Goal: Task Accomplishment & Management: Use online tool/utility

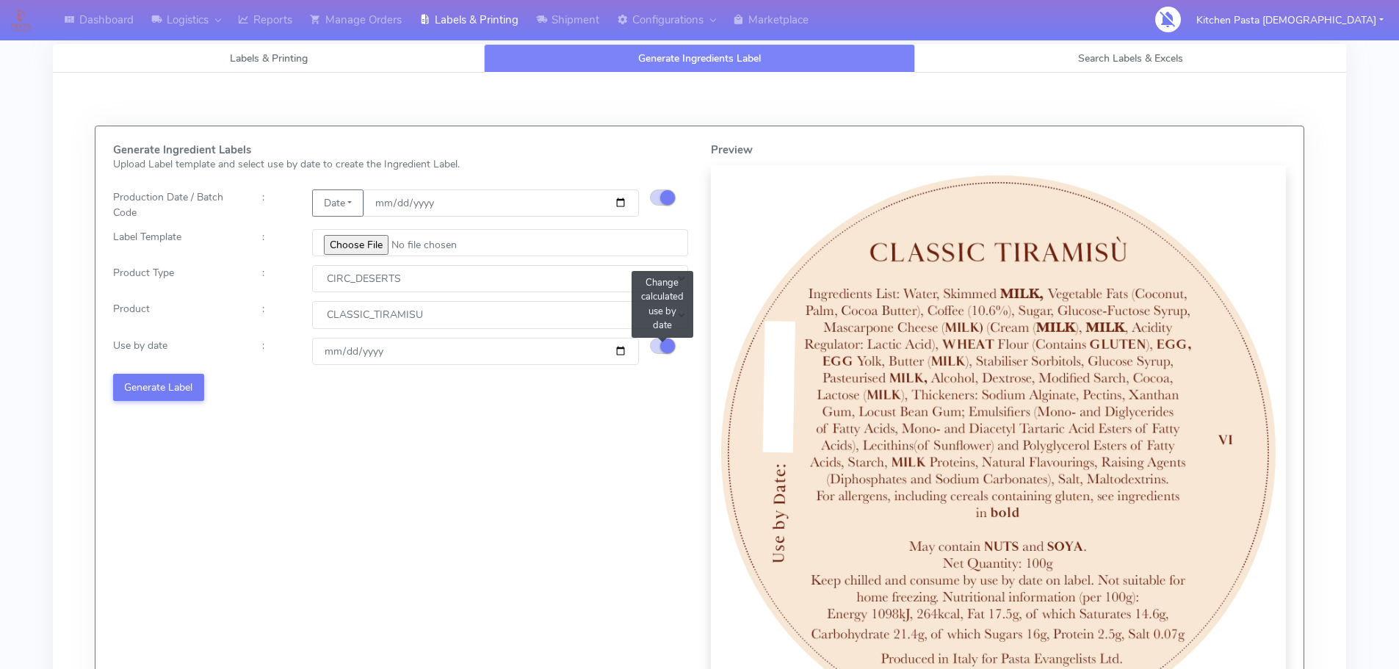
select select "3"
select select "0"
click at [261, 32] on link "Reports" at bounding box center [265, 20] width 72 height 40
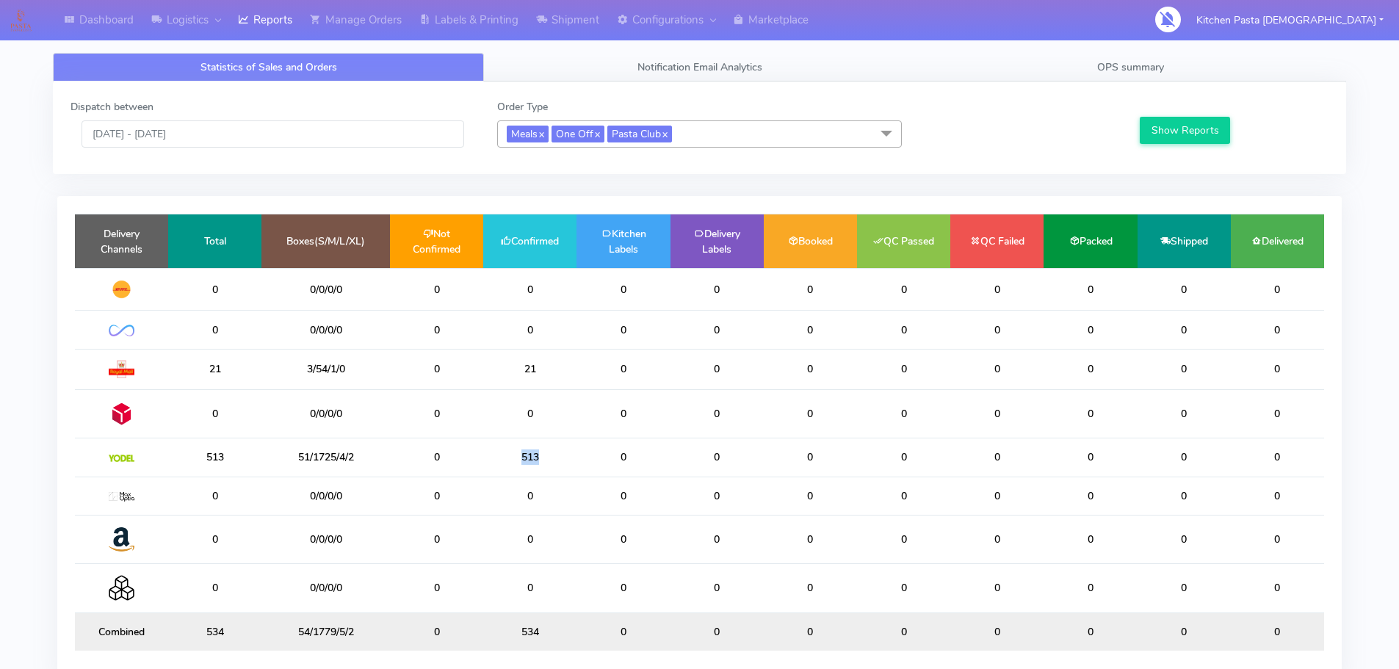
drag, startPoint x: 516, startPoint y: 467, endPoint x: 501, endPoint y: 470, distance: 15.0
click at [501, 470] on td "513" at bounding box center [529, 457] width 93 height 38
click at [555, 470] on td "513" at bounding box center [529, 457] width 93 height 38
click at [564, 465] on td "513" at bounding box center [529, 457] width 93 height 38
click at [557, 460] on td "513" at bounding box center [529, 457] width 93 height 38
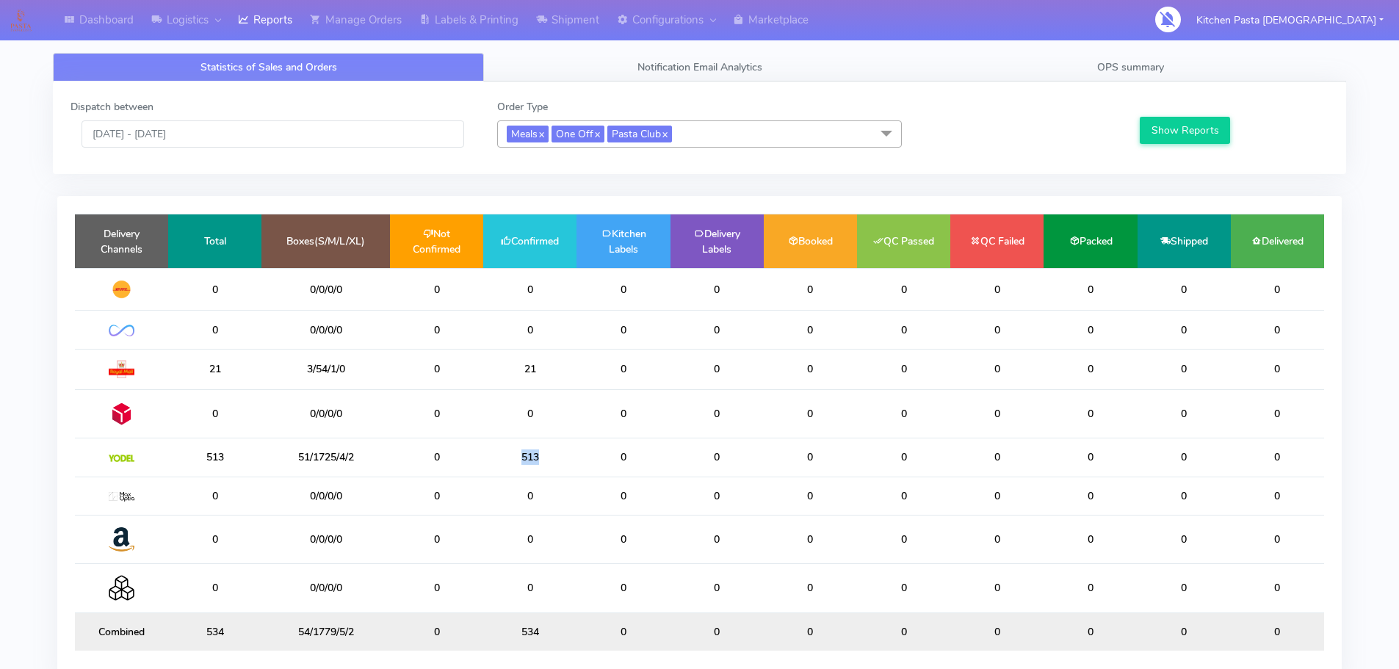
drag, startPoint x: 545, startPoint y: 456, endPoint x: 517, endPoint y: 455, distance: 27.9
click at [517, 455] on td "513" at bounding box center [529, 457] width 93 height 38
click at [551, 455] on td "513" at bounding box center [529, 457] width 93 height 38
click at [1209, 58] on link "OPS summary" at bounding box center [1130, 67] width 431 height 29
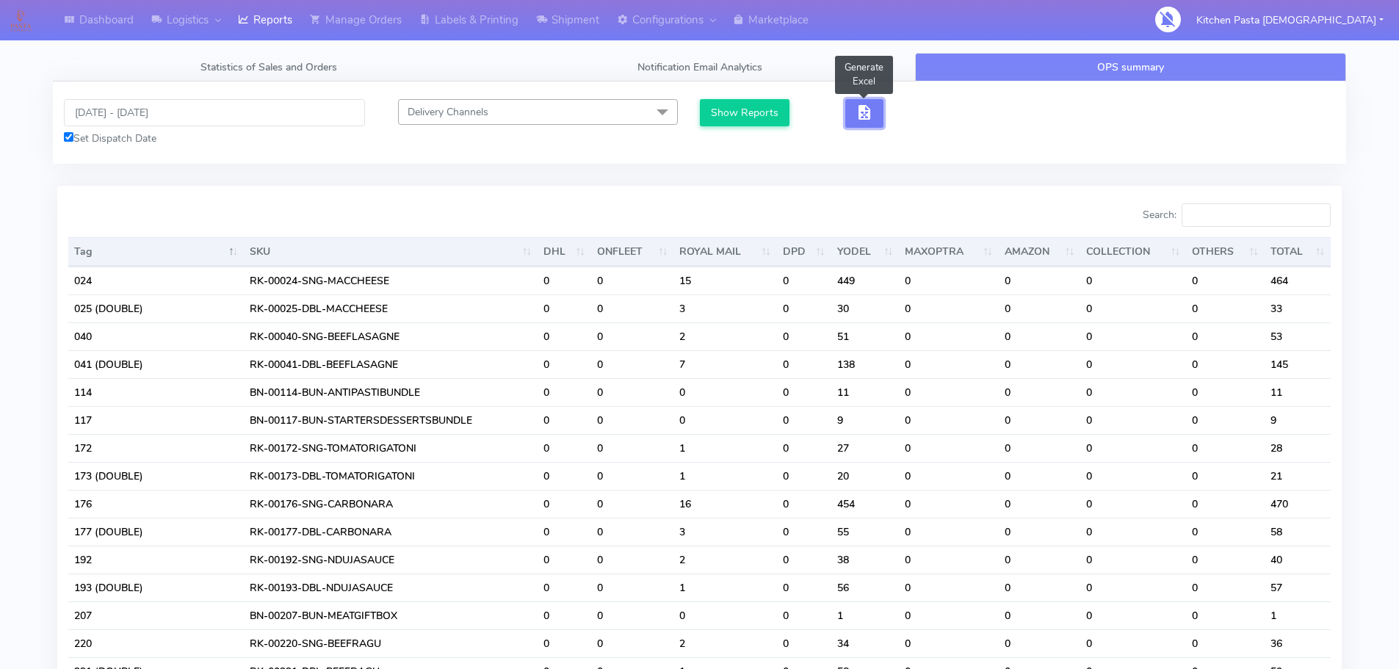
click at [861, 109] on span "button" at bounding box center [864, 116] width 18 height 14
click at [899, 112] on button "button" at bounding box center [918, 113] width 38 height 29
click at [916, 114] on span "button" at bounding box center [918, 116] width 18 height 14
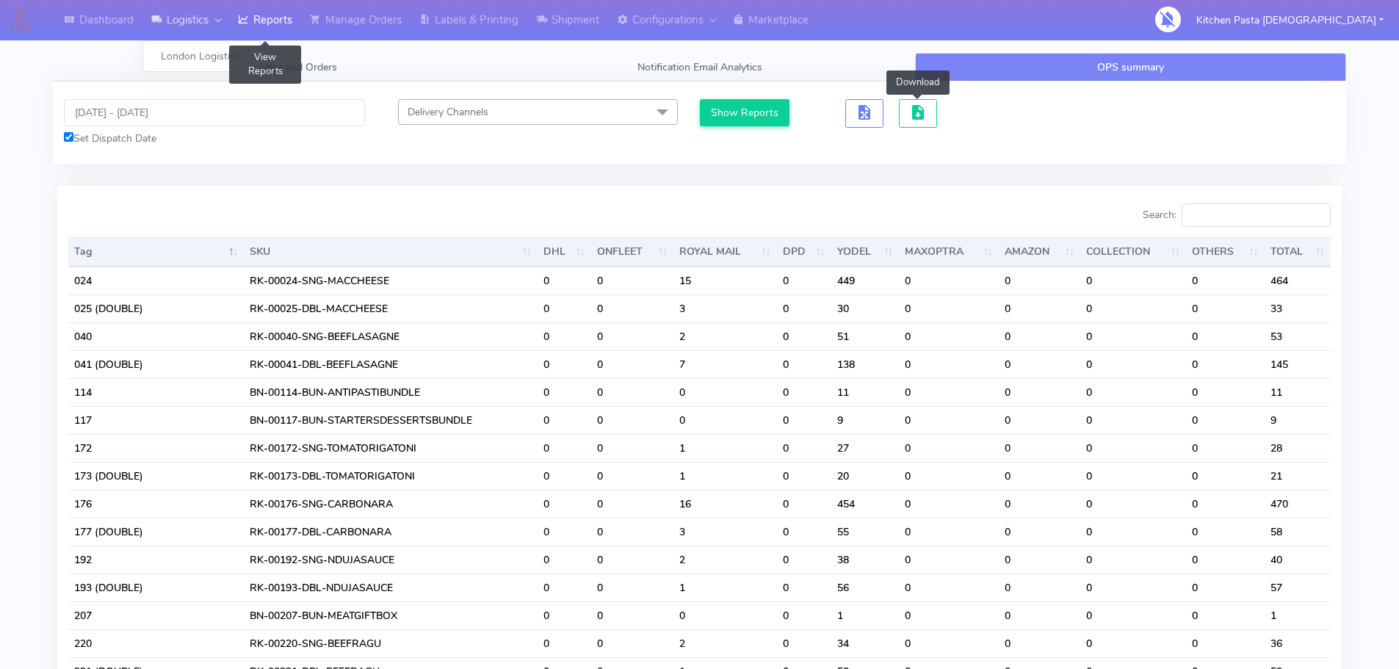
drag, startPoint x: 244, startPoint y: 29, endPoint x: 211, endPoint y: 23, distance: 33.7
click at [244, 29] on link "Reports" at bounding box center [265, 20] width 72 height 40
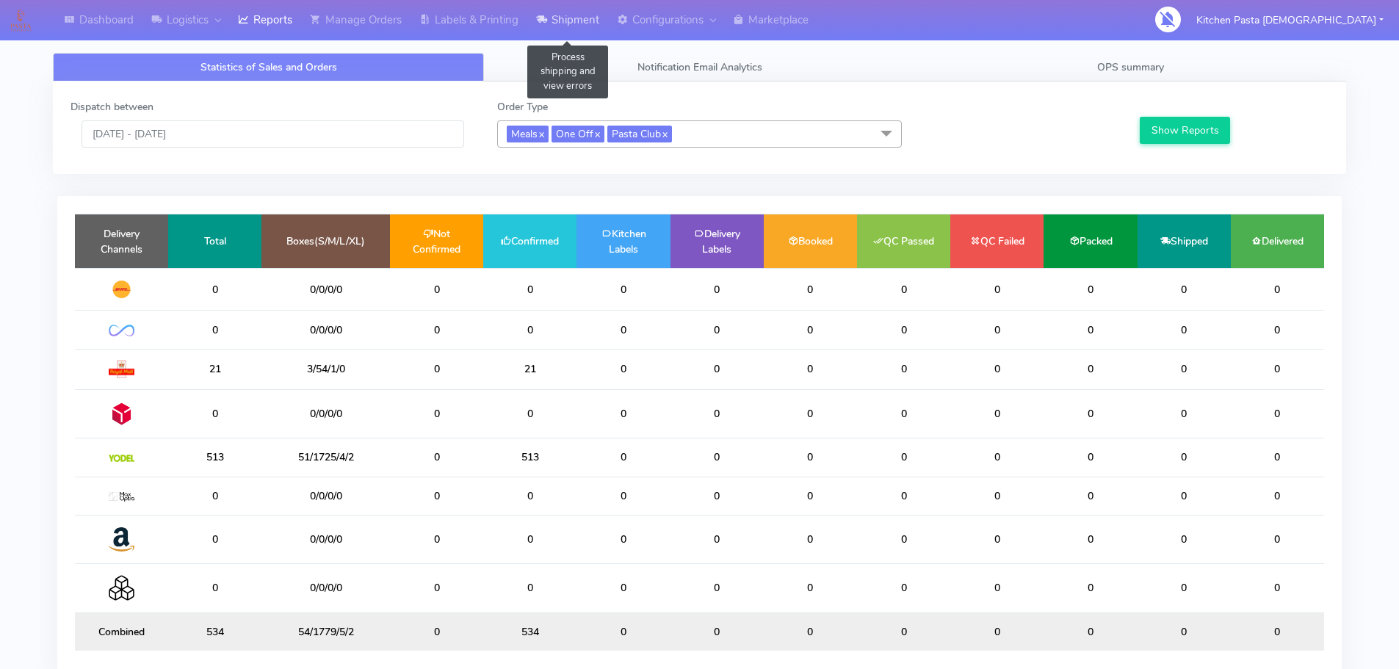
click at [543, 23] on icon at bounding box center [541, 19] width 11 height 15
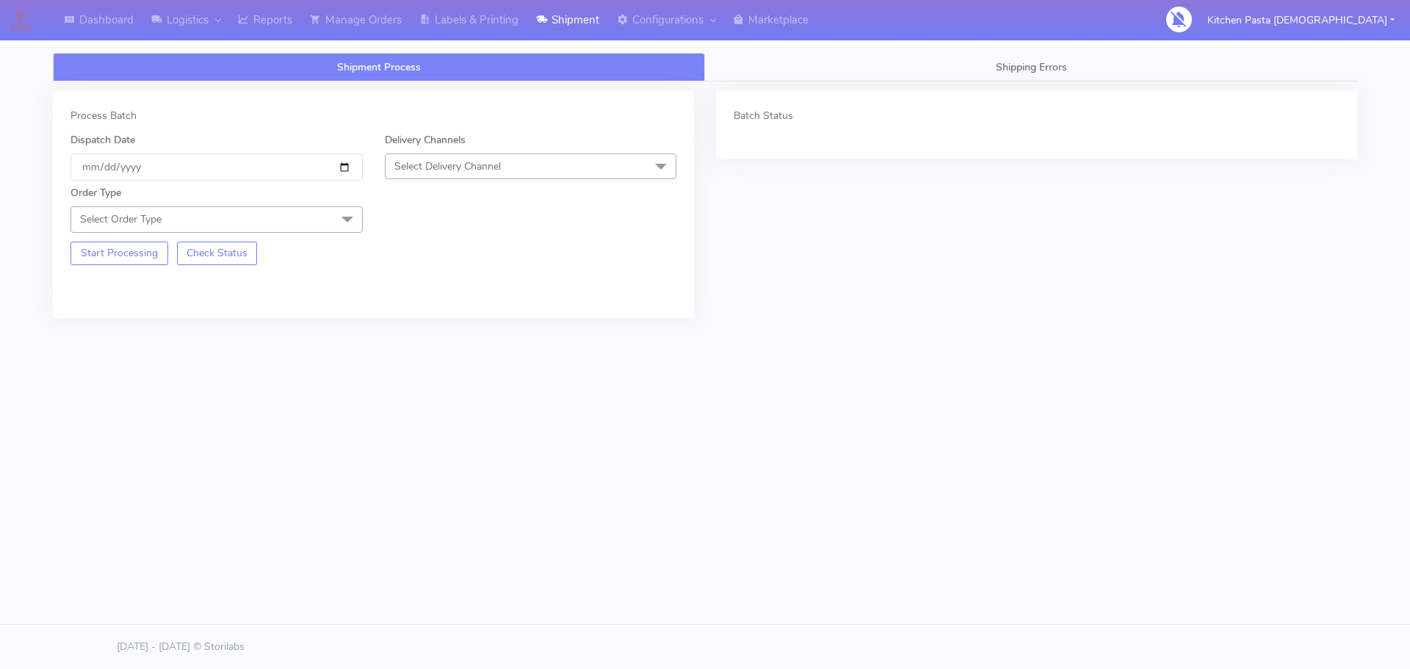
drag, startPoint x: 452, startPoint y: 162, endPoint x: 450, endPoint y: 170, distance: 8.2
click at [452, 162] on span "Select Delivery Channel" at bounding box center [447, 166] width 106 height 14
click at [424, 319] on li "Yodel" at bounding box center [530, 331] width 291 height 24
click at [336, 222] on span at bounding box center [347, 220] width 29 height 28
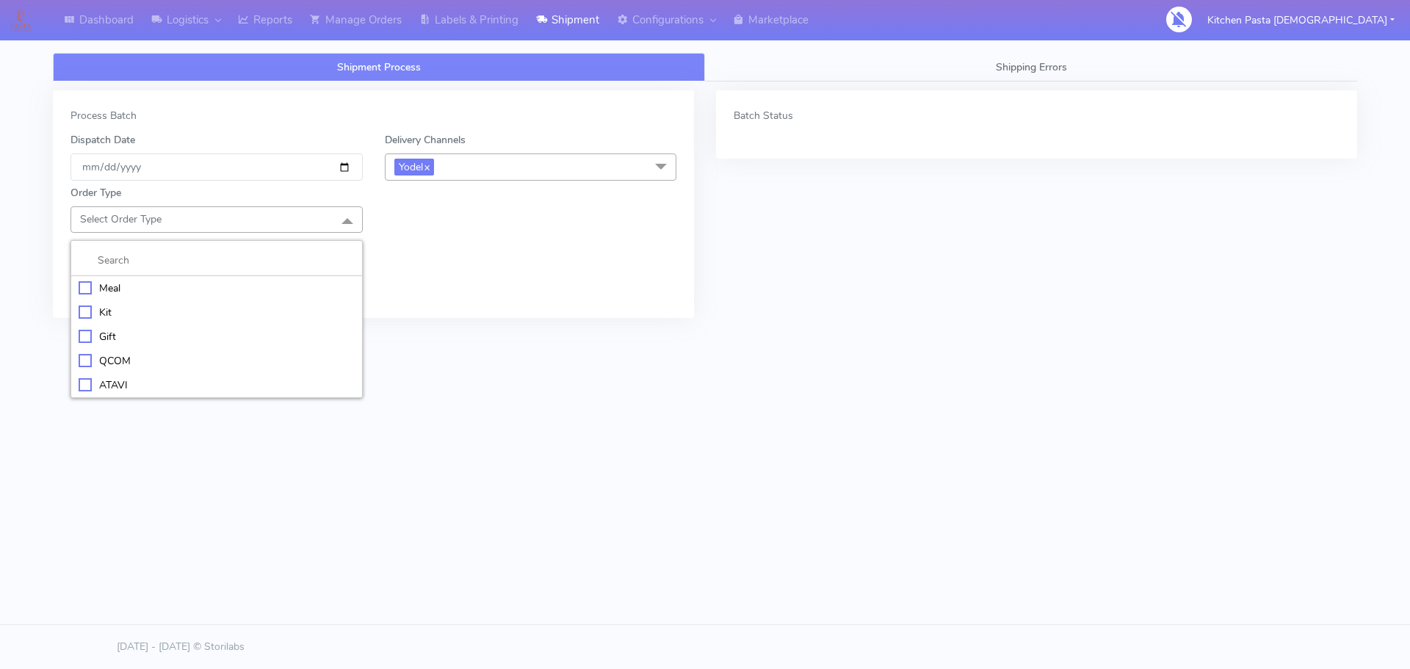
click at [245, 293] on div "Meal" at bounding box center [217, 287] width 276 height 15
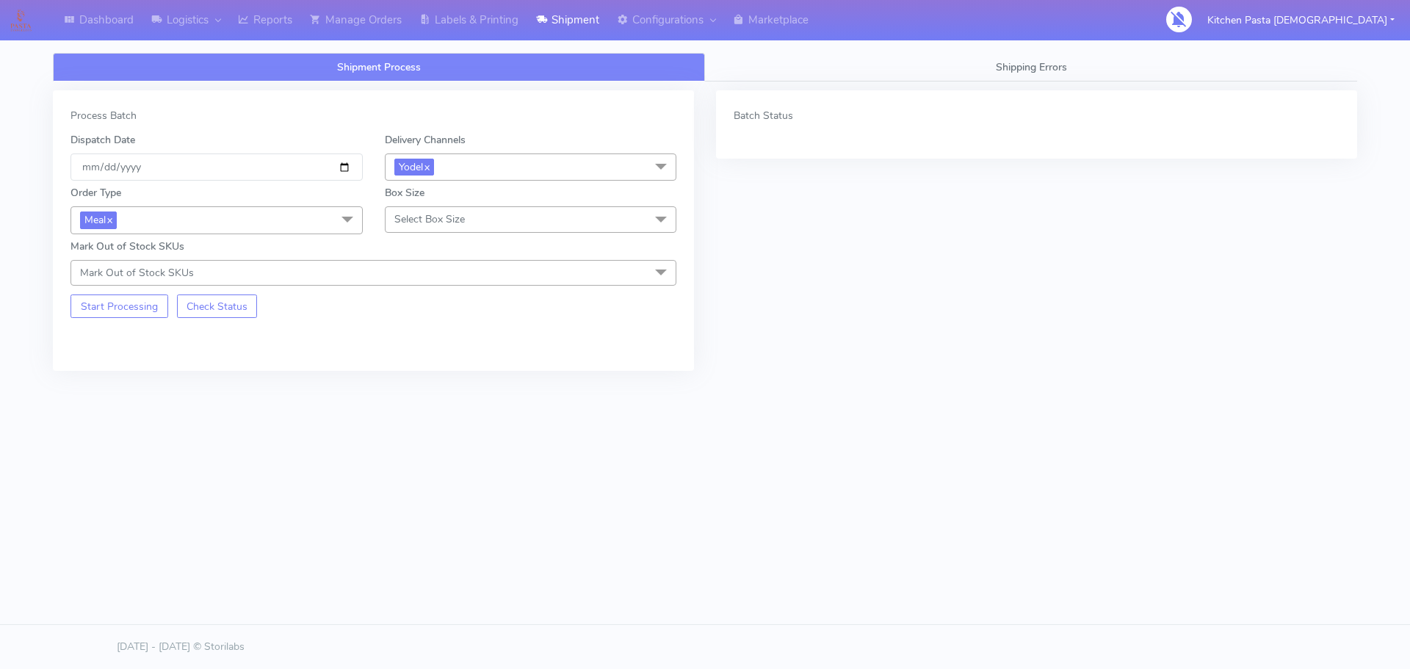
click at [426, 235] on div "Order Type Meal x Meal Kit Gift QCOM ATAVI Box Size Select Box Size Small Small…" at bounding box center [373, 233] width 628 height 105
click at [427, 223] on span "Select Box Size" at bounding box center [429, 219] width 70 height 14
click at [409, 333] on div "Medium" at bounding box center [531, 336] width 276 height 15
click at [156, 314] on button "Start Processing" at bounding box center [119, 305] width 98 height 23
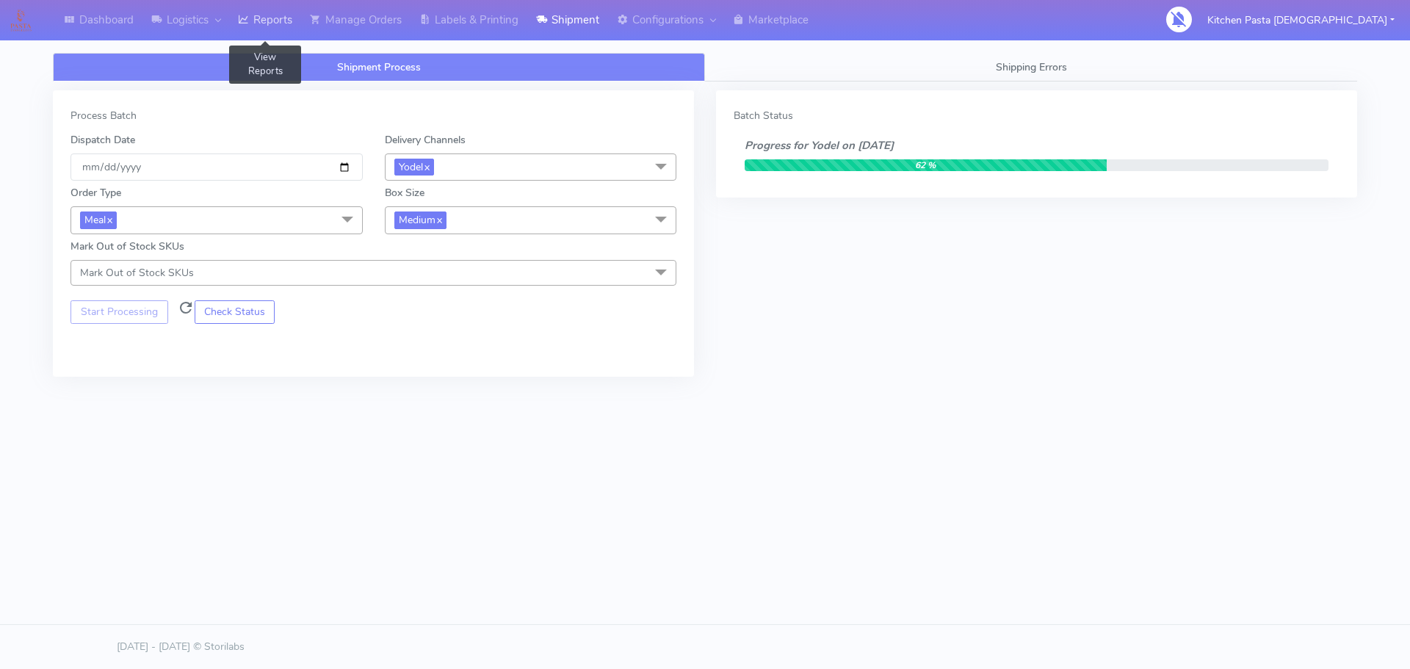
click at [276, 10] on link "Reports" at bounding box center [265, 20] width 72 height 40
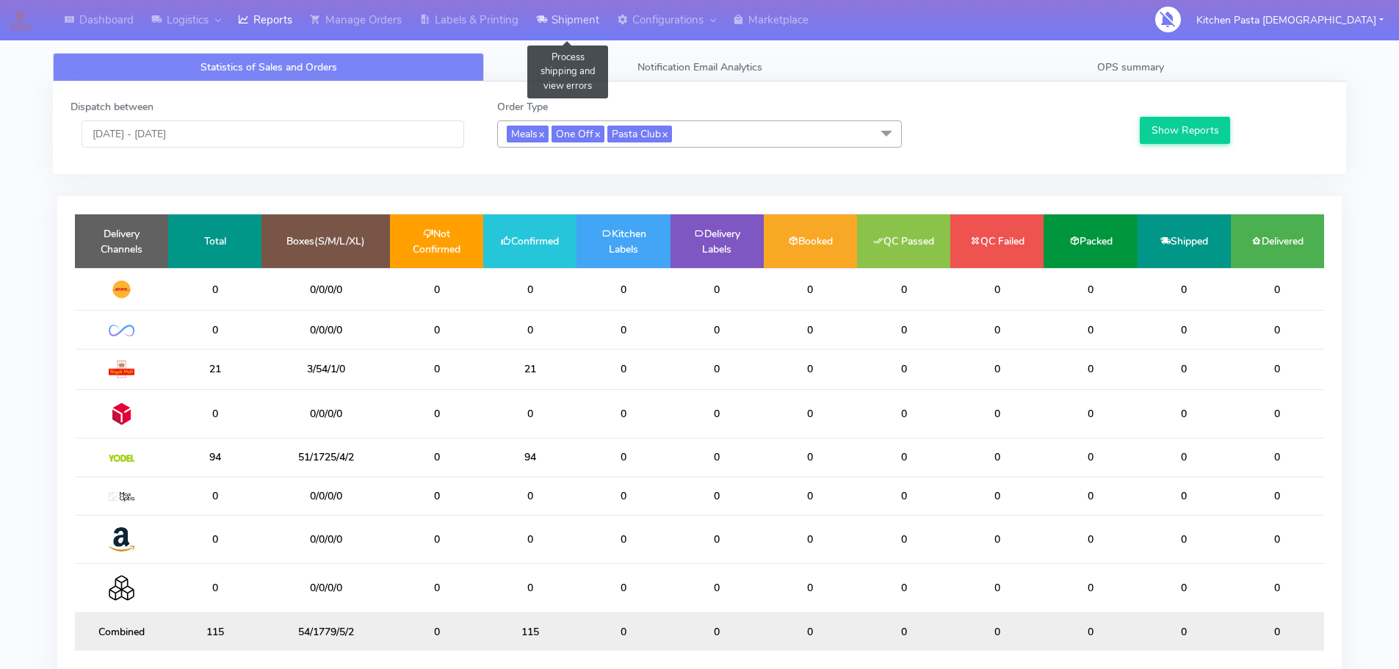
click at [548, 29] on link "Shipment" at bounding box center [567, 20] width 81 height 40
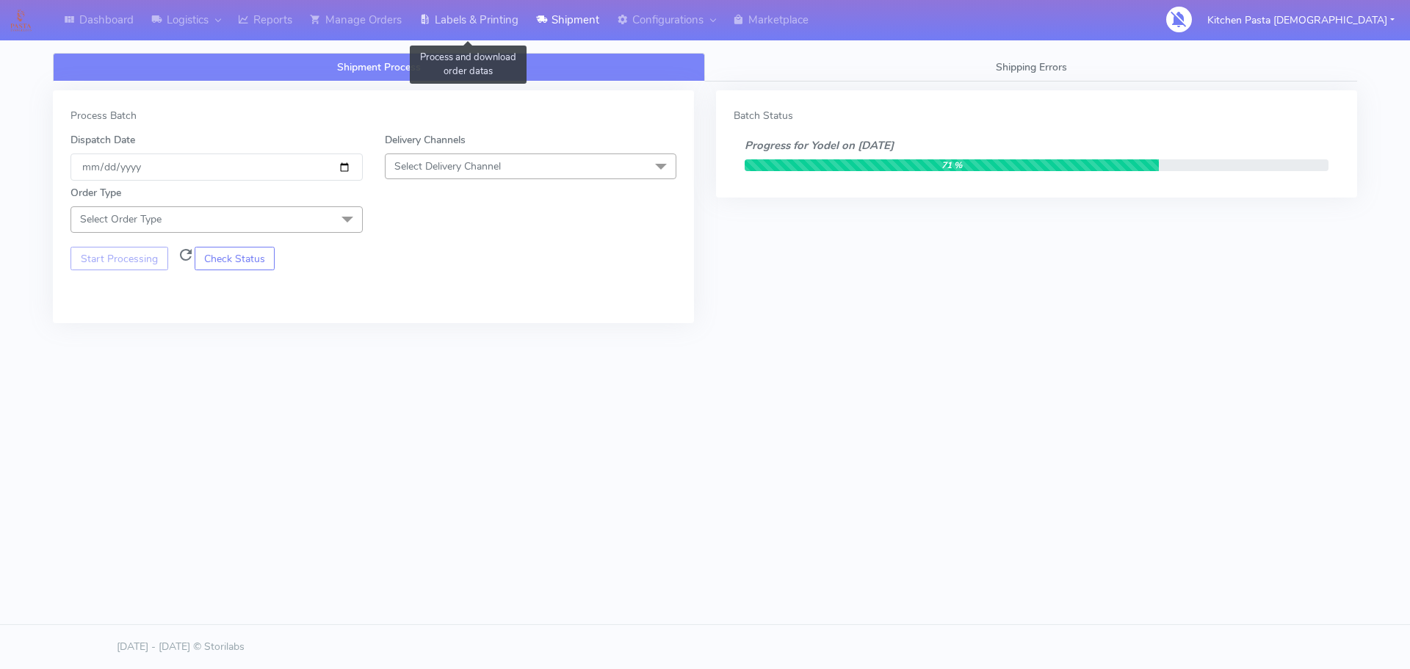
click at [479, 25] on link "Labels & Printing" at bounding box center [468, 20] width 117 height 40
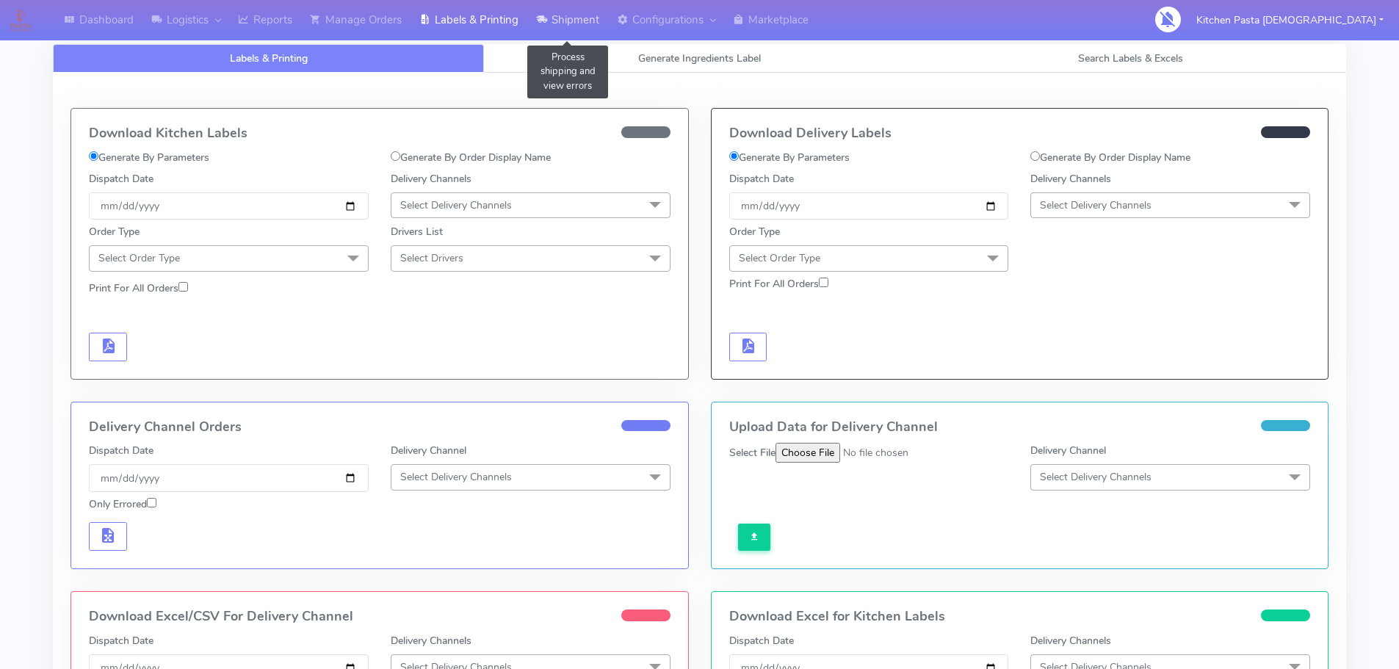
click at [590, 15] on link "Shipment" at bounding box center [567, 20] width 81 height 40
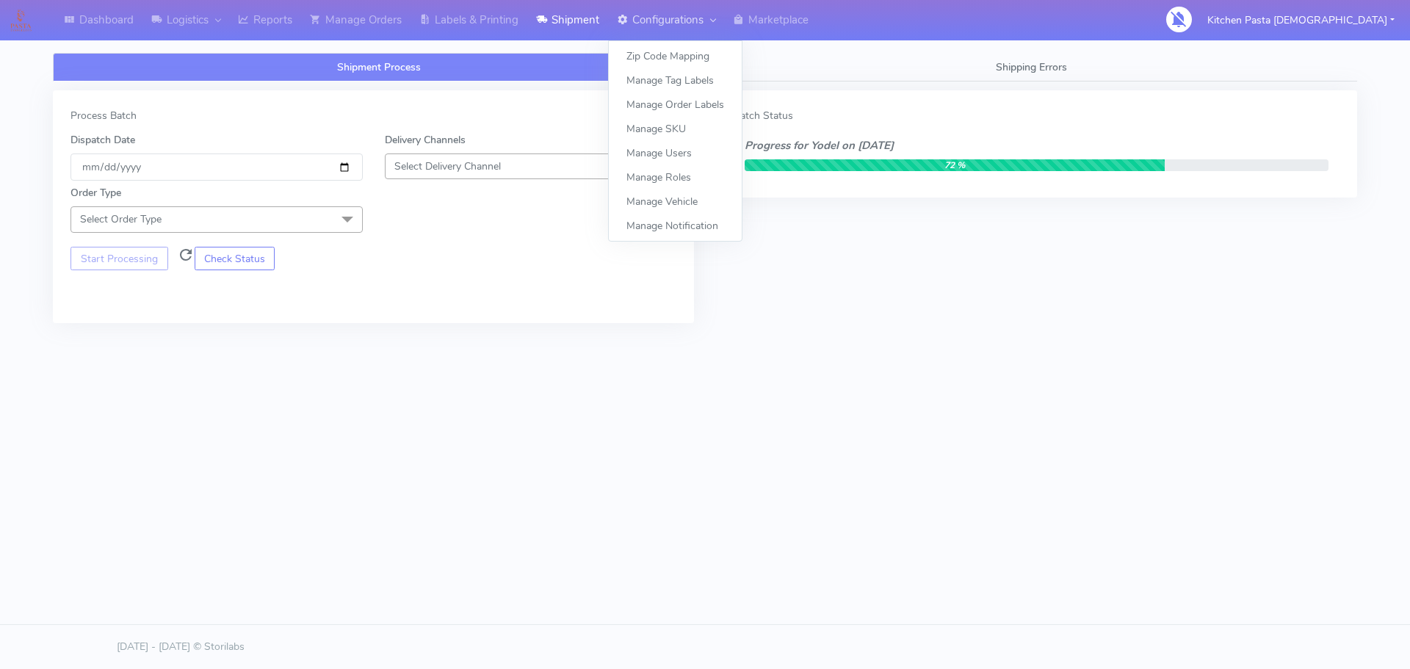
click at [623, 15] on icon at bounding box center [622, 19] width 11 height 15
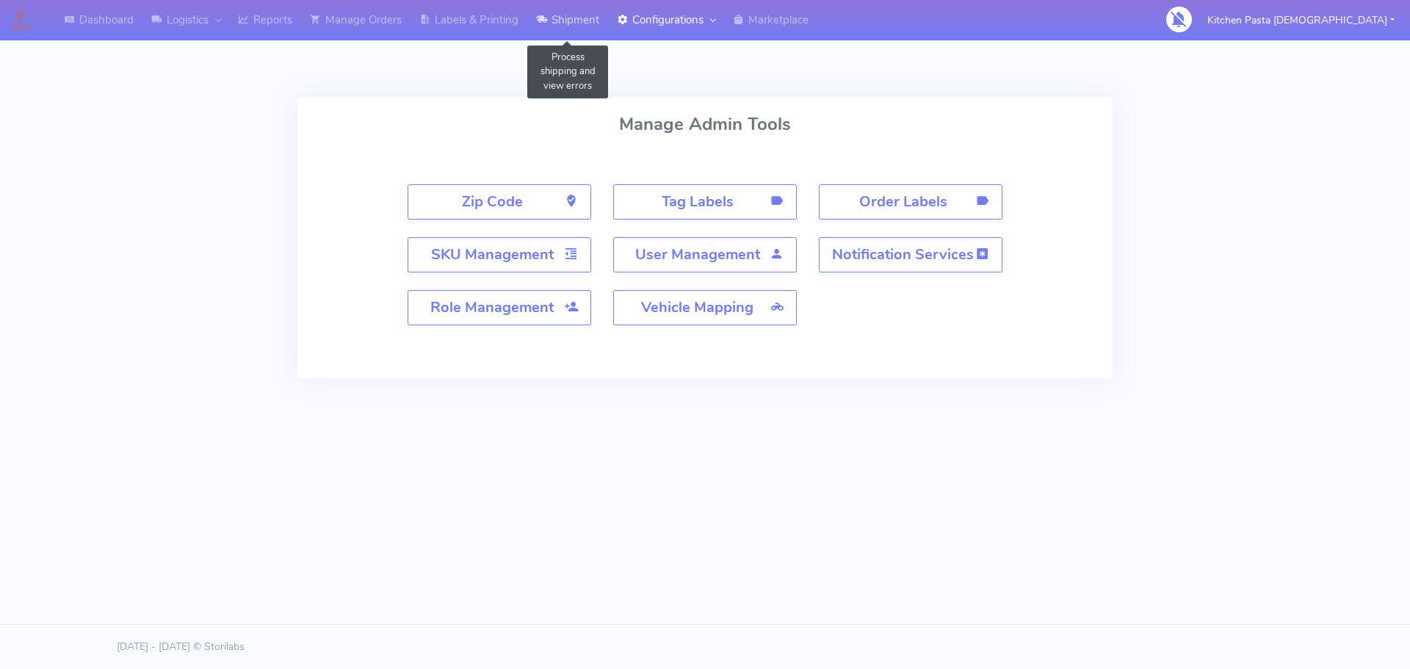
click at [576, 18] on link "Shipment" at bounding box center [567, 20] width 81 height 40
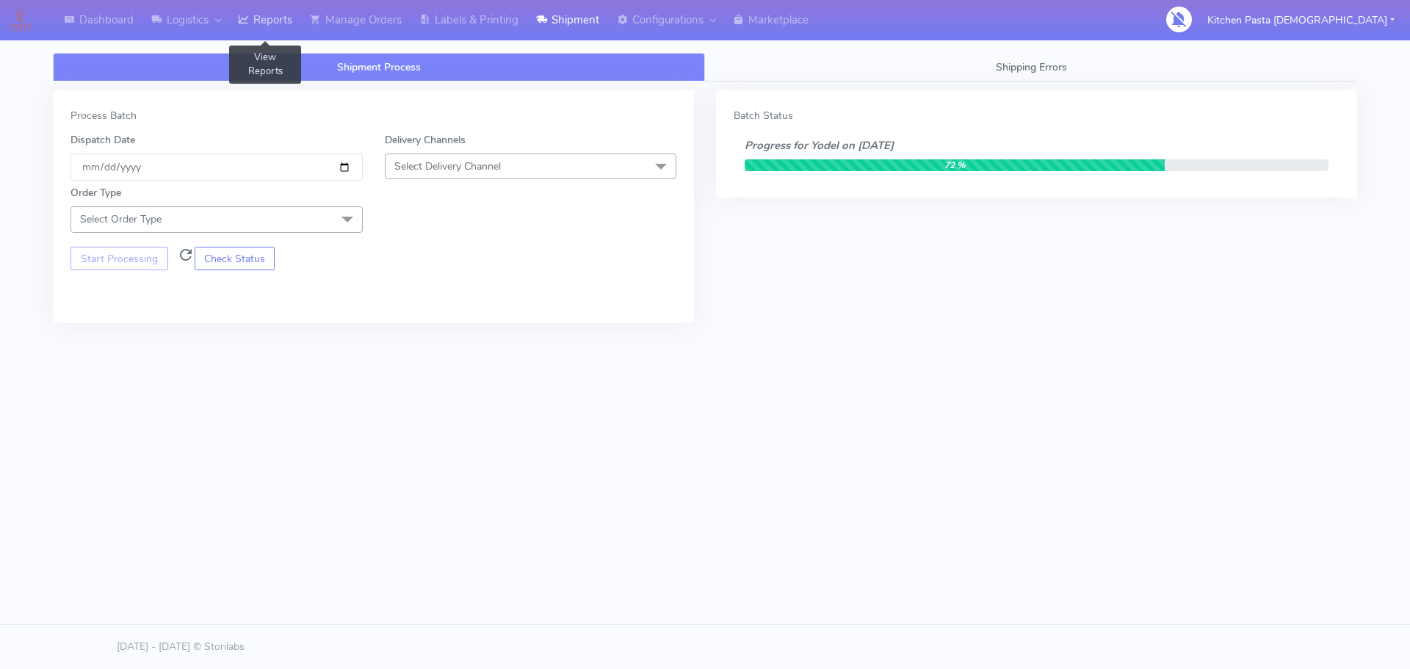
click at [291, 29] on link "Reports" at bounding box center [265, 20] width 72 height 40
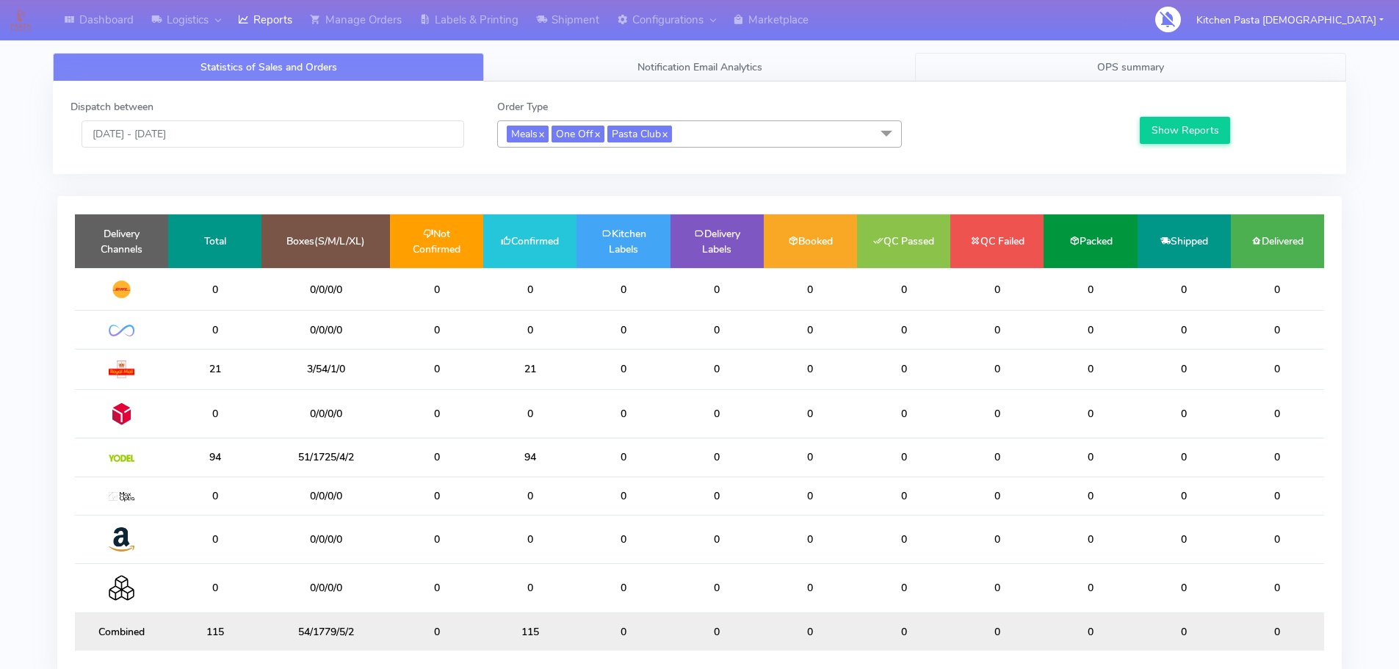
click at [1058, 65] on link "OPS summary" at bounding box center [1130, 67] width 431 height 29
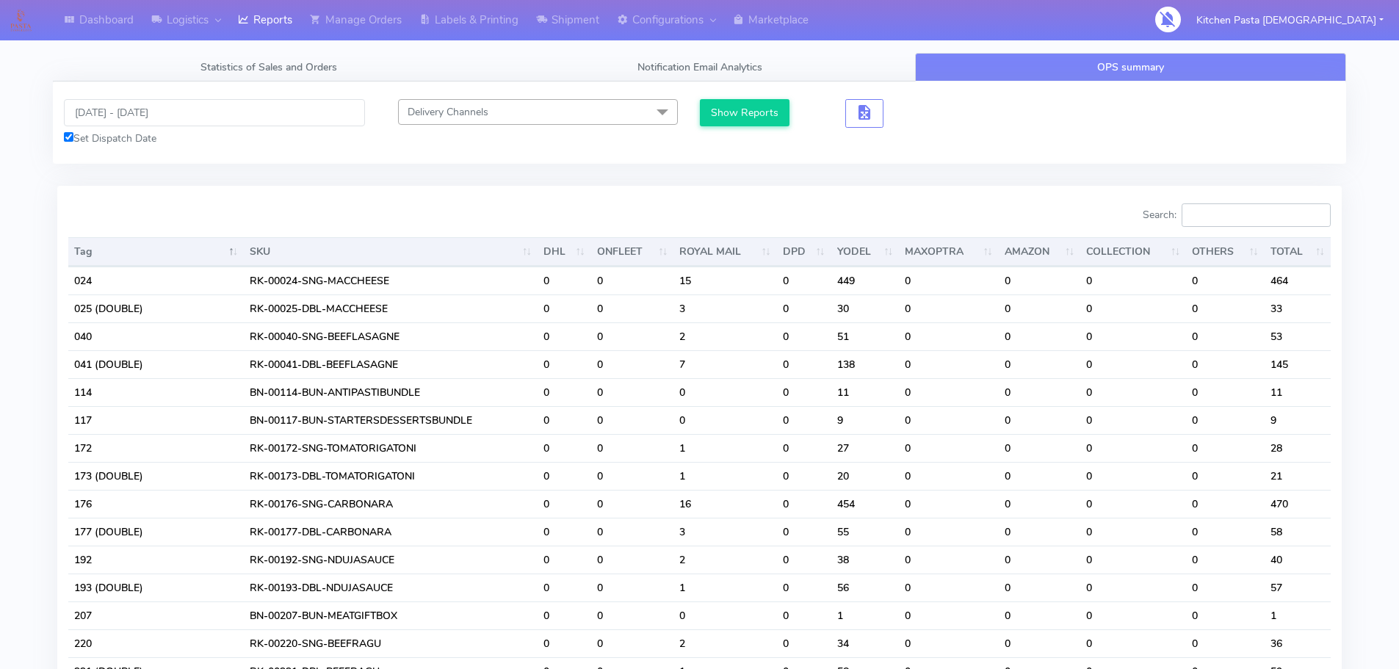
click at [1221, 213] on input "Search:" at bounding box center [1255, 214] width 149 height 23
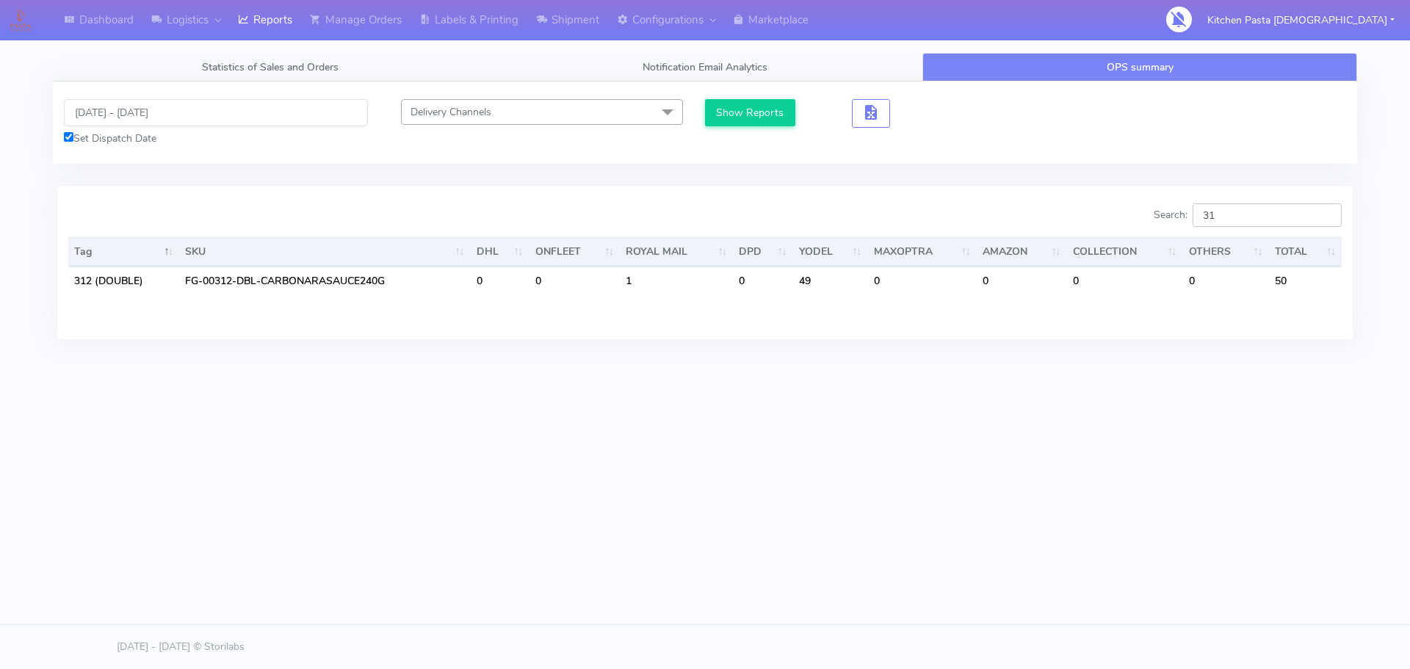
type input "3"
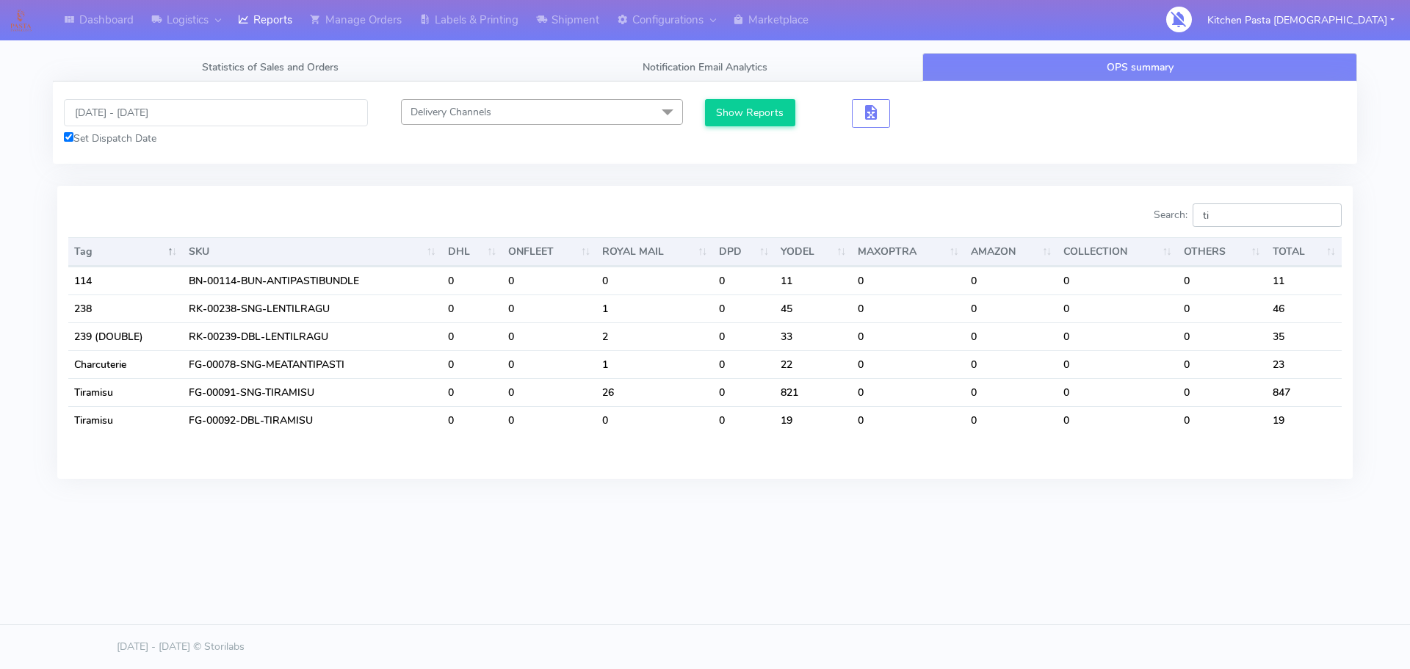
type input "t"
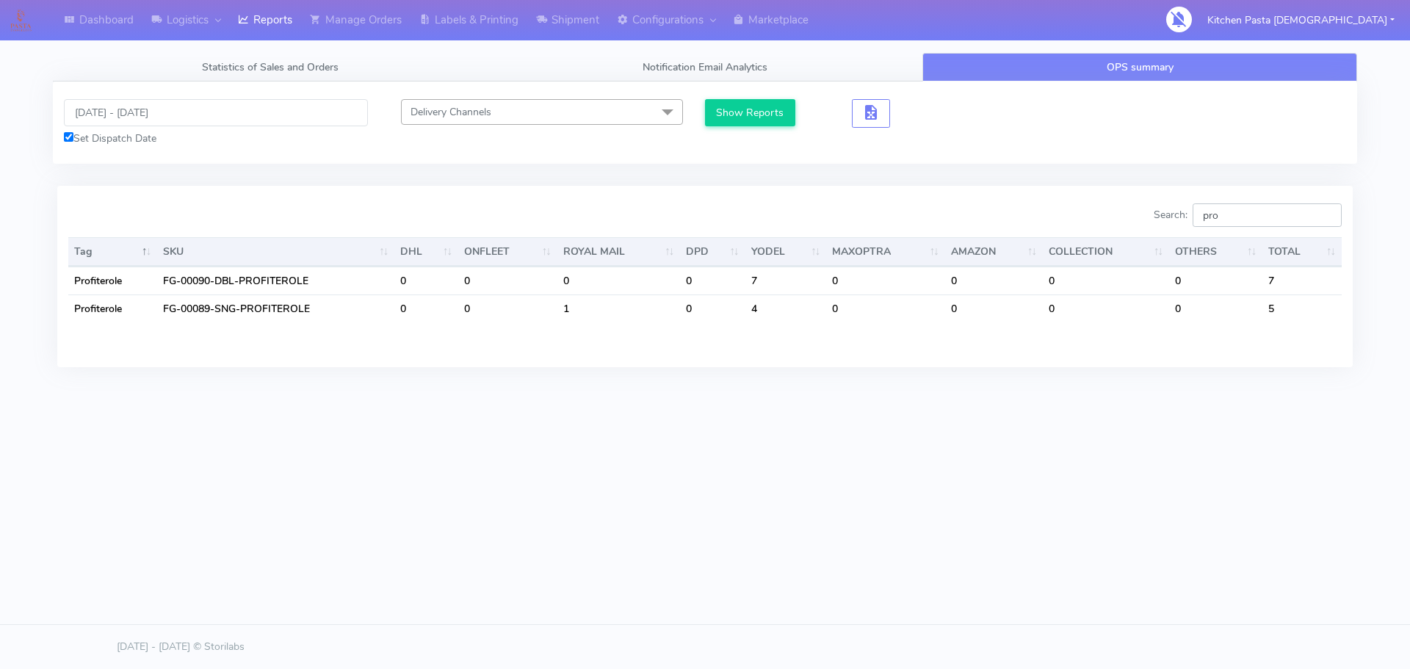
type input "pro"
click at [563, 15] on link "Shipment" at bounding box center [567, 20] width 81 height 40
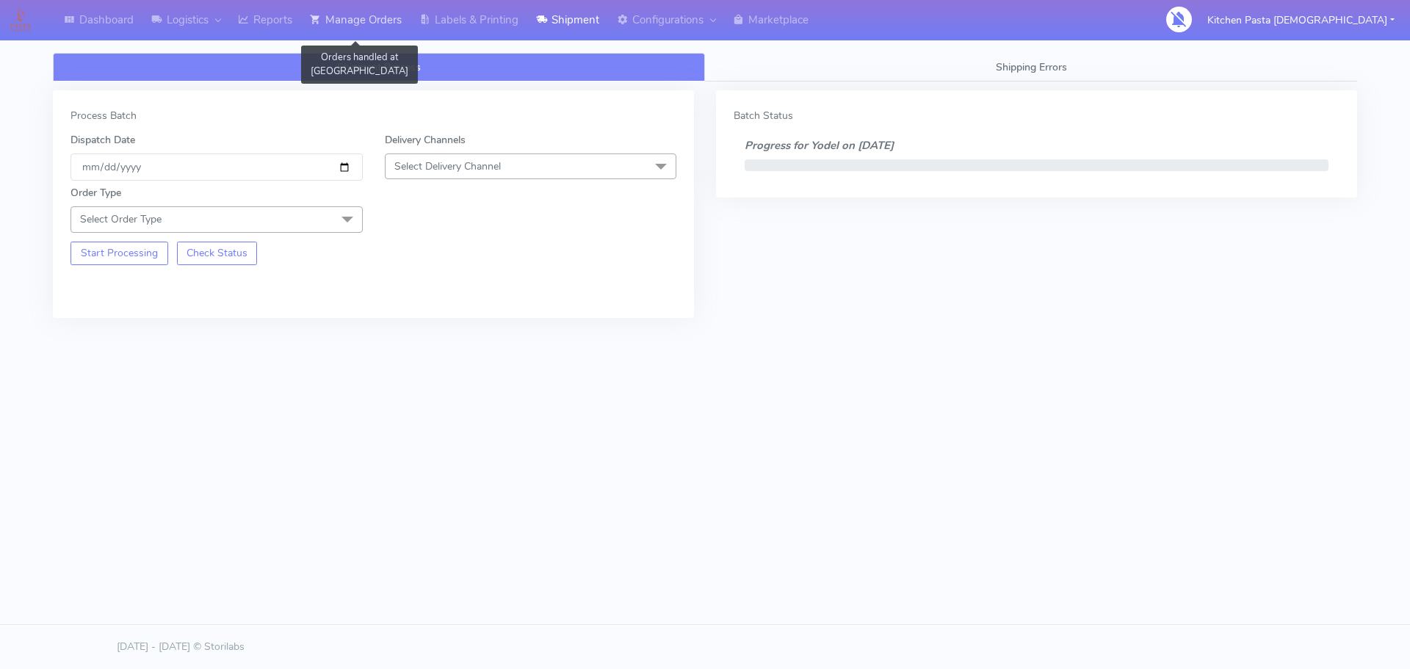
click at [391, 21] on link "Manage Orders" at bounding box center [355, 20] width 109 height 40
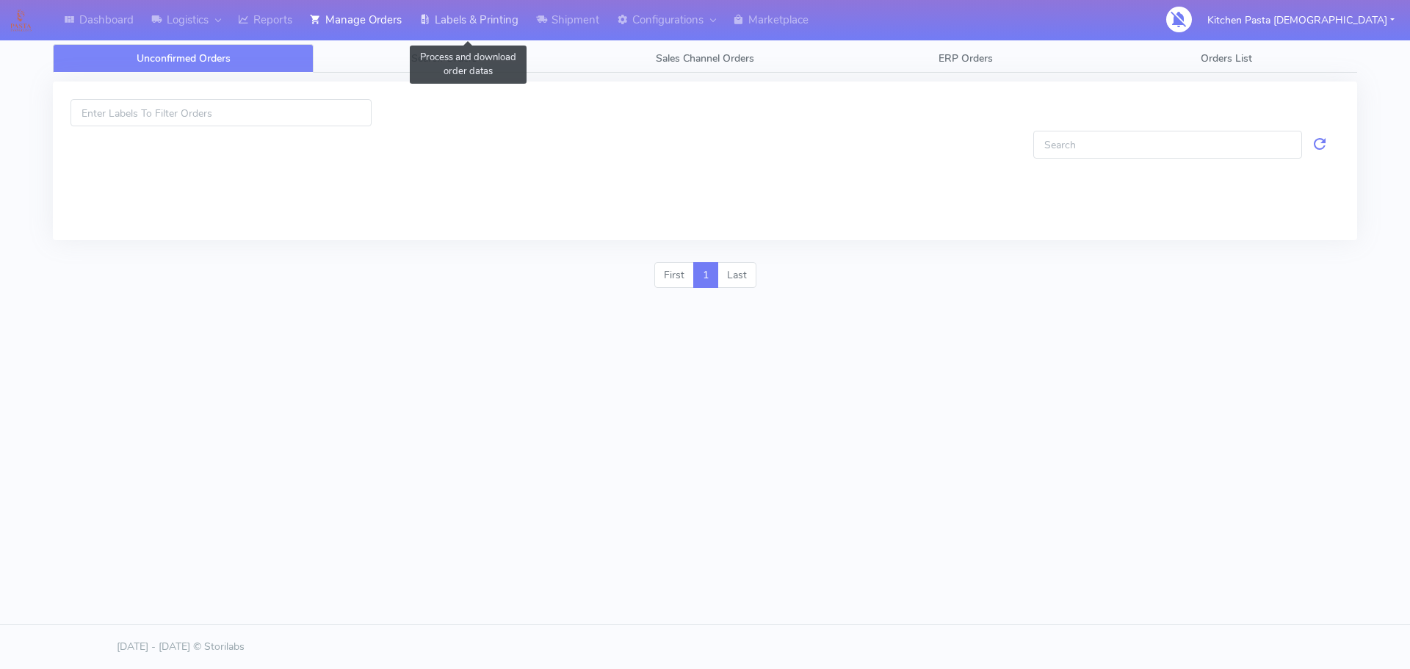
click at [452, 18] on link "Labels & Printing" at bounding box center [468, 20] width 117 height 40
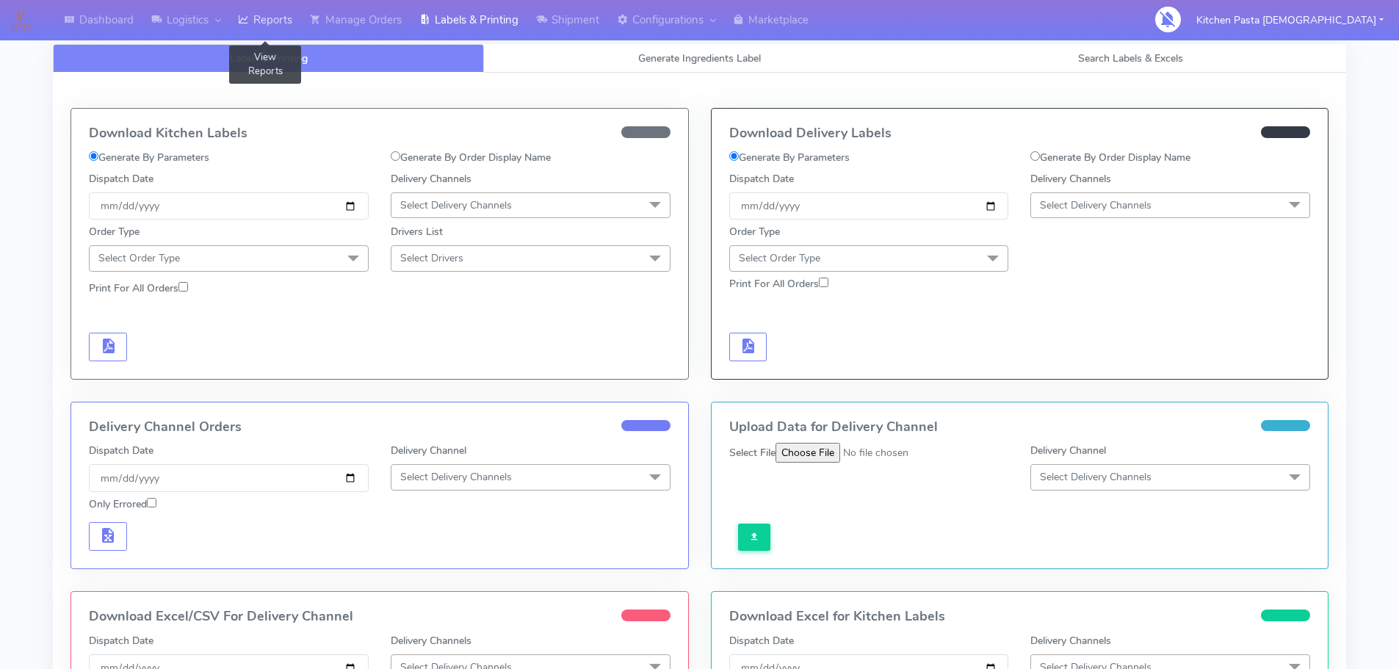
click at [298, 15] on link "Reports" at bounding box center [265, 20] width 72 height 40
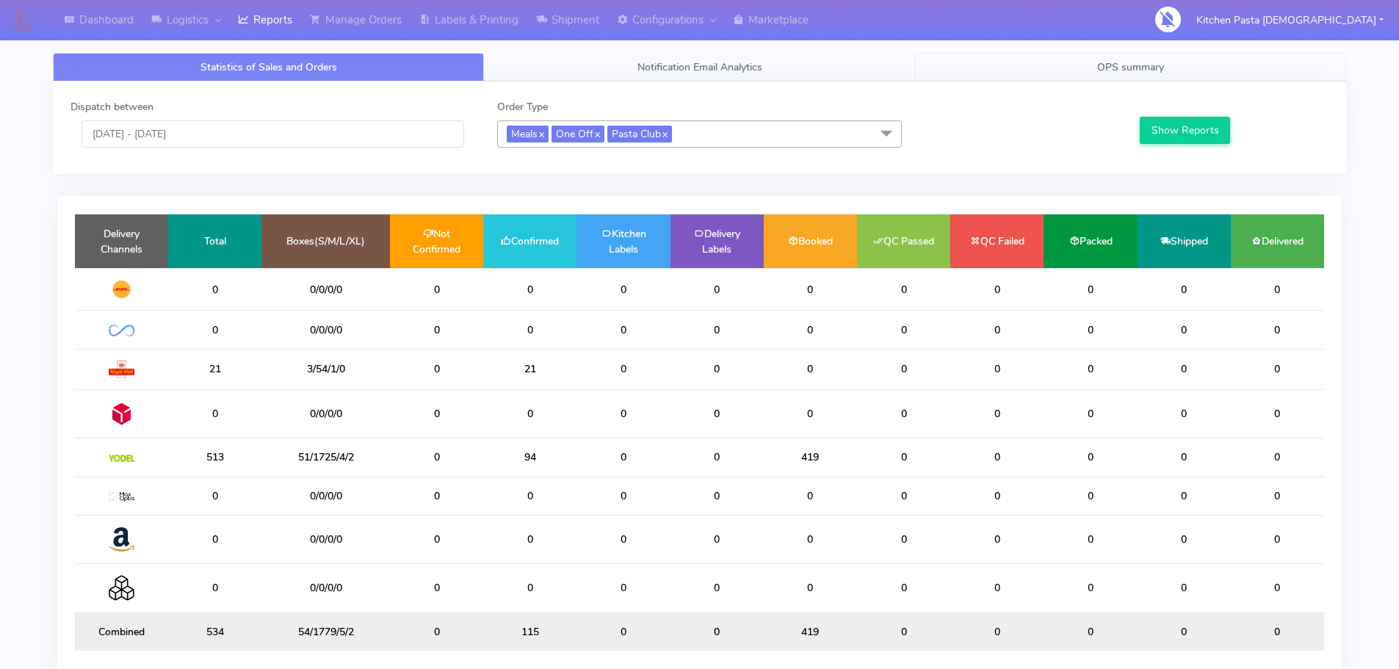
click at [1067, 70] on link "OPS summary" at bounding box center [1130, 67] width 431 height 29
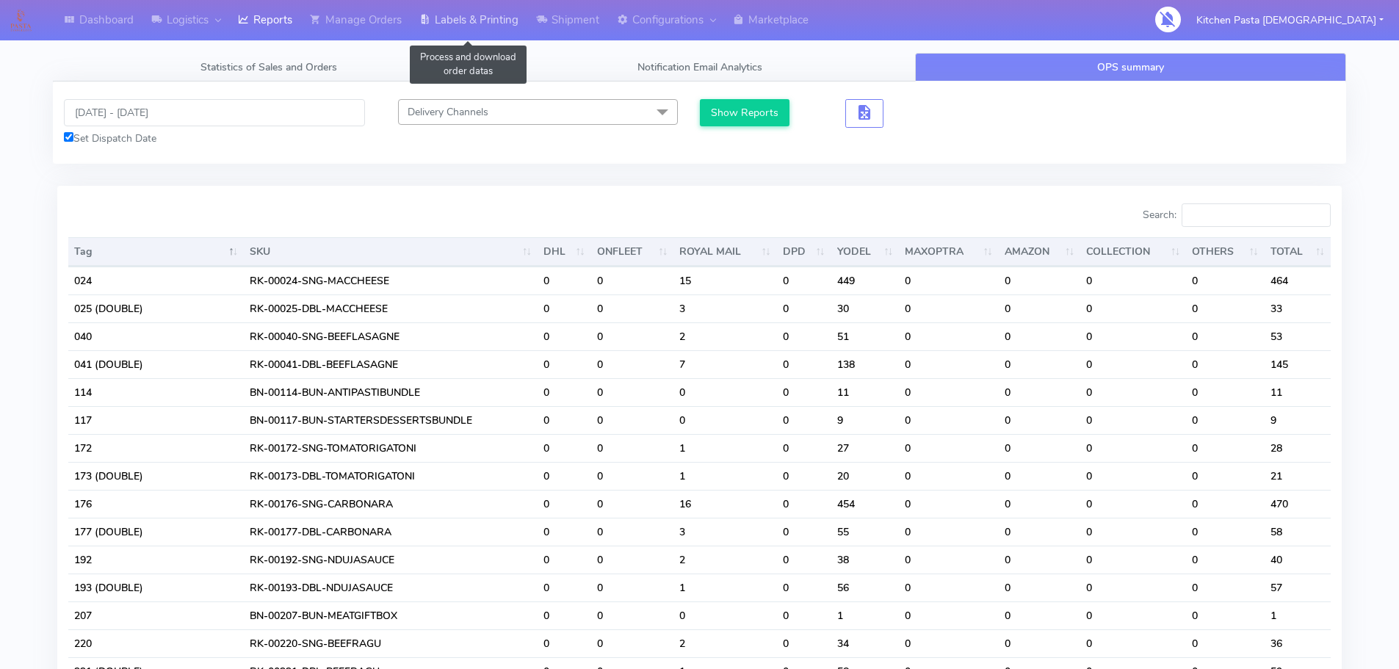
click at [486, 15] on link "Labels & Printing" at bounding box center [468, 20] width 117 height 40
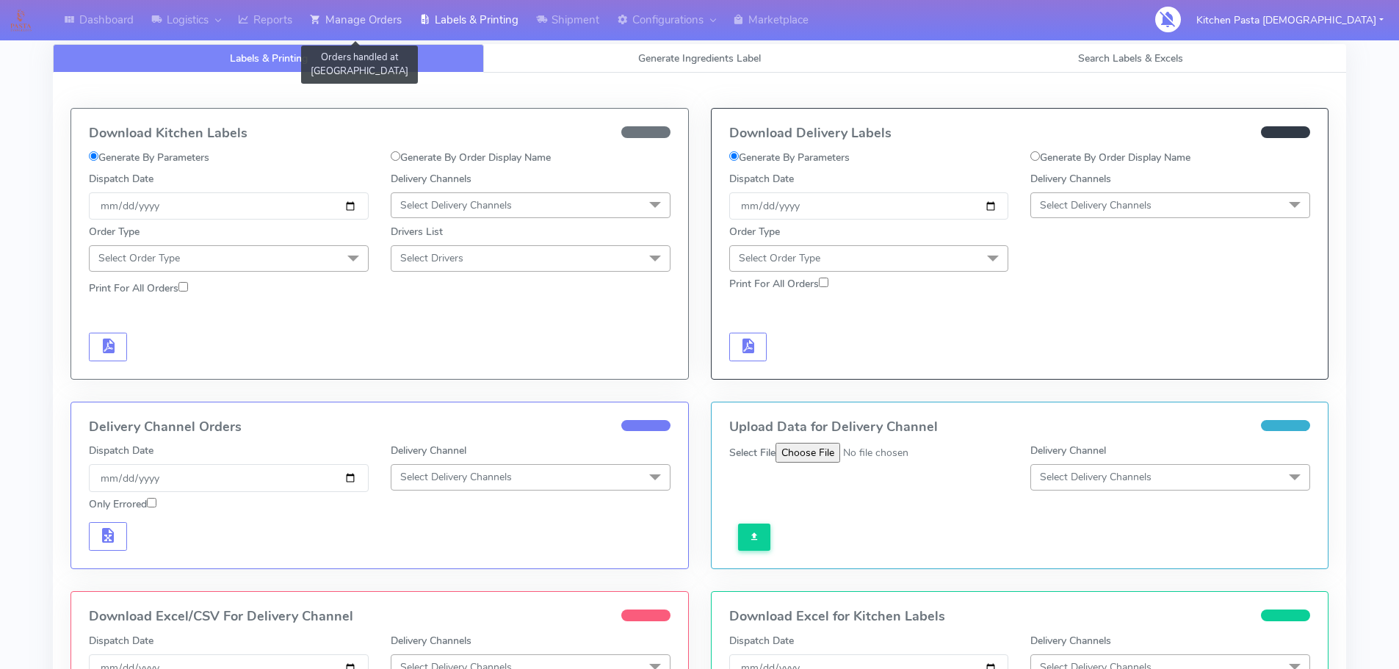
click at [361, 23] on link "Manage Orders" at bounding box center [355, 20] width 109 height 40
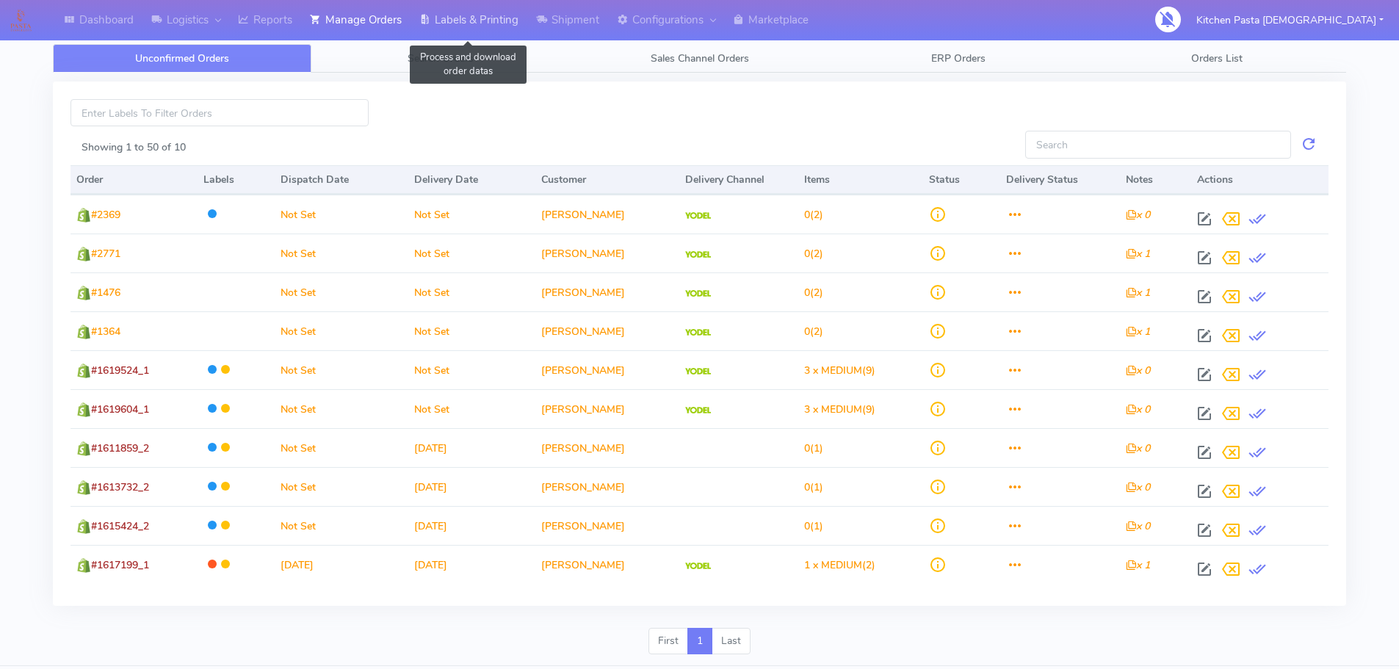
click at [444, 24] on link "Labels & Printing" at bounding box center [468, 20] width 117 height 40
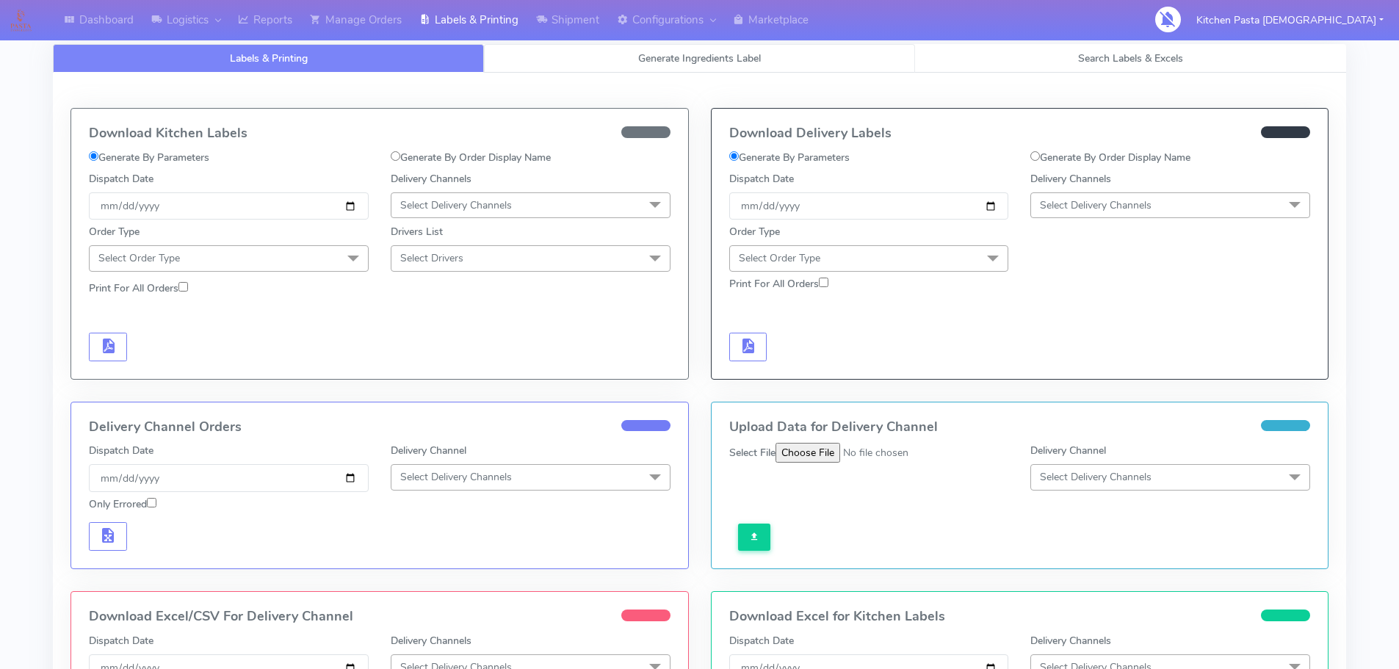
click at [526, 62] on link "Generate Ingredients Label" at bounding box center [699, 58] width 431 height 29
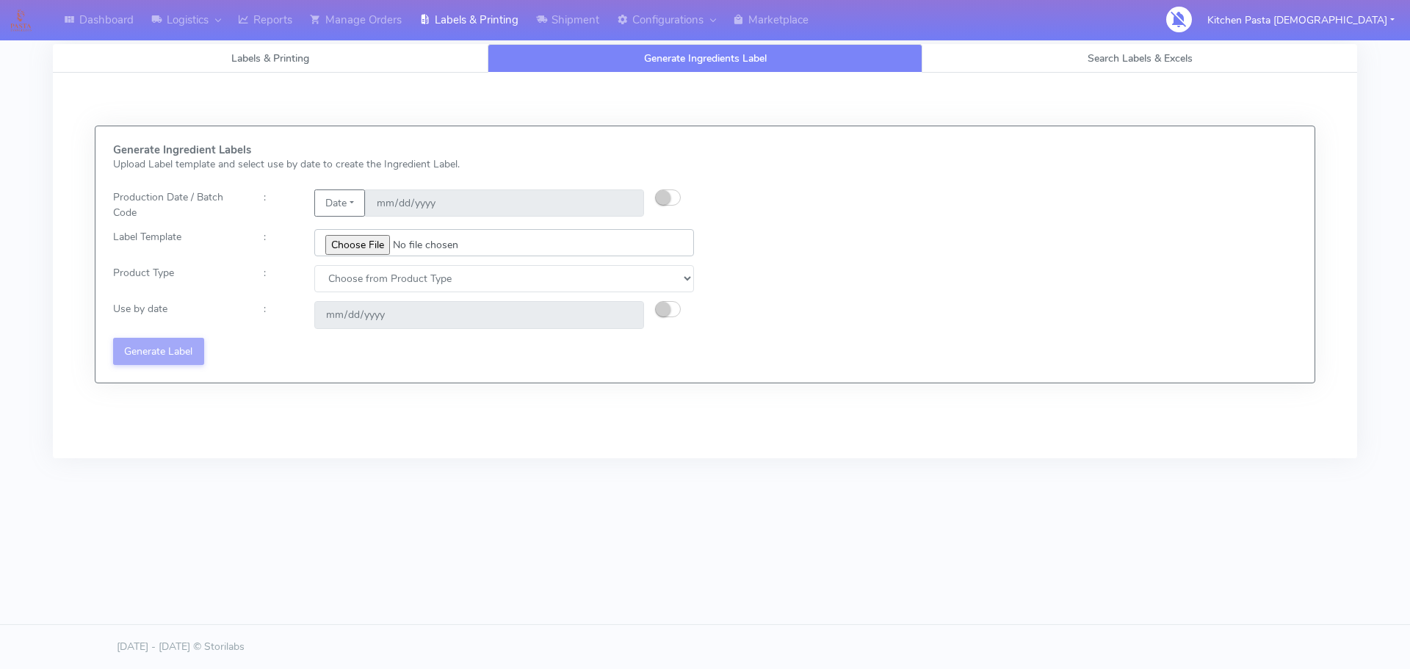
click at [376, 246] on input "file" at bounding box center [504, 242] width 380 height 27
type input "C:\fakepath\Classic Tiramisu V1.jpg"
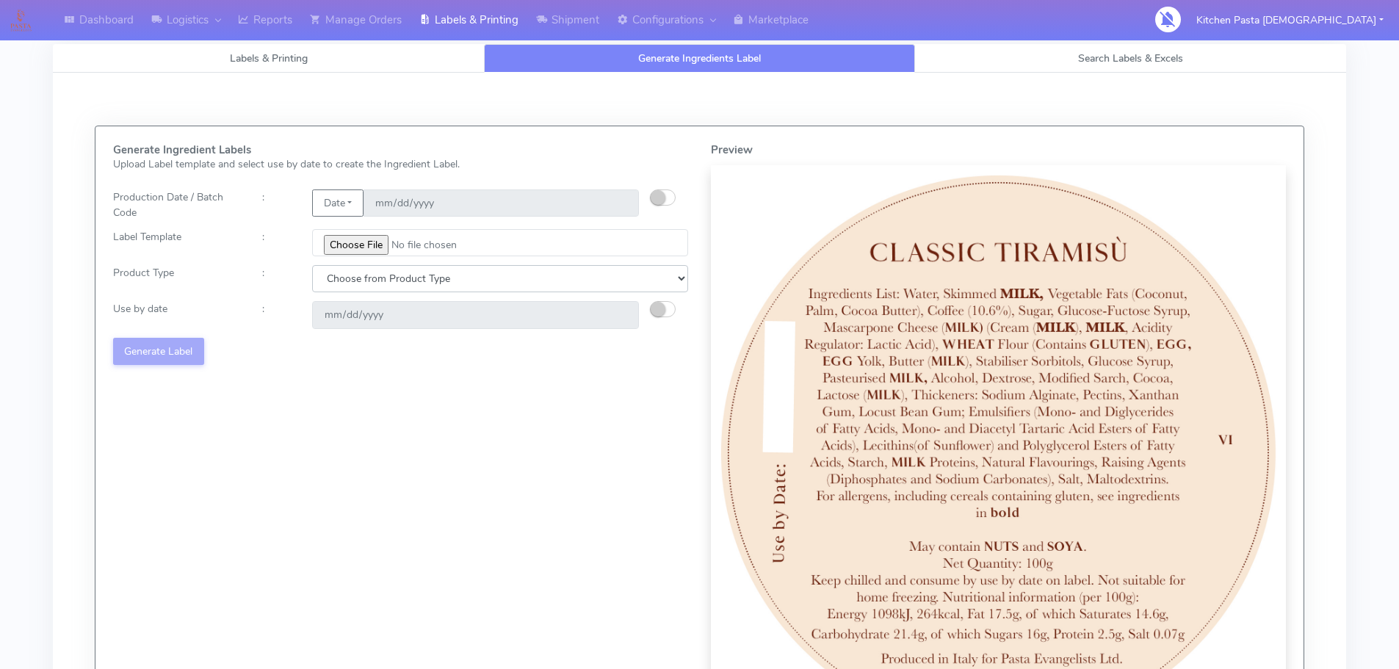
click at [361, 272] on select "Choose from Product Type ECOM ERETAIL CIRCULAR CIRC_DESERTS LASAGNE" at bounding box center [500, 278] width 376 height 27
select select "3"
click at [312, 265] on select "Choose from Product Type ECOM ERETAIL CIRCULAR CIRC_DESERTS LASAGNE" at bounding box center [500, 278] width 376 height 27
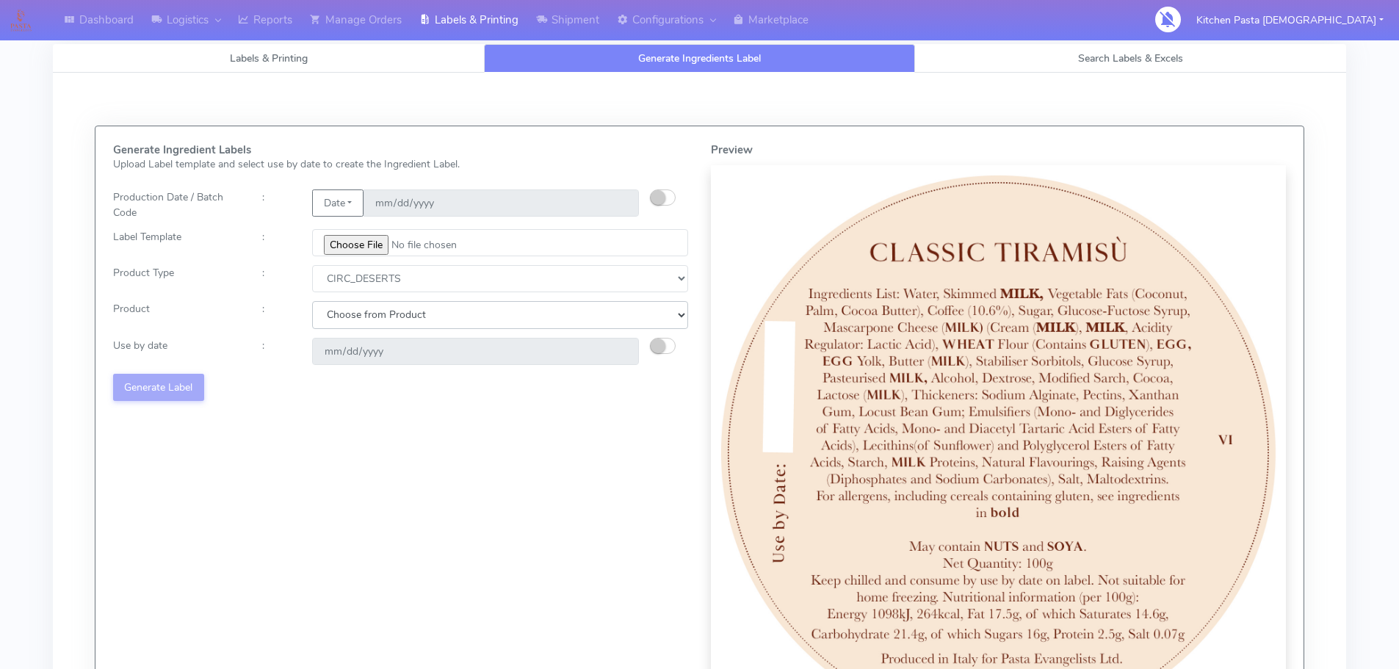
click at [384, 313] on select "Choose from Product CLASSIC_TIRAMISU CREMA_AMARENA PROFITEROLES" at bounding box center [500, 314] width 376 height 27
select select "2"
click at [312, 301] on select "Choose from Product CLASSIC_TIRAMISU CREMA_AMARENA PROFITEROLES" at bounding box center [500, 314] width 376 height 27
type input "2025-09-05"
click at [671, 349] on button "button" at bounding box center [663, 346] width 26 height 16
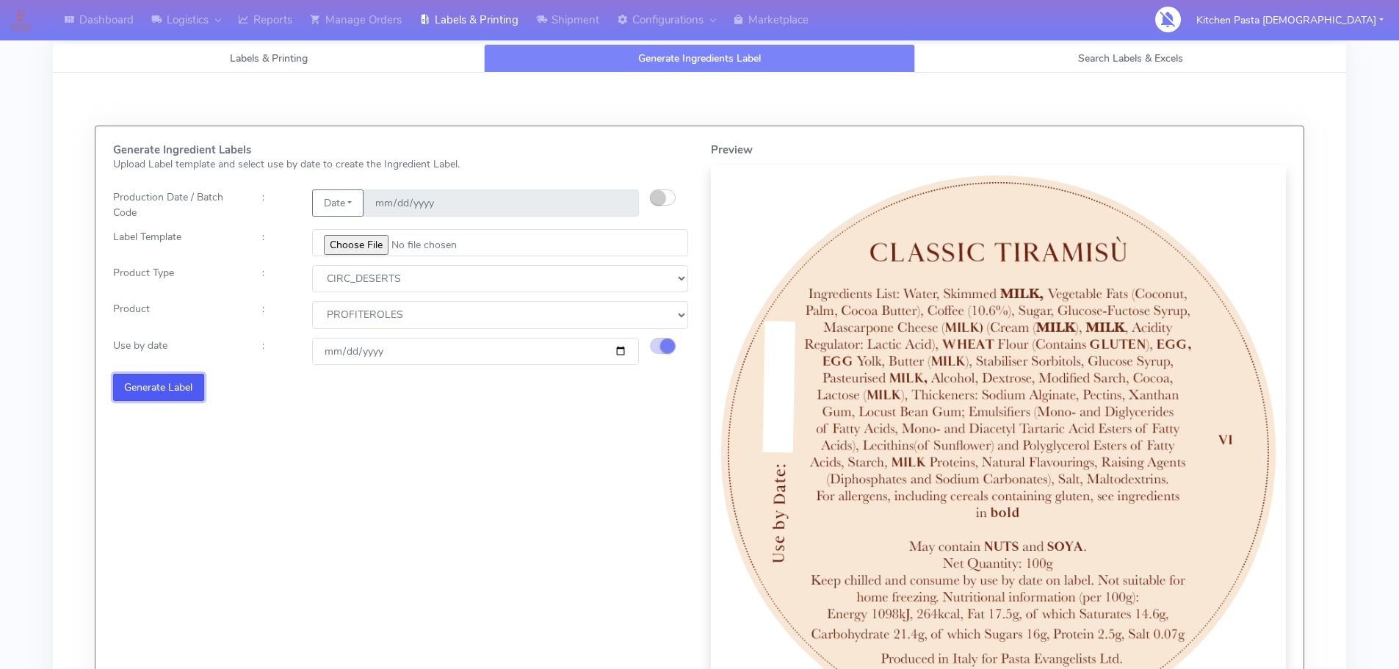
click at [174, 394] on button "Generate Label" at bounding box center [158, 387] width 91 height 27
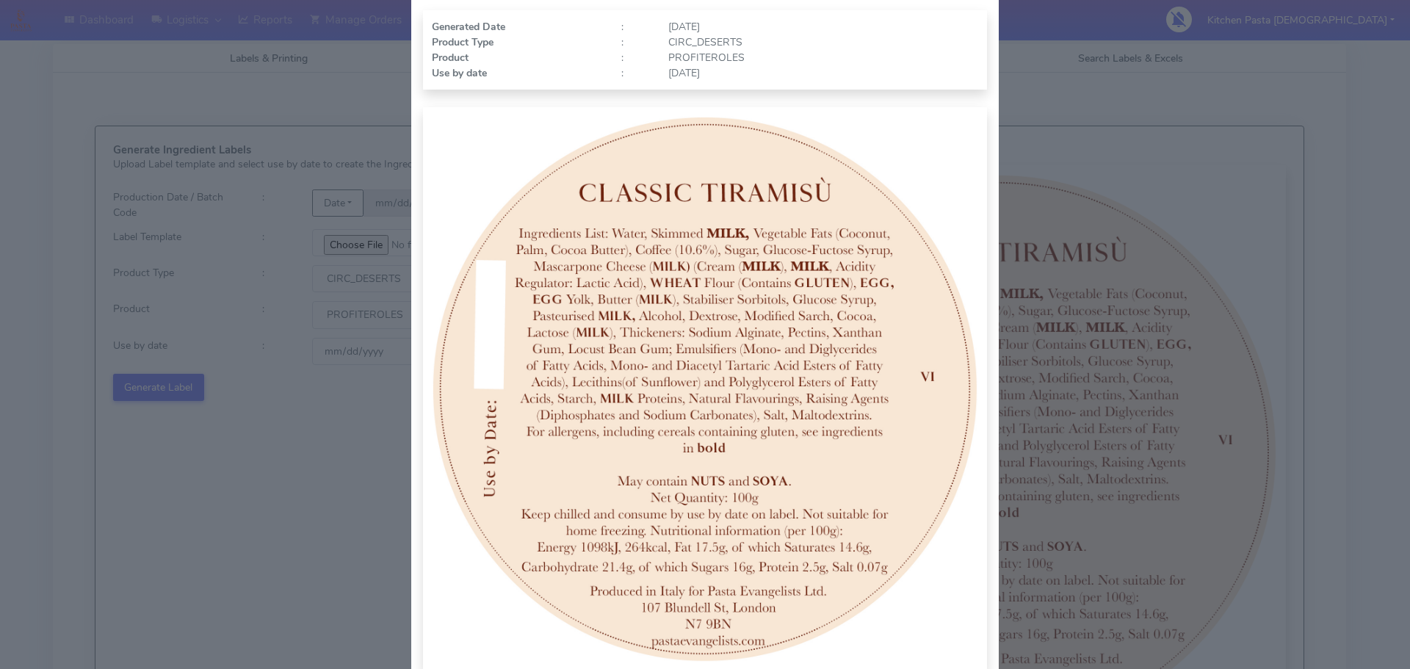
scroll to position [152, 0]
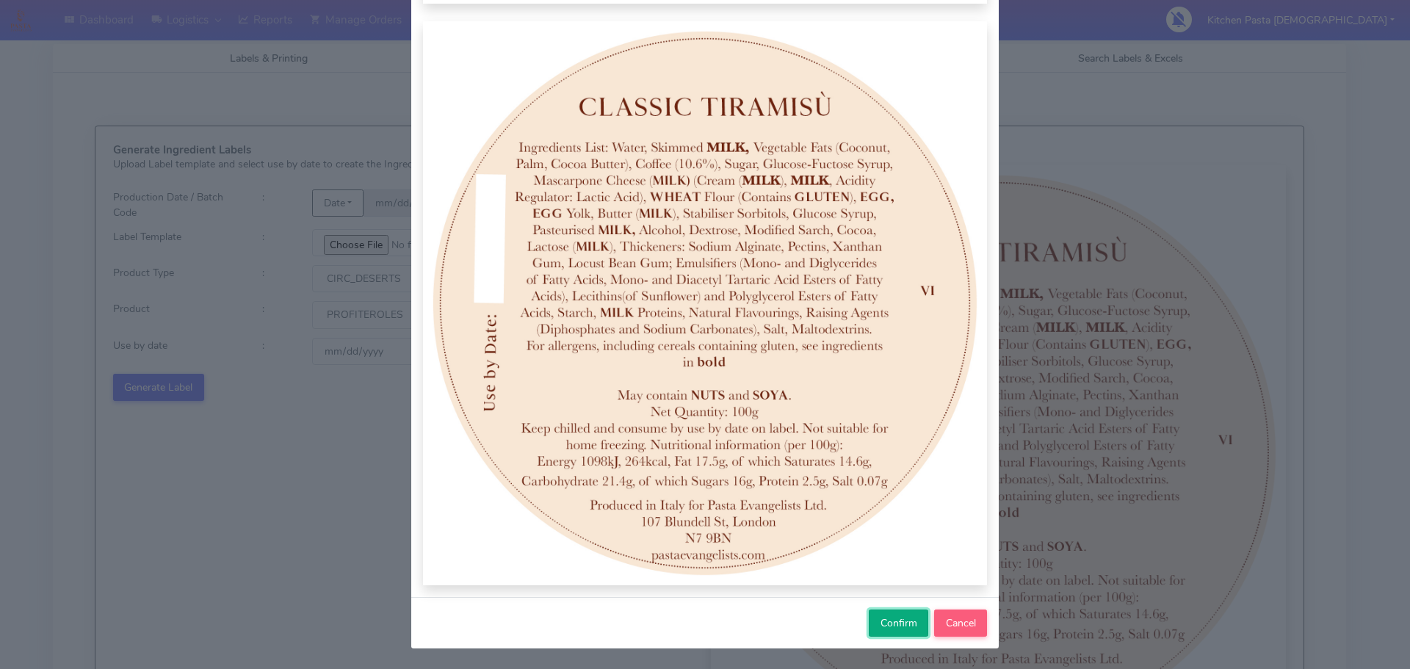
click at [880, 618] on span "Confirm" at bounding box center [898, 623] width 37 height 14
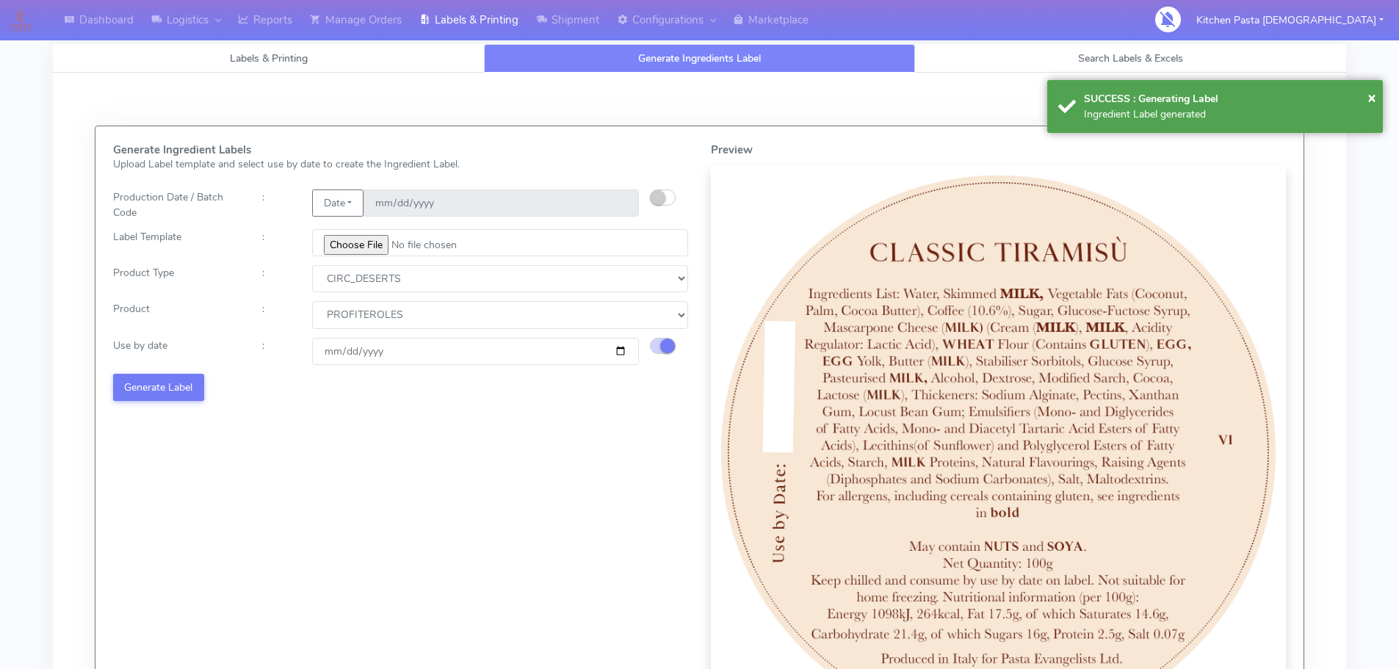
select select
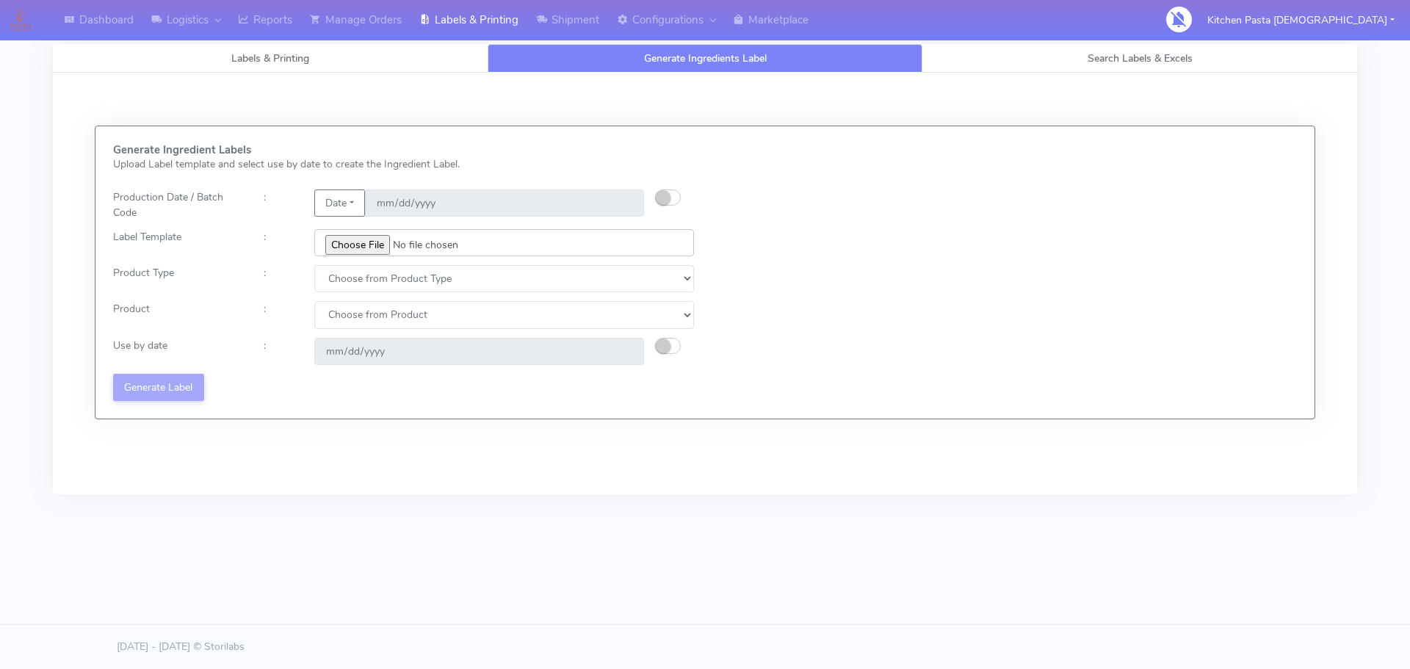
click at [338, 247] on input "file" at bounding box center [504, 242] width 380 height 27
type input "C:\fakepath\Profiteroles V1.jpg"
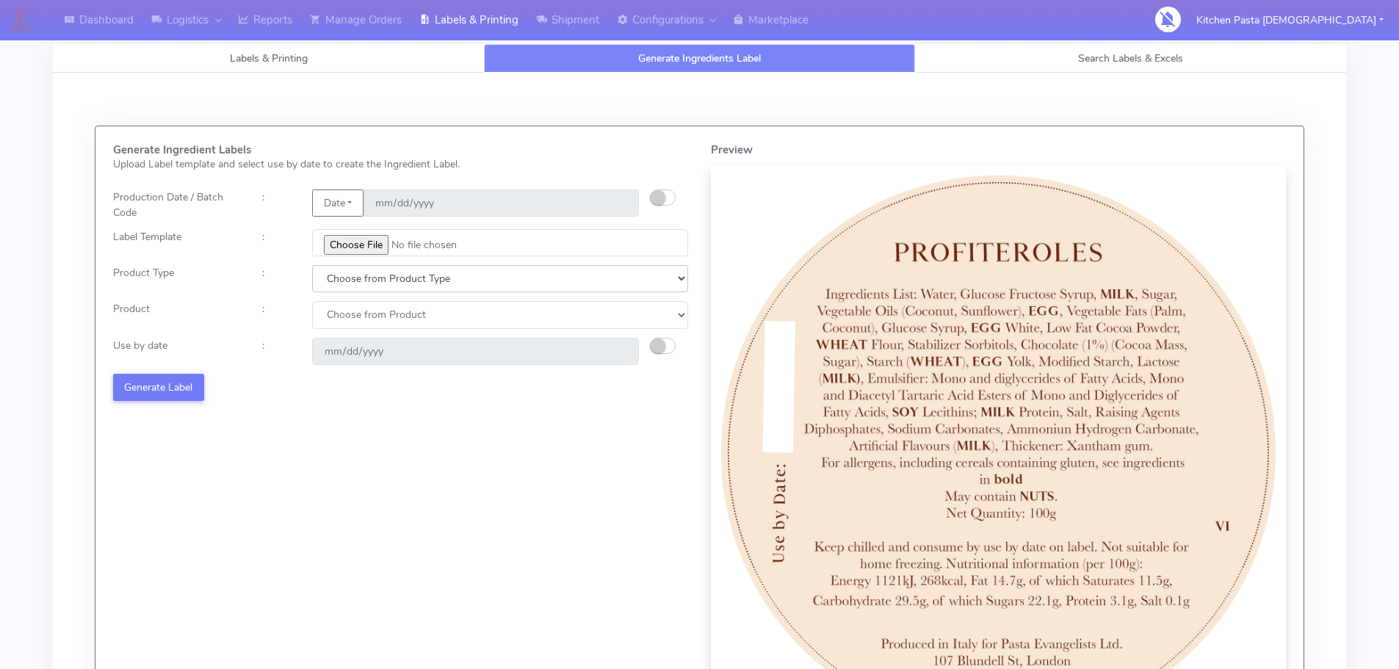
click at [406, 280] on select "Choose from Product Type ECOM ERETAIL CIRCULAR CIRC_DESERTS LASAGNE" at bounding box center [500, 278] width 376 height 27
select select "3"
click at [312, 265] on select "Choose from Product Type ECOM ERETAIL CIRCULAR CIRC_DESERTS LASAGNE" at bounding box center [500, 278] width 376 height 27
drag, startPoint x: 364, startPoint y: 319, endPoint x: 364, endPoint y: 327, distance: 8.8
click at [364, 319] on select "Choose from Product CLASSIC_TIRAMISU CREMA_AMARENA PROFITEROLES" at bounding box center [500, 314] width 376 height 27
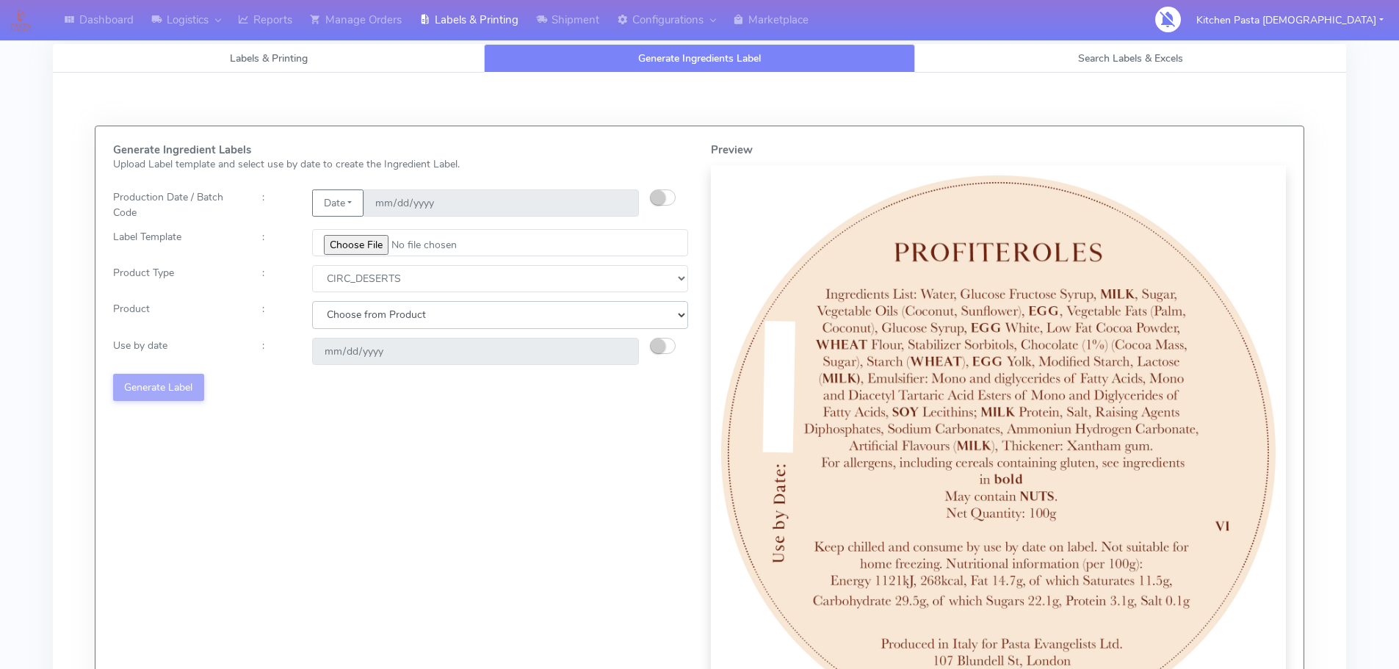
select select "2"
click at [312, 301] on select "Choose from Product CLASSIC_TIRAMISU CREMA_AMARENA PROFITEROLES" at bounding box center [500, 314] width 376 height 27
type input "2025-09-05"
click at [662, 346] on small "button" at bounding box center [658, 345] width 15 height 15
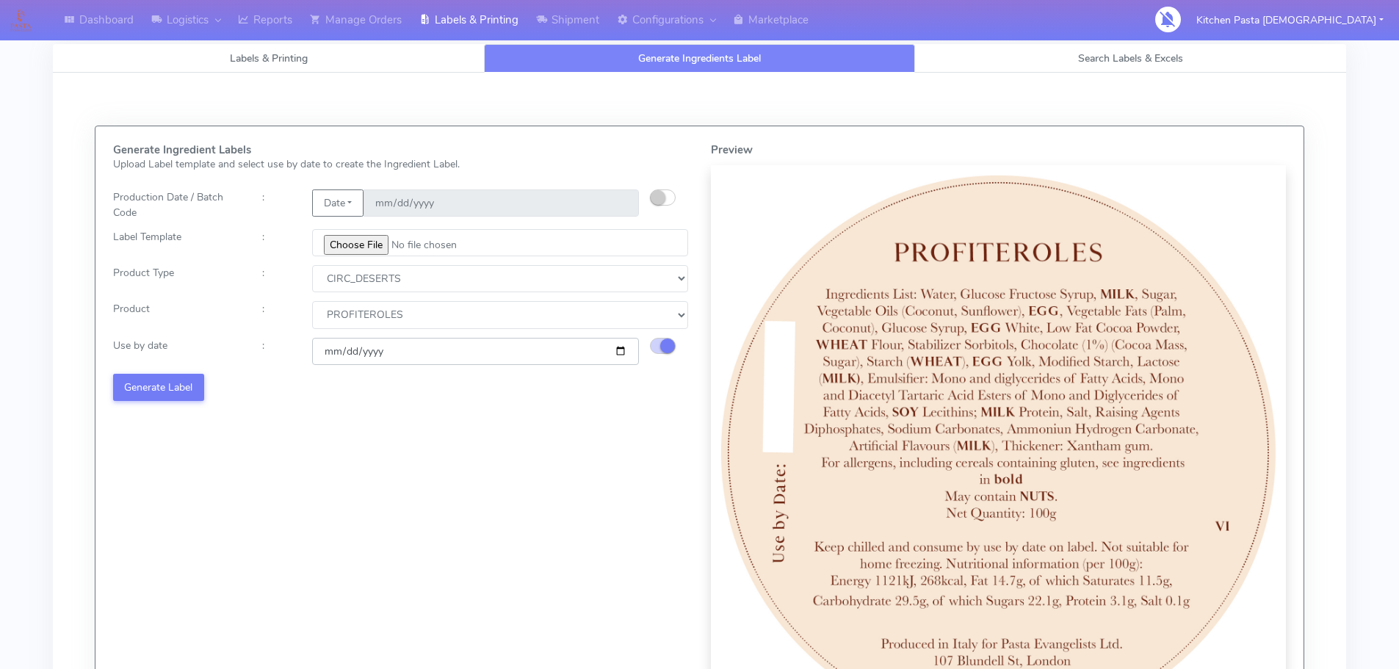
click at [617, 352] on input "2025-09-05" at bounding box center [475, 351] width 327 height 27
click at [143, 382] on button "Generate Label" at bounding box center [158, 387] width 91 height 27
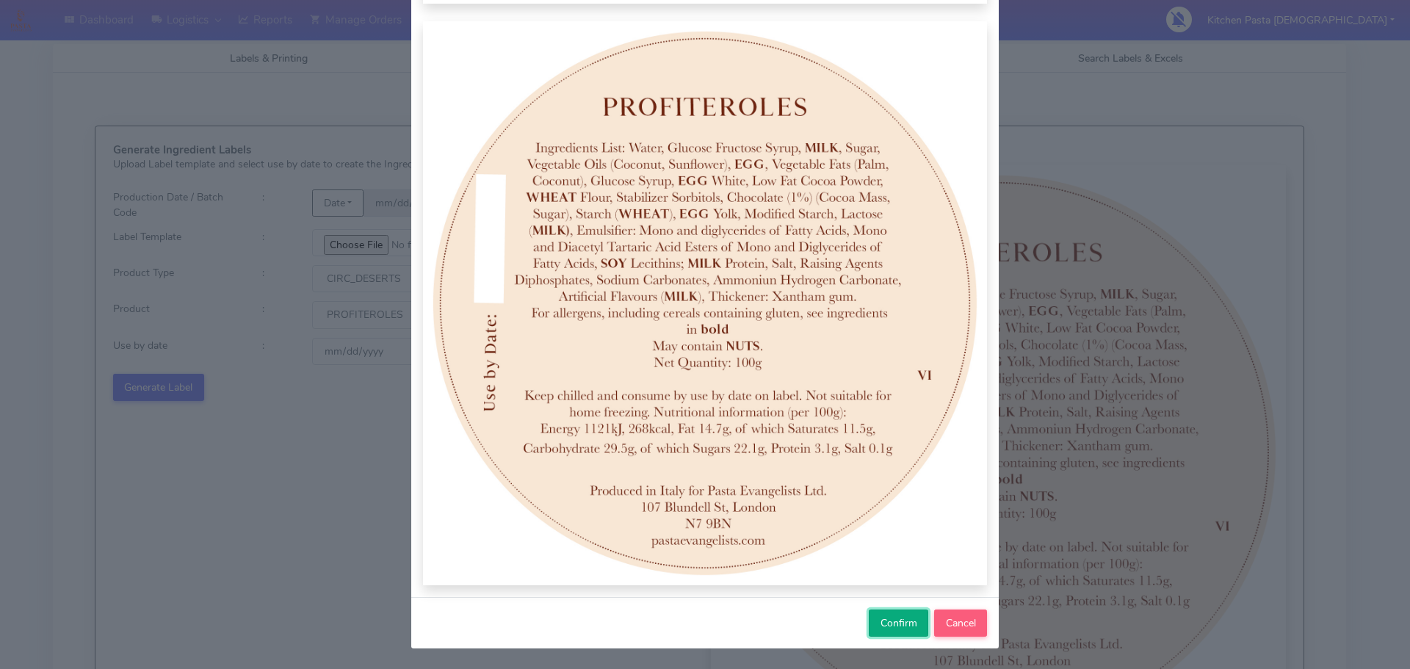
click at [880, 628] on span "Confirm" at bounding box center [898, 623] width 37 height 14
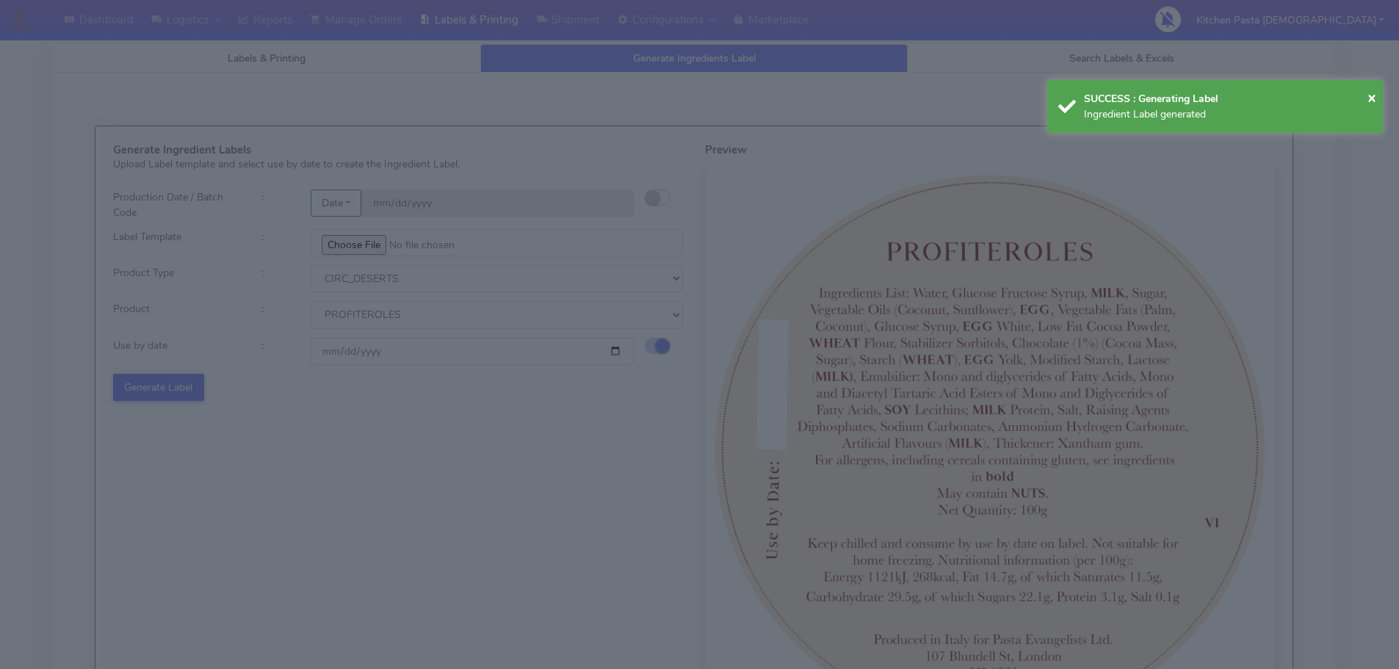
select select
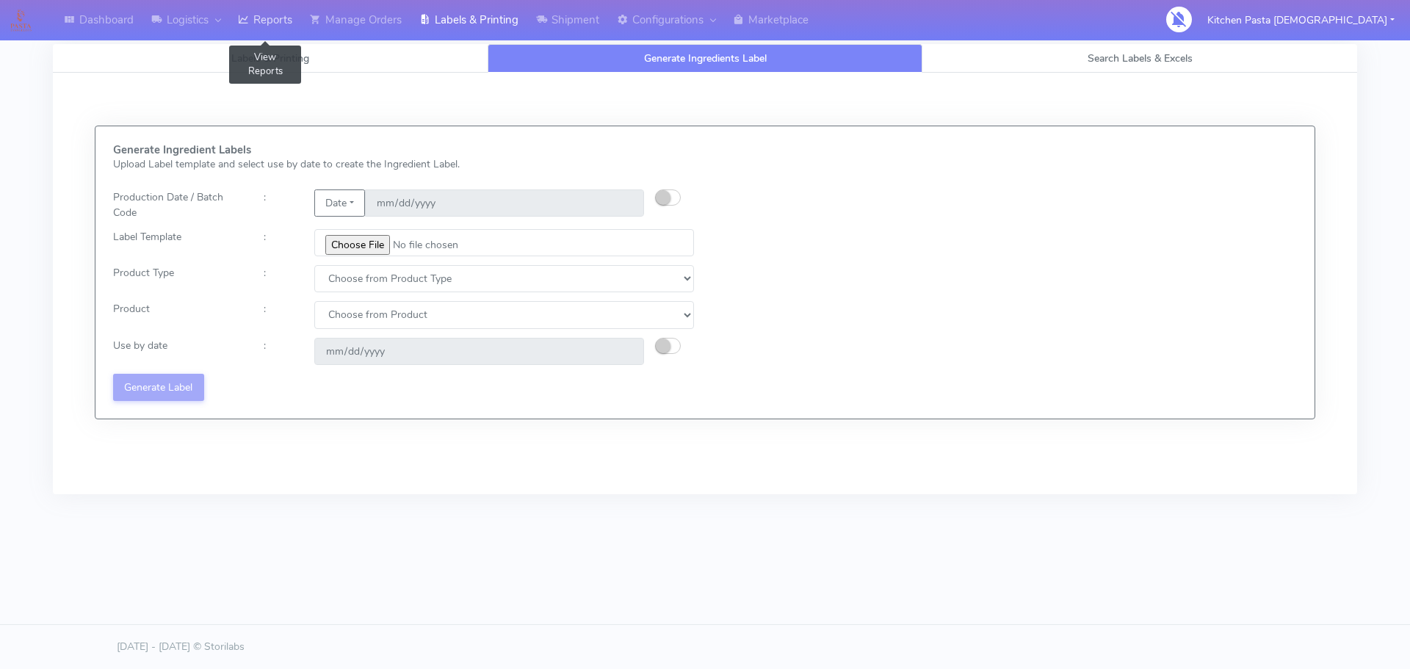
click at [288, 12] on link "Reports" at bounding box center [265, 20] width 72 height 40
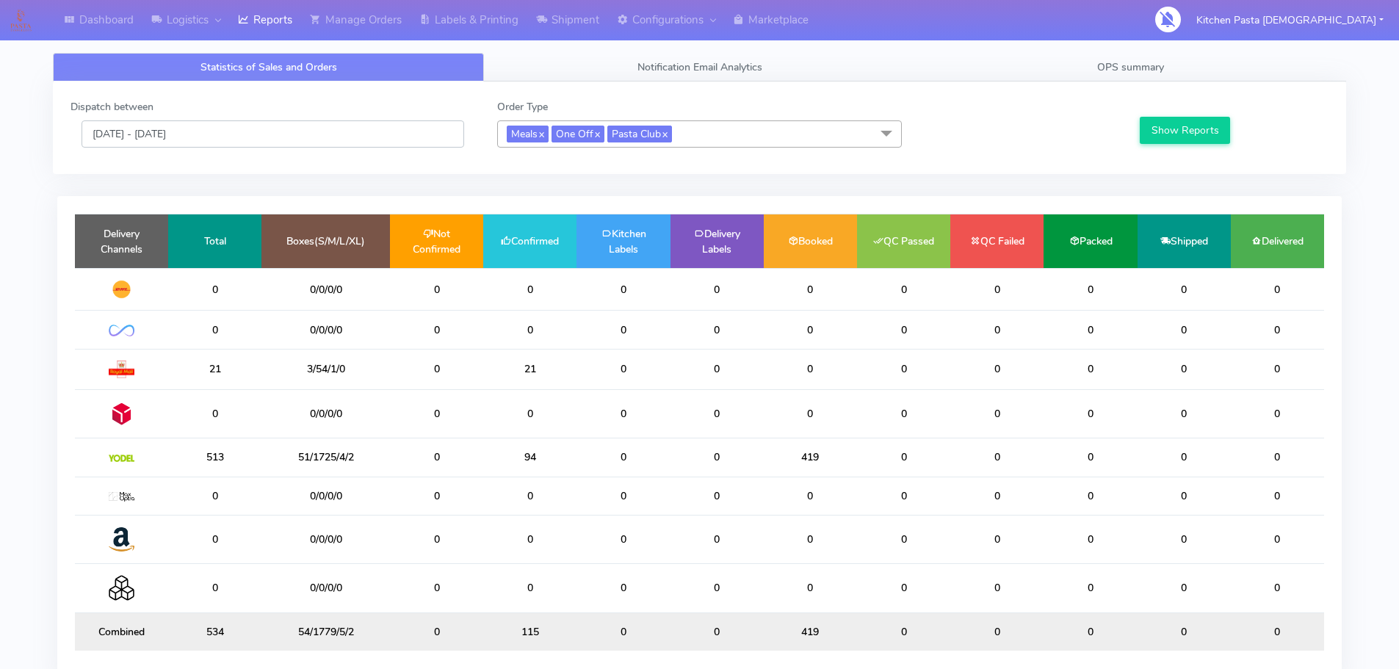
click at [436, 122] on input "[DATE] - [DATE]" at bounding box center [272, 133] width 383 height 27
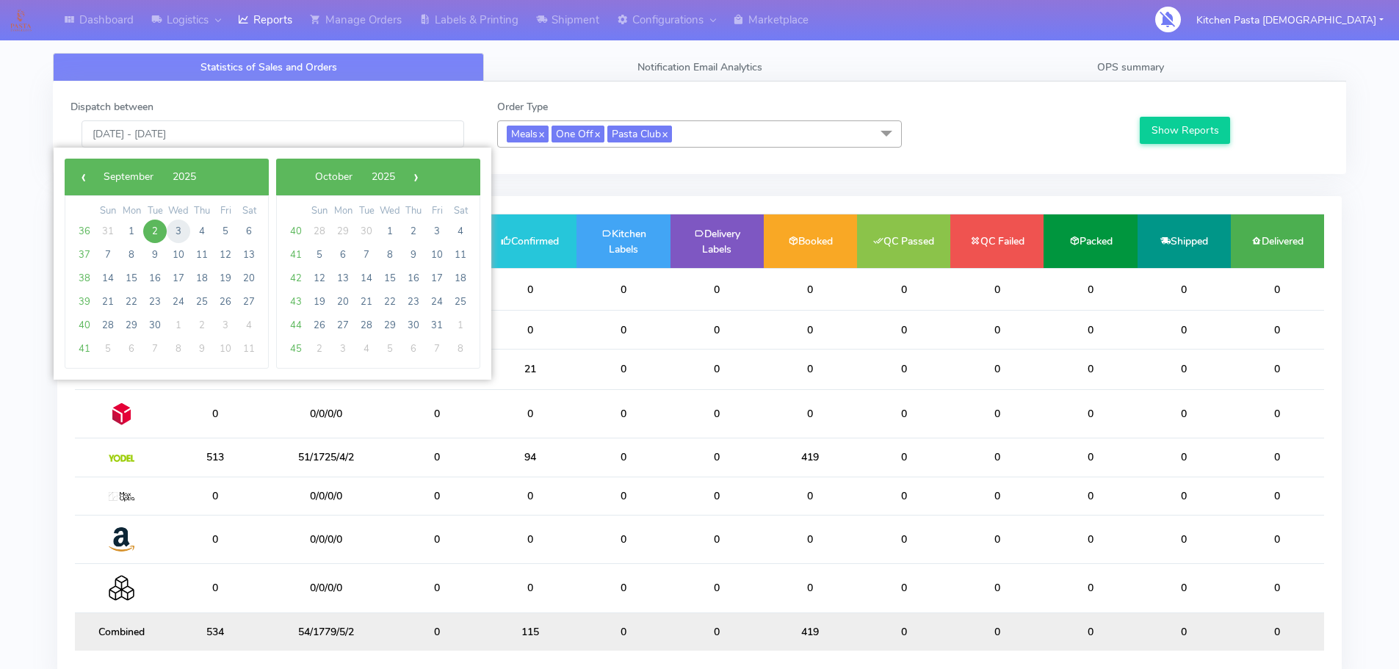
click at [179, 239] on span "3" at bounding box center [178, 231] width 23 height 23
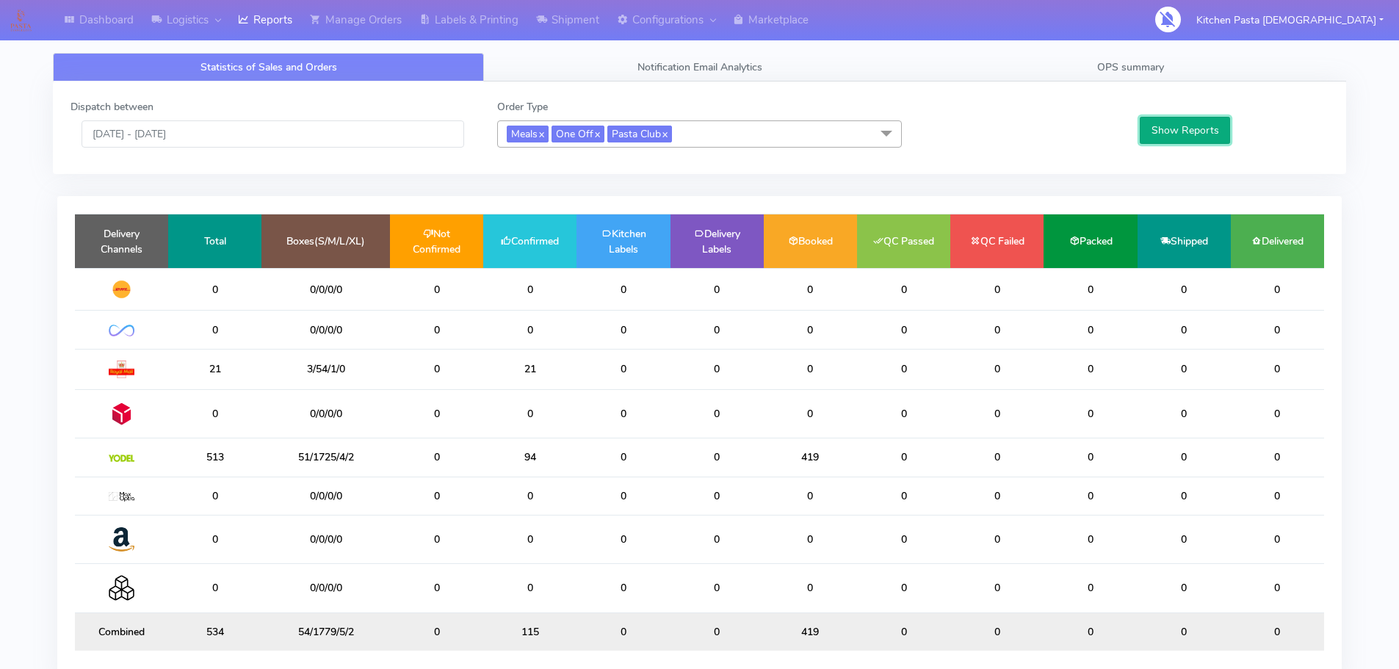
click at [1163, 136] on button "Show Reports" at bounding box center [1185, 130] width 90 height 27
click at [291, 122] on input "03/09/2025 - 03/09/2025" at bounding box center [272, 133] width 383 height 27
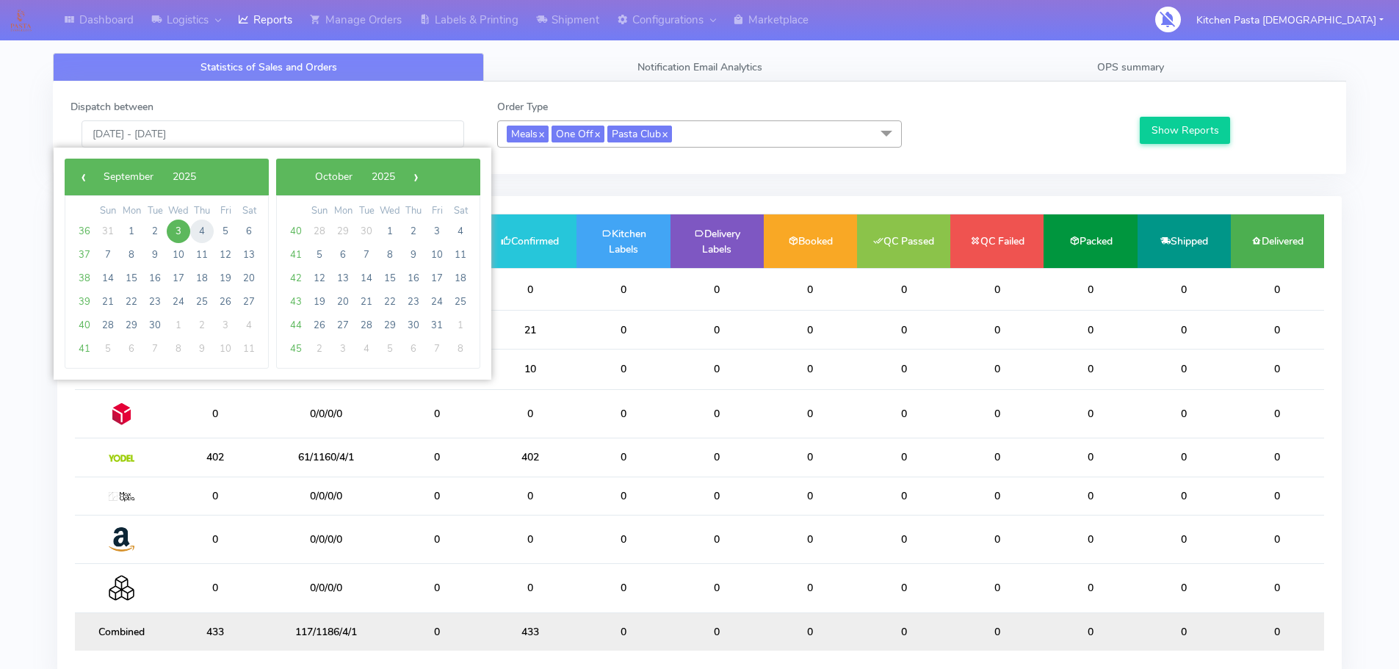
click at [205, 239] on span "4" at bounding box center [201, 231] width 23 height 23
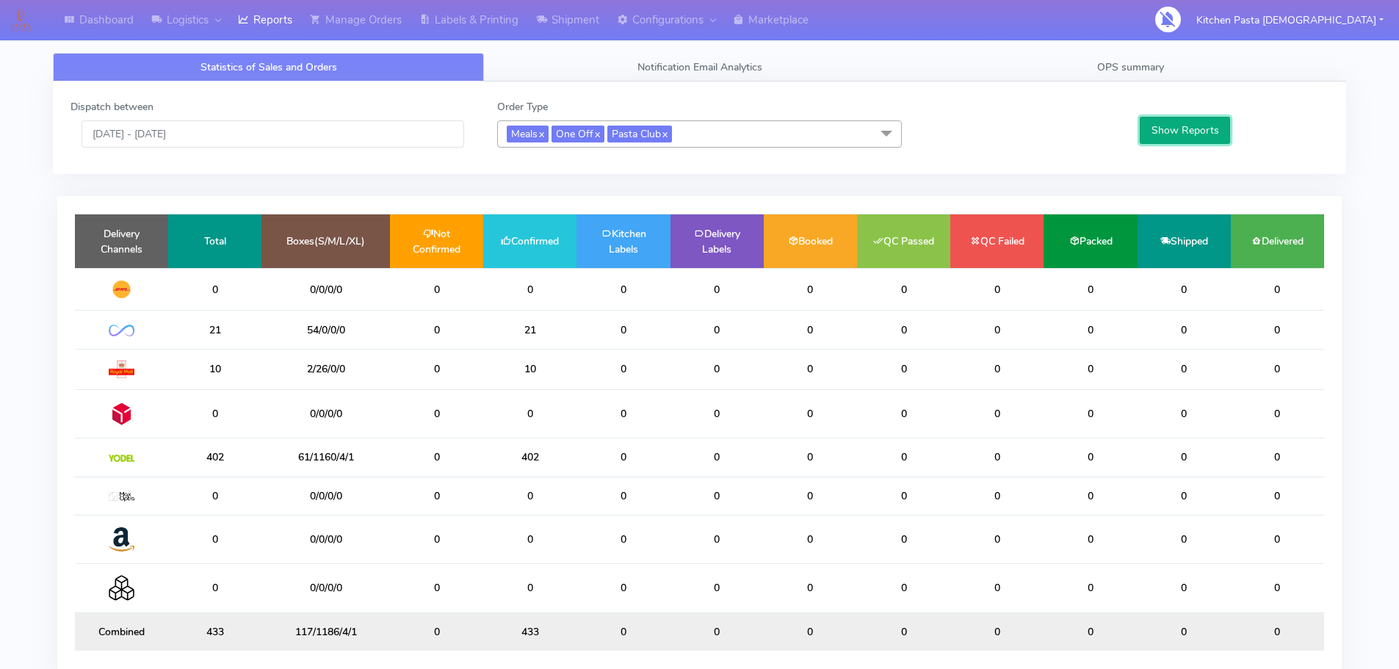
click at [1171, 126] on button "Show Reports" at bounding box center [1185, 130] width 90 height 27
drag, startPoint x: 308, startPoint y: 124, endPoint x: 314, endPoint y: 139, distance: 15.6
click at [311, 124] on input "04/09/2025 - 04/09/2025" at bounding box center [272, 133] width 383 height 27
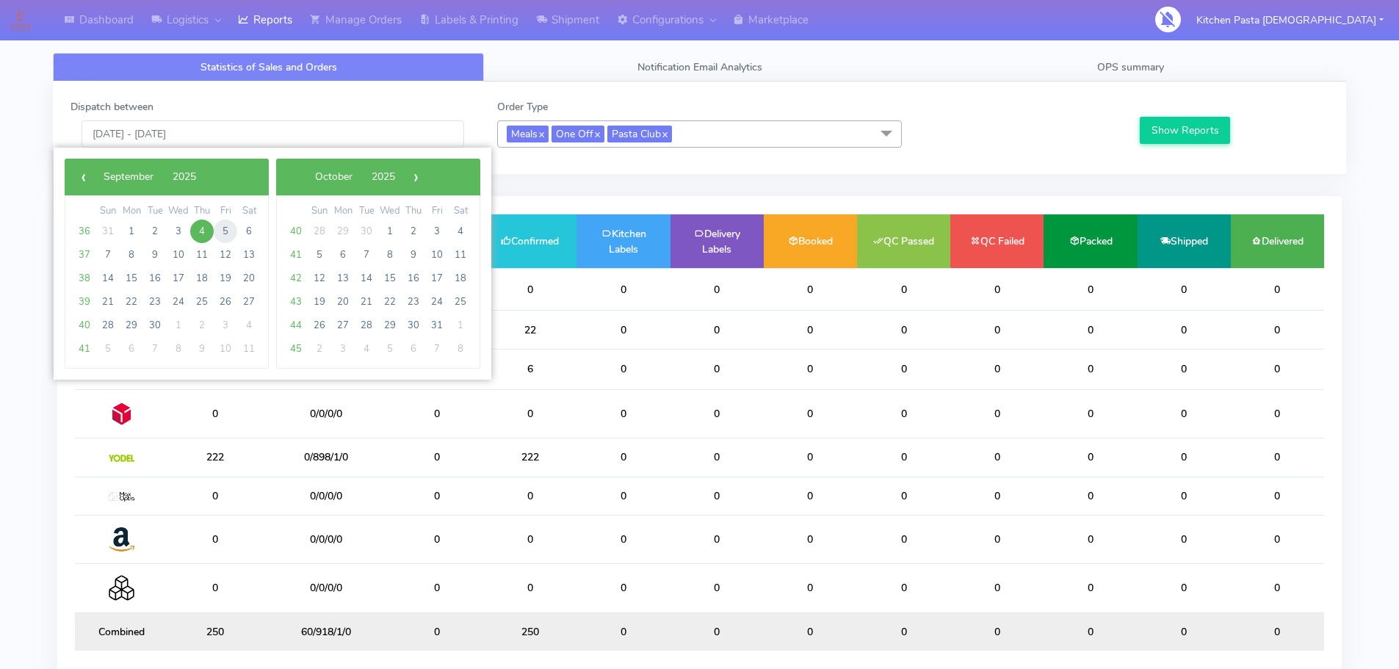
click at [227, 239] on span "5" at bounding box center [225, 231] width 23 height 23
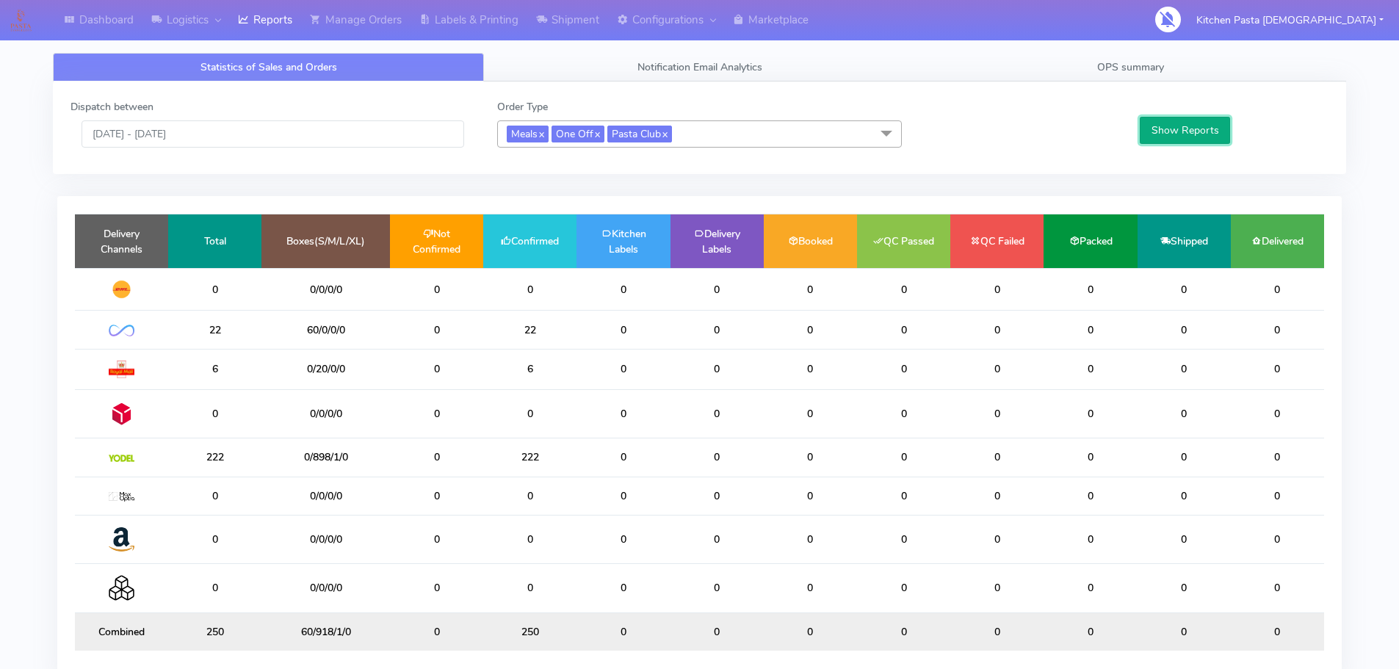
click at [1177, 128] on button "Show Reports" at bounding box center [1185, 130] width 90 height 27
click at [246, 141] on input "05/09/2025 - 05/09/2025" at bounding box center [272, 133] width 383 height 27
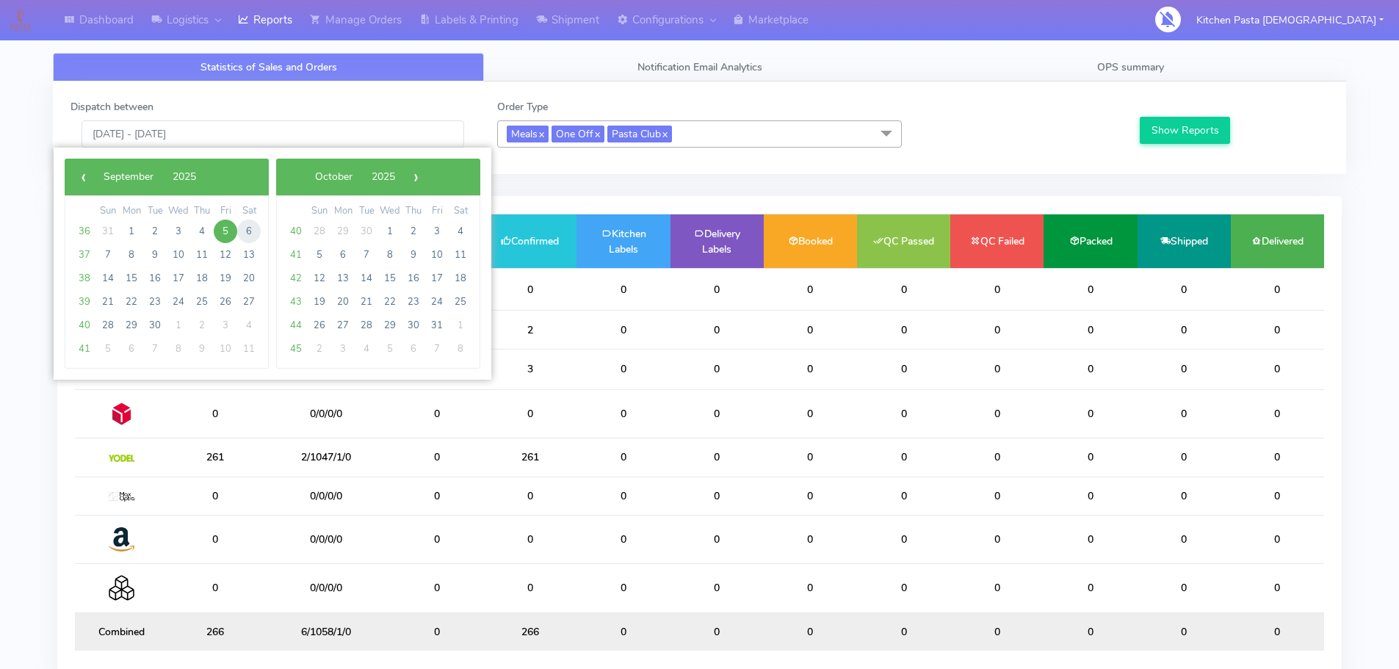
click at [251, 232] on span "6" at bounding box center [248, 231] width 23 height 23
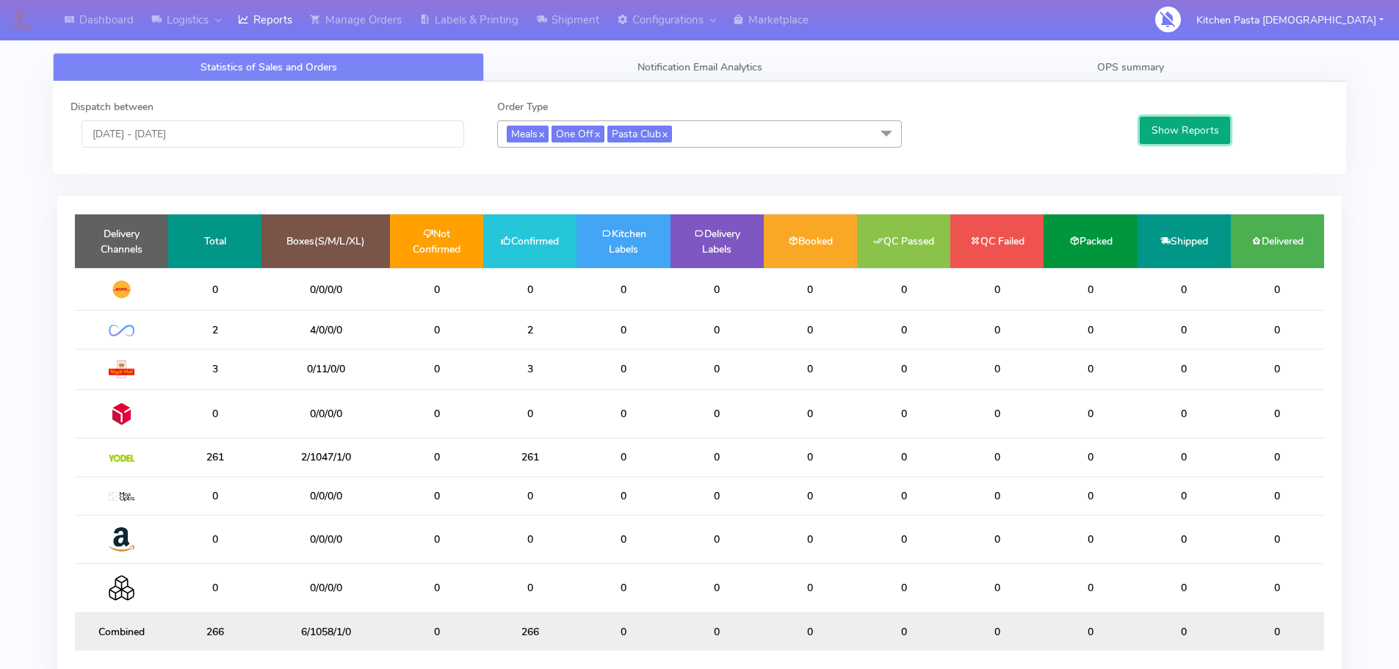
click at [1211, 134] on button "Show Reports" at bounding box center [1185, 130] width 90 height 27
click at [391, 132] on input "06/09/2025 - 06/09/2025" at bounding box center [272, 133] width 383 height 27
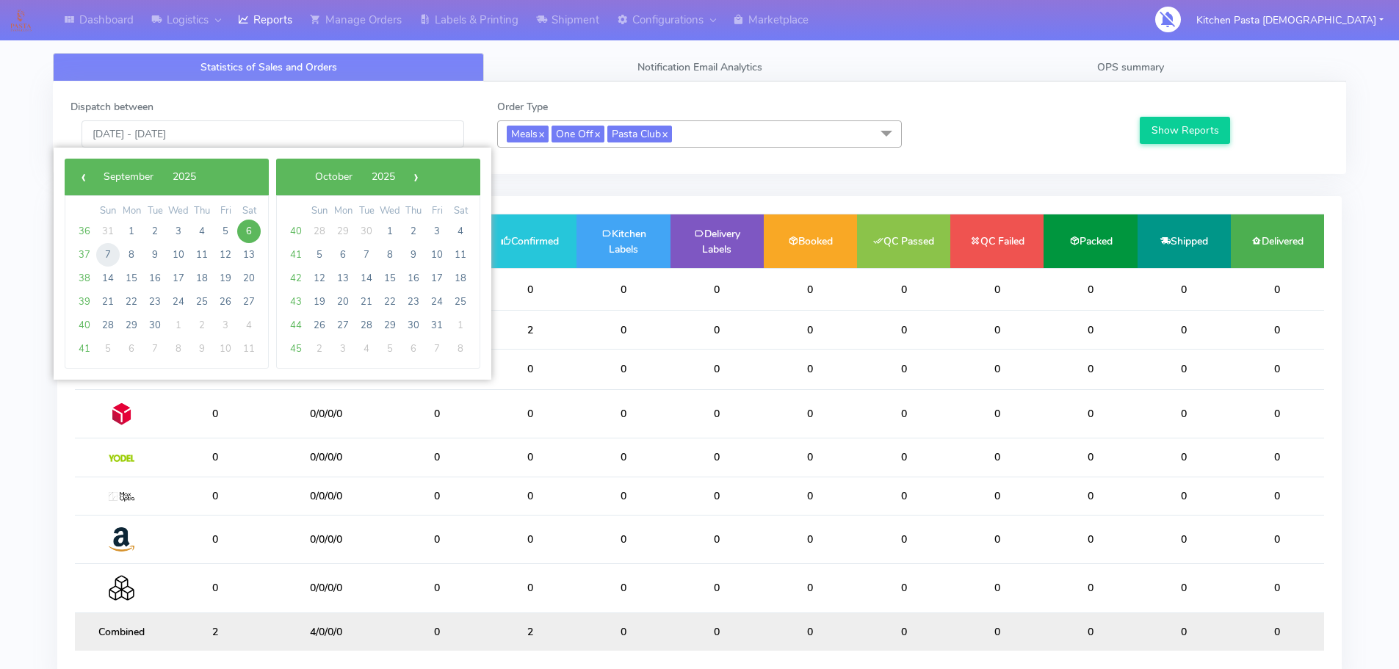
drag, startPoint x: 128, startPoint y: 252, endPoint x: 104, endPoint y: 253, distance: 24.2
click at [104, 253] on span "7" at bounding box center [107, 254] width 23 height 23
click at [105, 253] on span "7" at bounding box center [107, 254] width 23 height 23
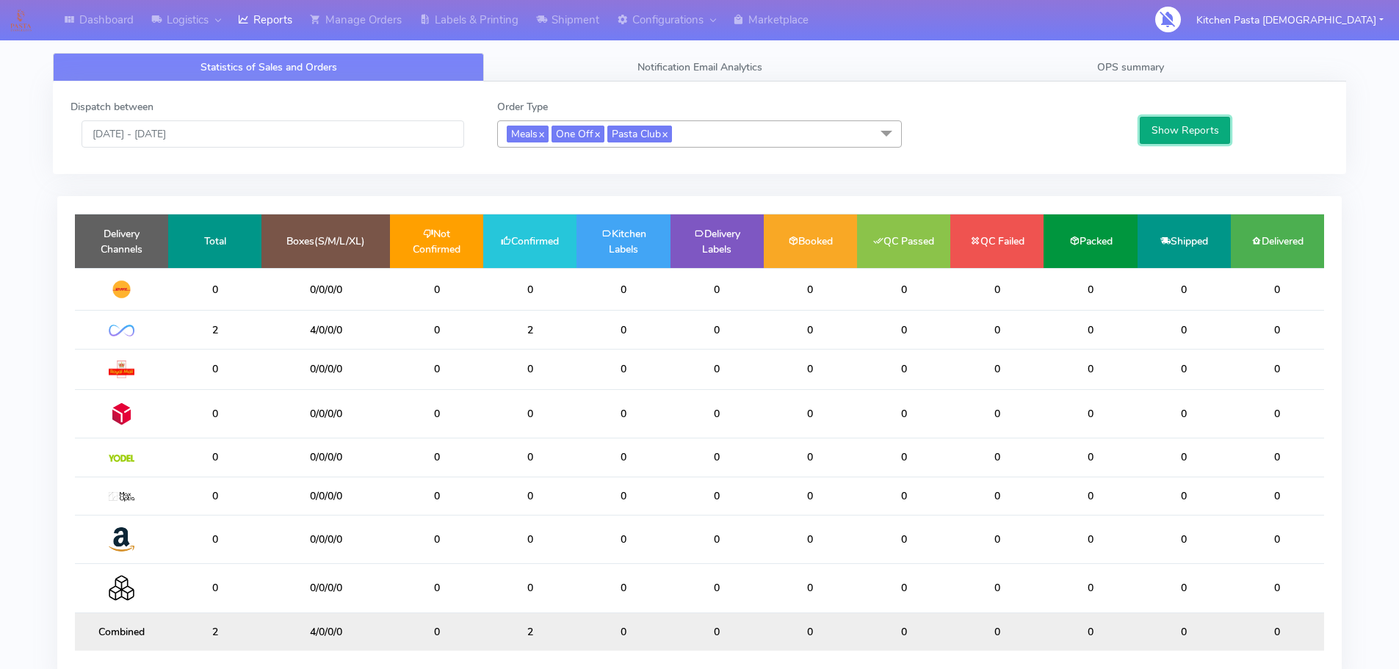
click at [1167, 123] on button "Show Reports" at bounding box center [1185, 130] width 90 height 27
click at [353, 132] on input "07/09/2025 - 07/09/2025" at bounding box center [272, 133] width 383 height 27
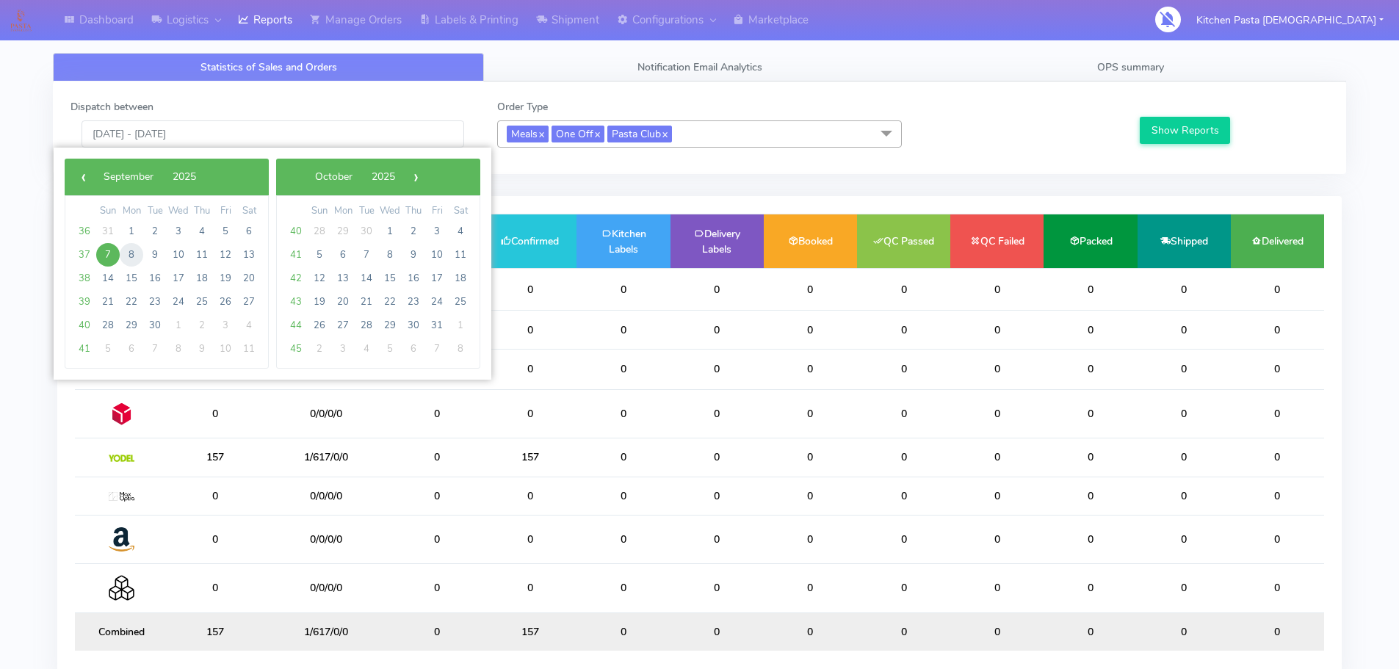
click at [135, 260] on span "8" at bounding box center [131, 254] width 23 height 23
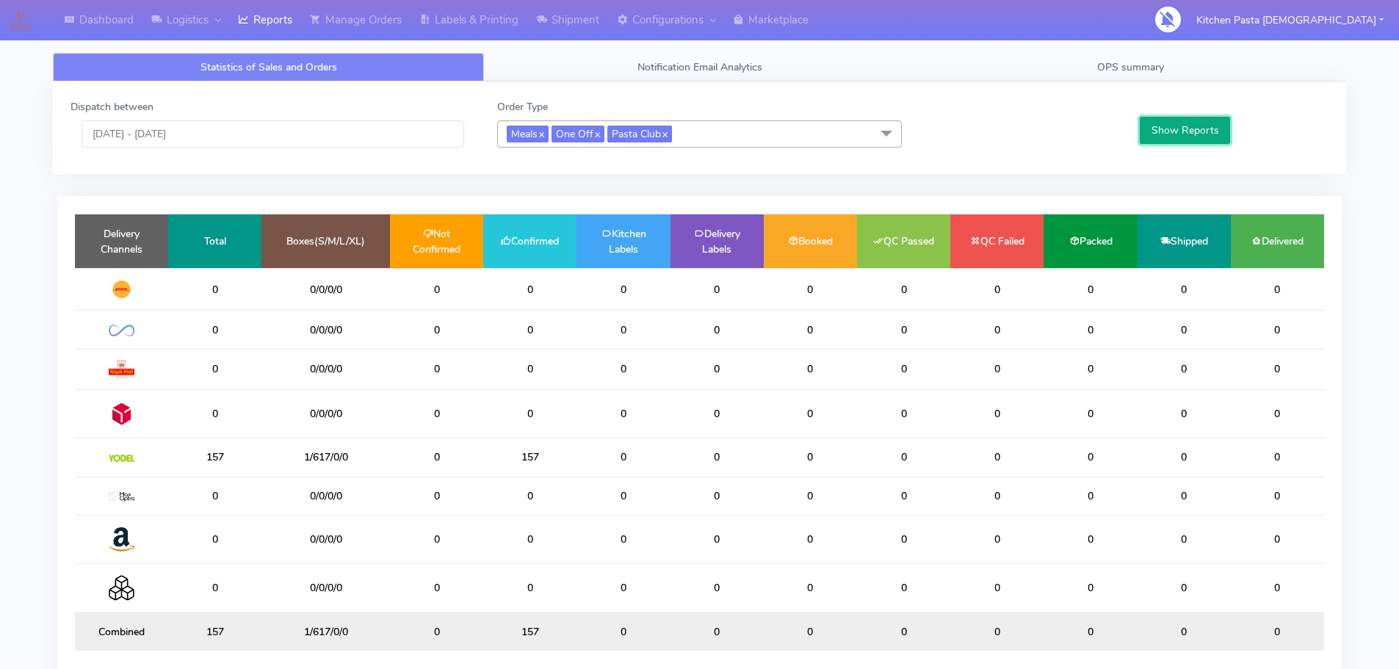
click at [1171, 136] on button "Show Reports" at bounding box center [1185, 130] width 90 height 27
click at [335, 129] on input "08/09/2025 - 08/09/2025" at bounding box center [272, 133] width 383 height 27
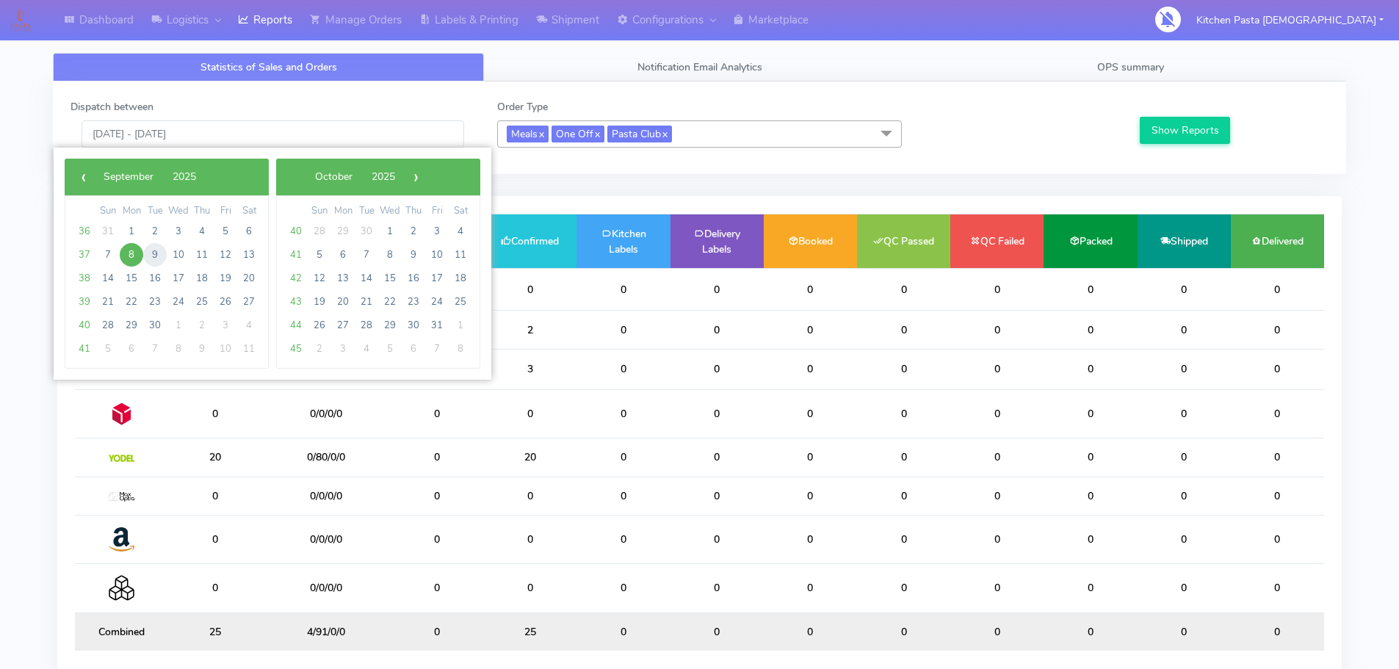
click at [155, 255] on span "9" at bounding box center [154, 254] width 23 height 23
click at [156, 254] on span "9" at bounding box center [154, 254] width 23 height 23
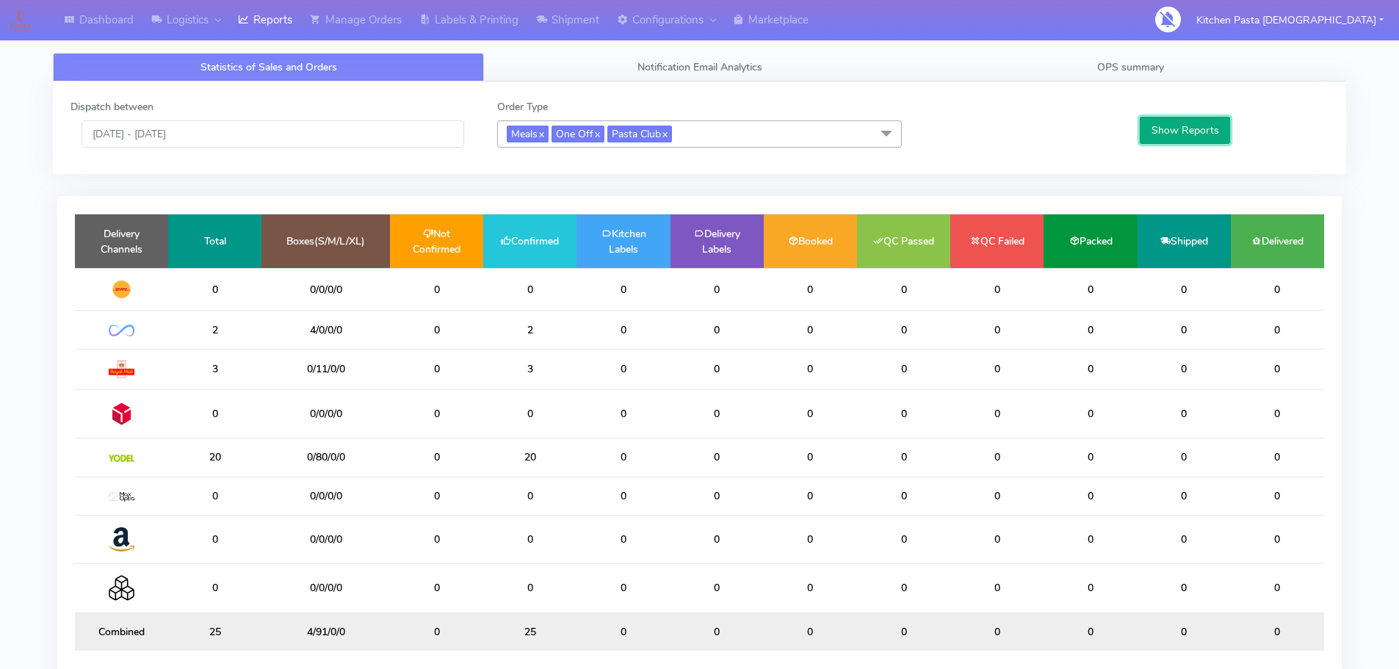
click at [1164, 133] on button "Show Reports" at bounding box center [1185, 130] width 90 height 27
click at [277, 132] on input "09/09/2025 - 09/09/2025" at bounding box center [272, 133] width 383 height 27
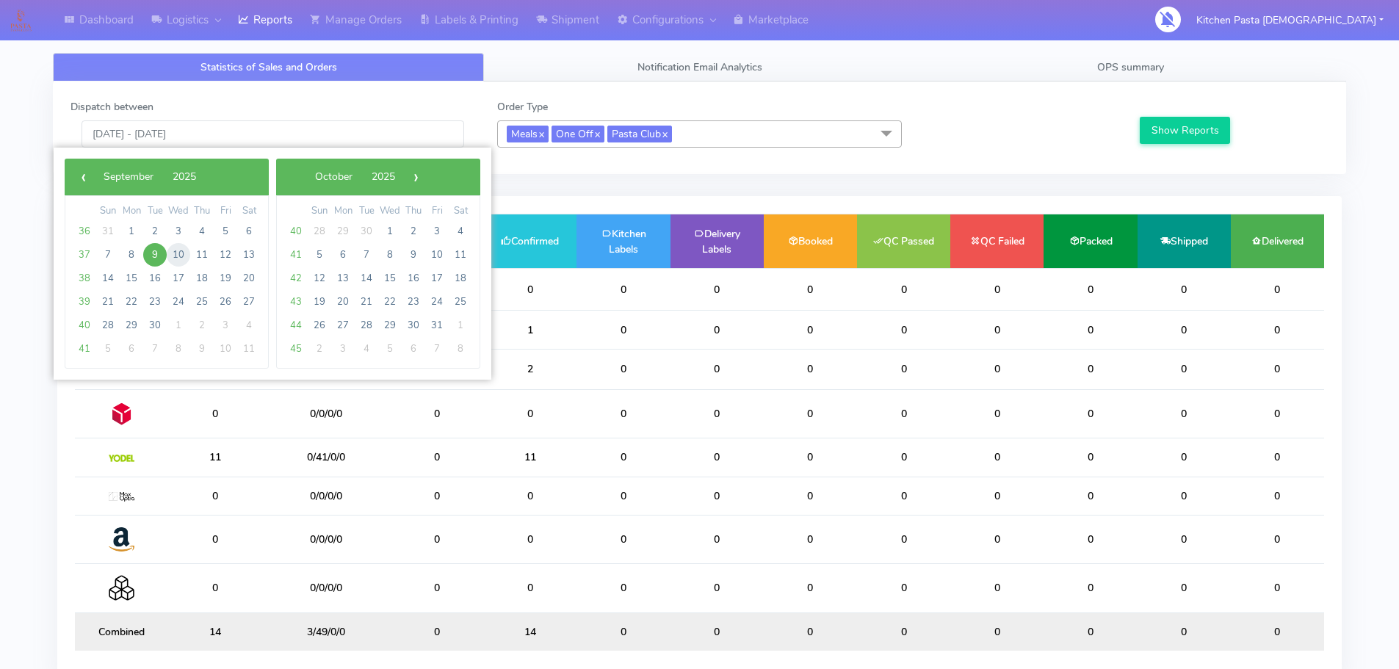
click at [172, 256] on span "10" at bounding box center [178, 254] width 23 height 23
click at [173, 256] on span "10" at bounding box center [178, 254] width 23 height 23
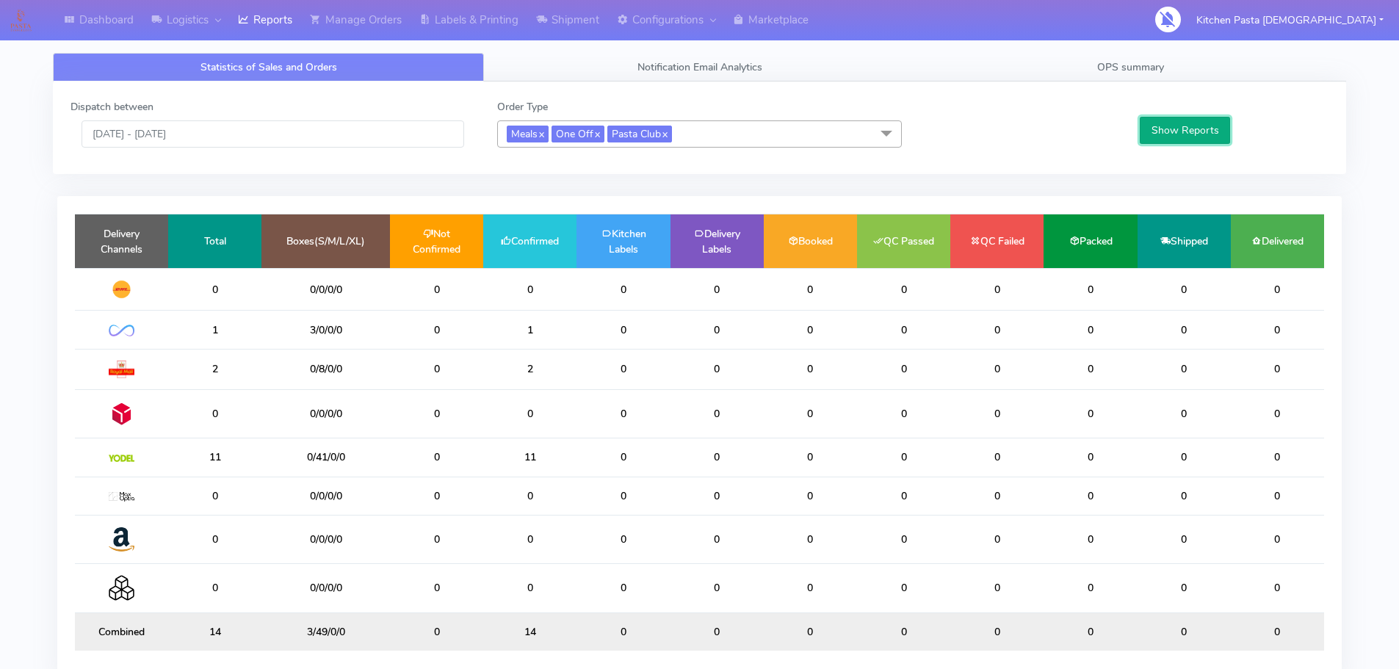
click at [1150, 131] on button "Show Reports" at bounding box center [1185, 130] width 90 height 27
click at [273, 128] on input "10/09/2025 - 10/09/2025" at bounding box center [272, 133] width 383 height 27
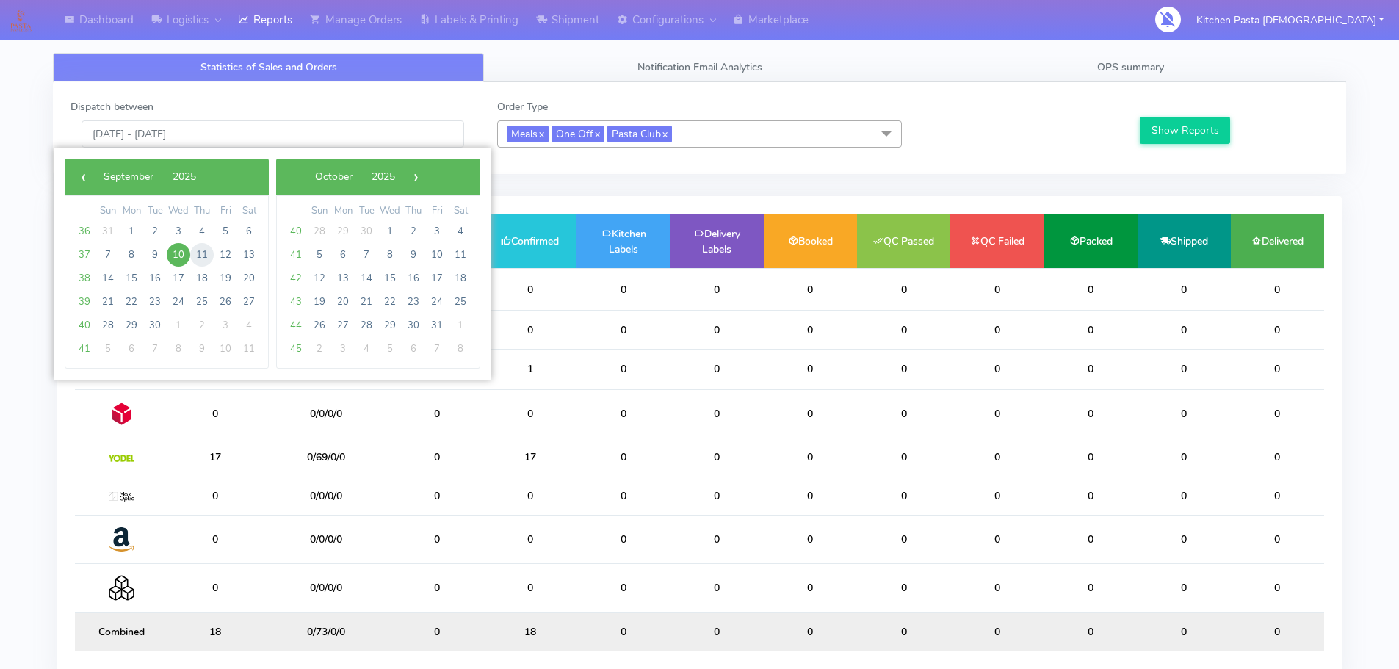
click at [200, 254] on span "11" at bounding box center [201, 254] width 23 height 23
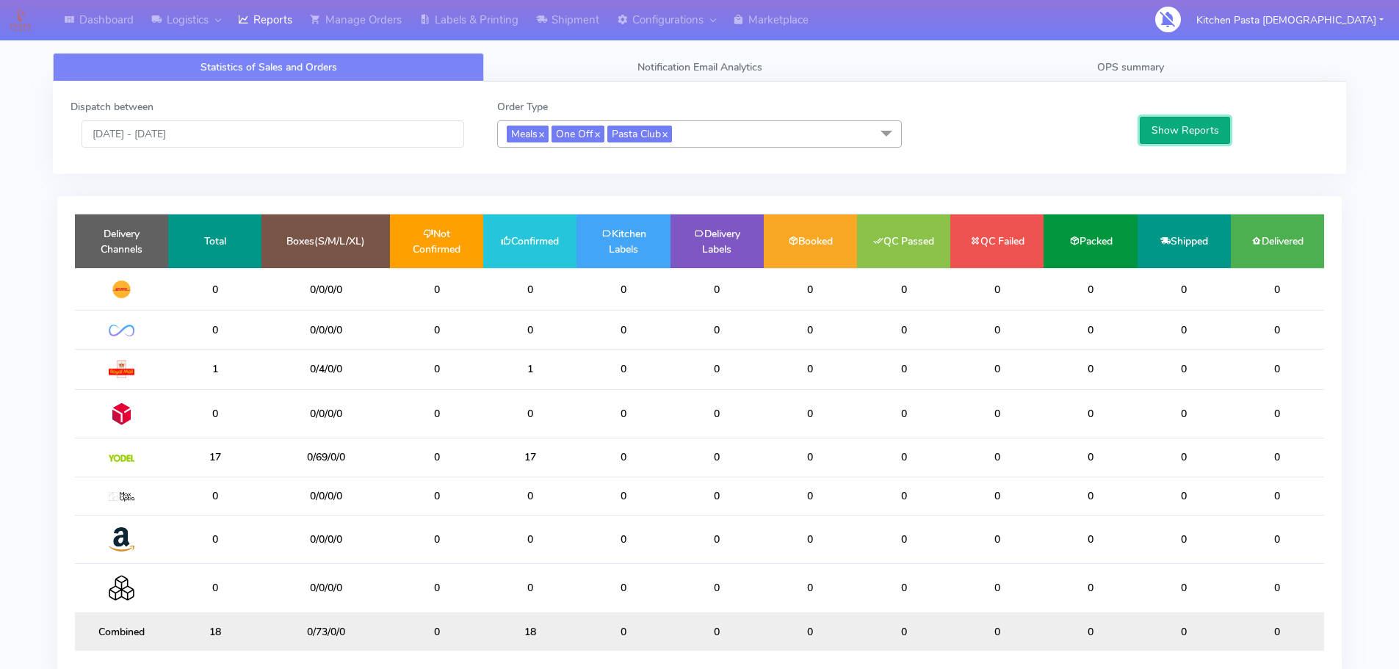
click at [1178, 122] on button "Show Reports" at bounding box center [1185, 130] width 90 height 27
click at [271, 145] on input "11/09/2025 - 11/09/2025" at bounding box center [272, 133] width 383 height 27
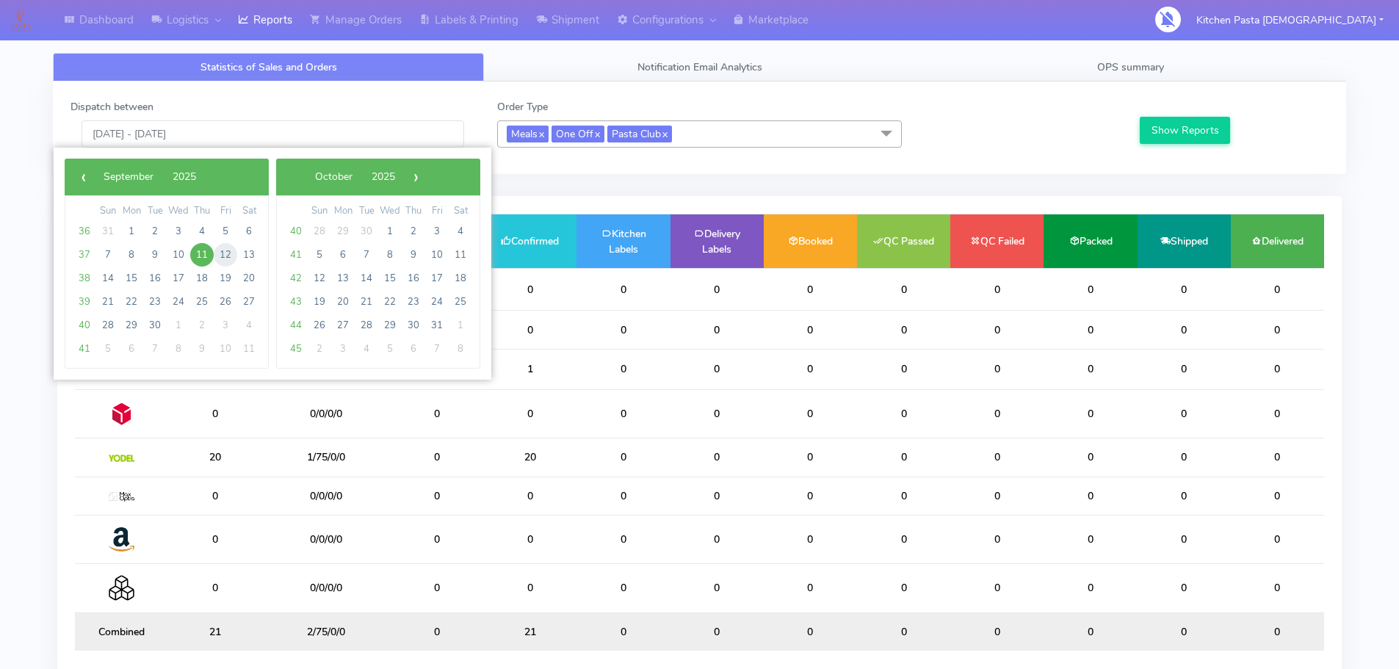
click at [236, 254] on span "12" at bounding box center [225, 254] width 23 height 23
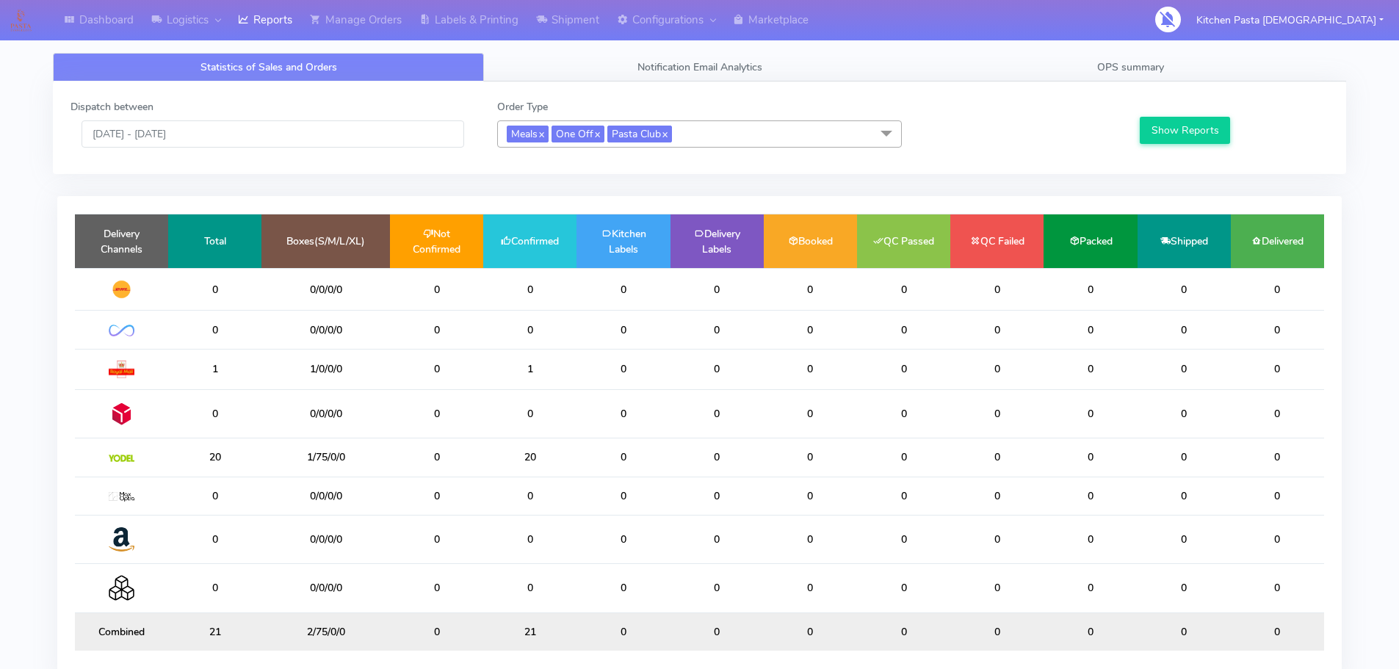
click at [1166, 114] on div "Show Reports" at bounding box center [1232, 123] width 213 height 48
click at [1175, 125] on button "Show Reports" at bounding box center [1185, 130] width 90 height 27
click at [283, 127] on input "12/09/2025 - 12/09/2025" at bounding box center [272, 133] width 383 height 27
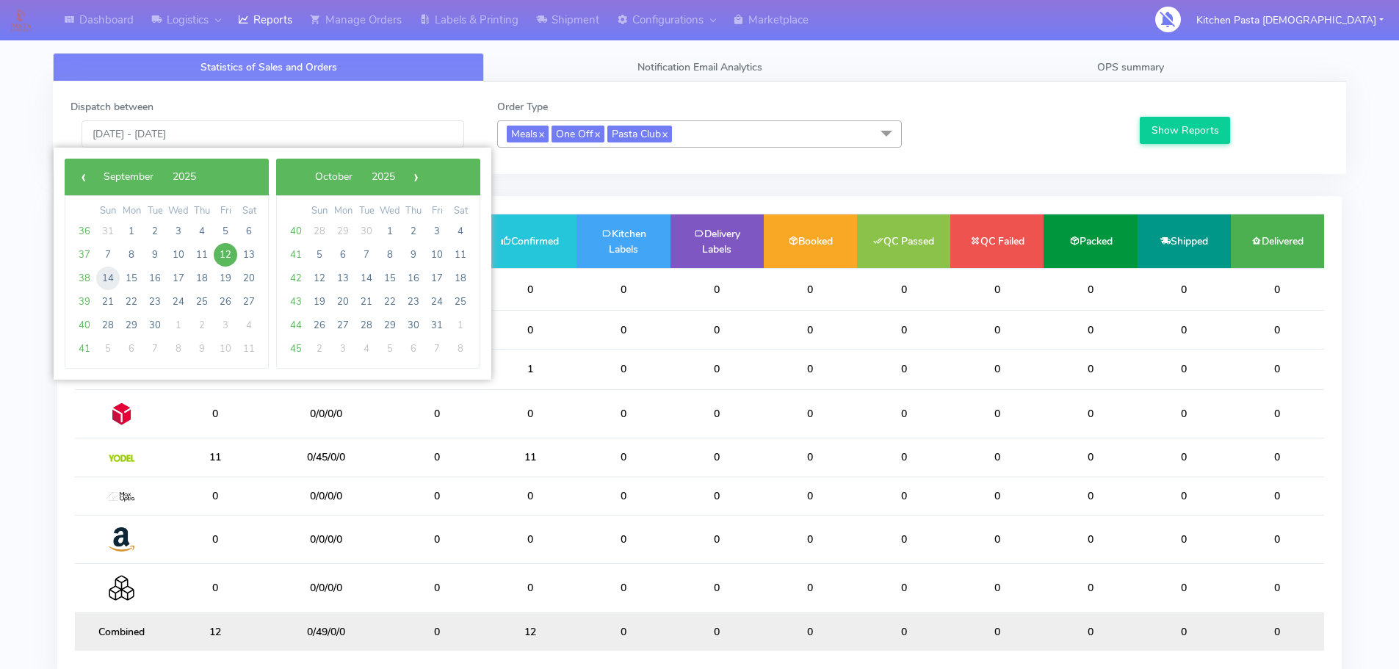
click at [116, 283] on span "14" at bounding box center [107, 278] width 23 height 23
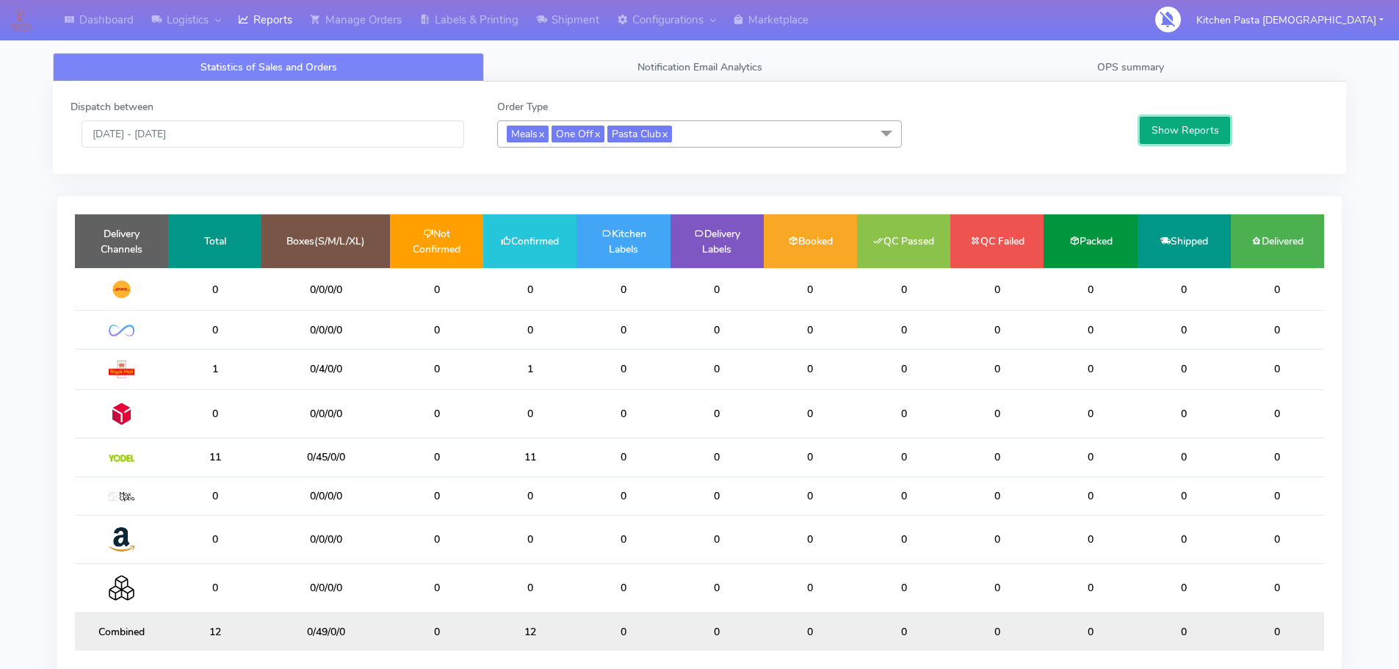
click at [1178, 122] on button "Show Reports" at bounding box center [1185, 130] width 90 height 27
click at [333, 127] on input "14/09/2025 - 14/09/2025" at bounding box center [272, 133] width 383 height 27
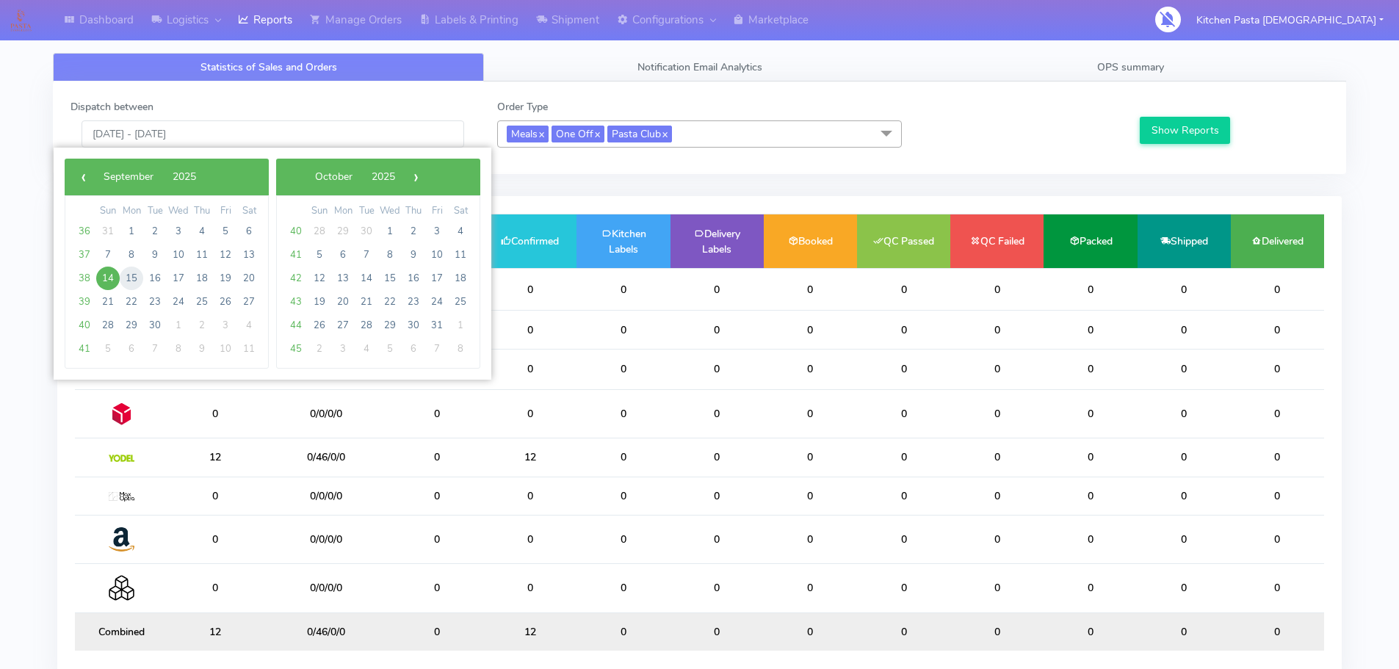
click at [123, 281] on span "15" at bounding box center [131, 278] width 23 height 23
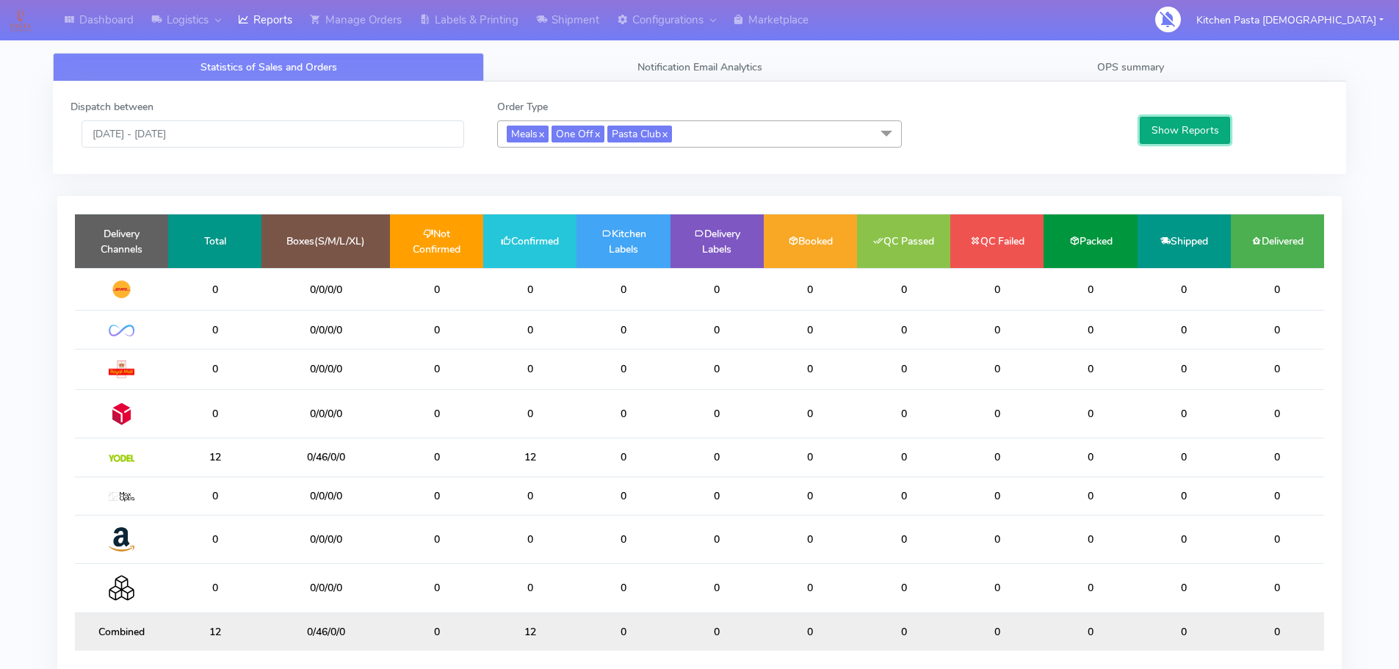
click at [1186, 128] on button "Show Reports" at bounding box center [1185, 130] width 90 height 27
click at [232, 134] on input "15/09/2025 - 15/09/2025" at bounding box center [272, 133] width 383 height 27
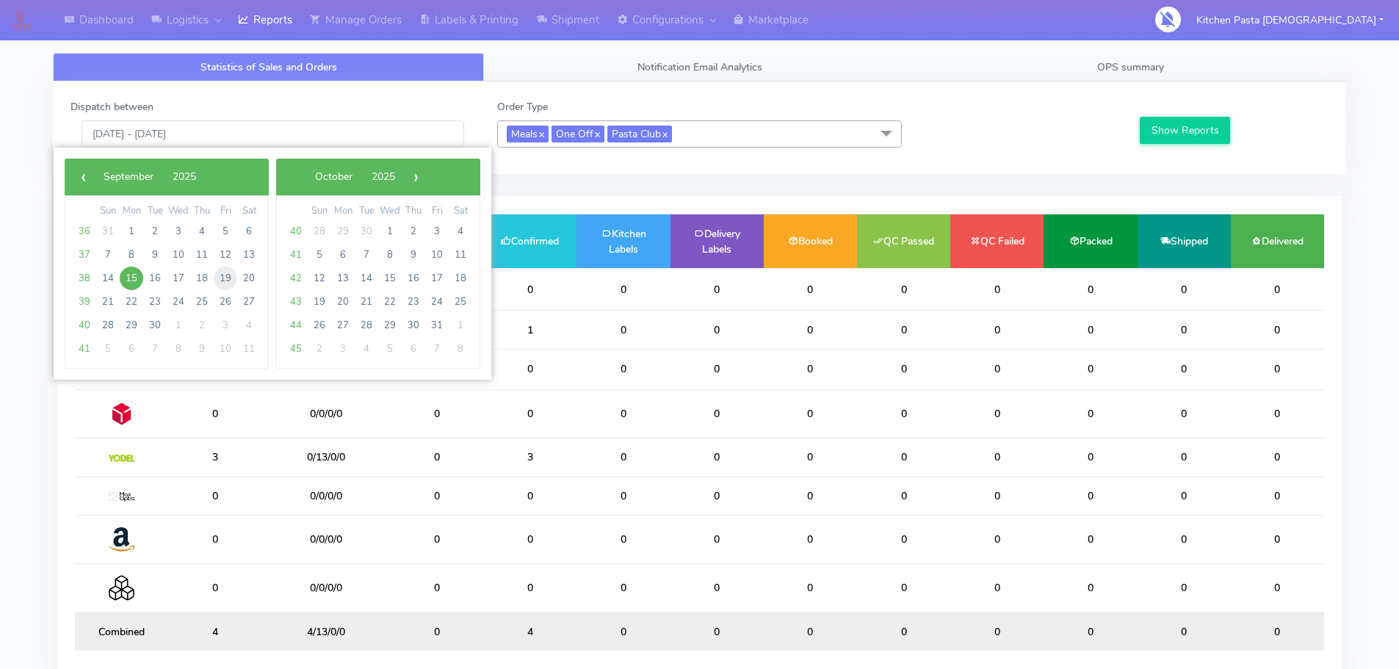
click at [222, 277] on span "19" at bounding box center [225, 278] width 23 height 23
click at [224, 284] on span "19" at bounding box center [225, 278] width 23 height 23
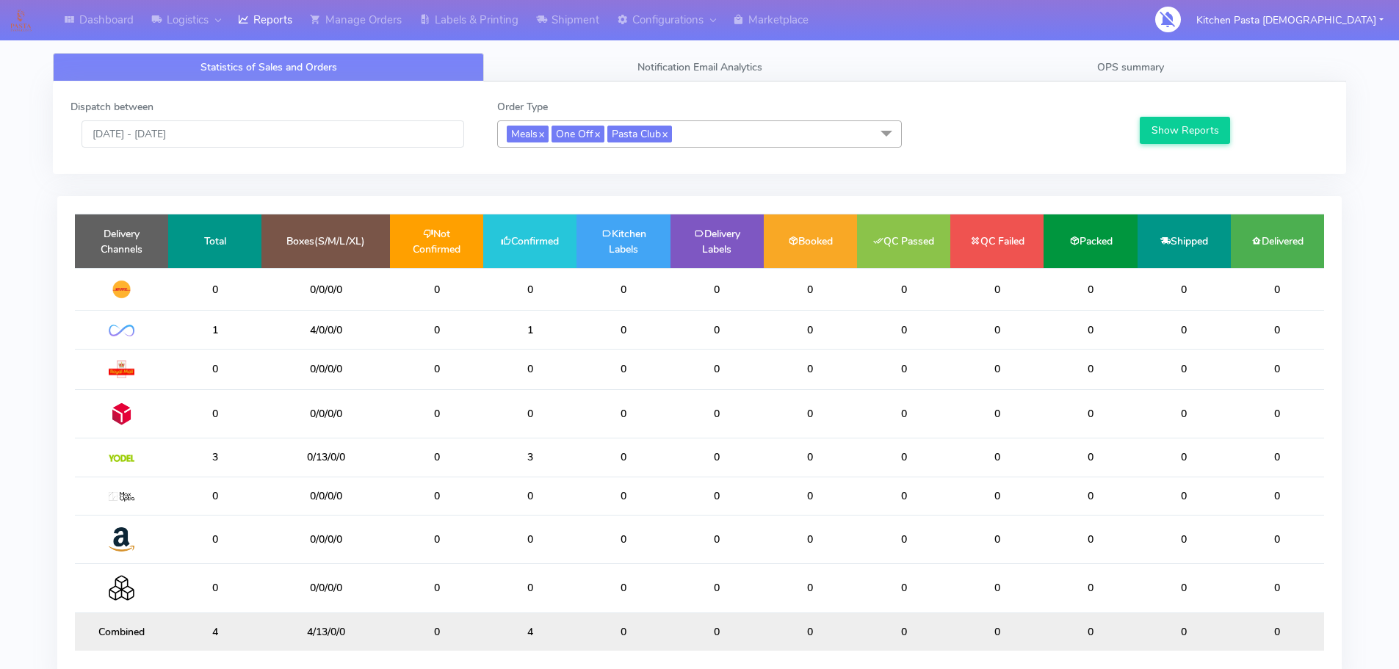
click at [224, 284] on td "0" at bounding box center [214, 289] width 93 height 43
click at [1178, 128] on button "Show Reports" at bounding box center [1185, 130] width 90 height 27
click at [344, 133] on input "19/09/2025 - 19/09/2025" at bounding box center [272, 133] width 383 height 27
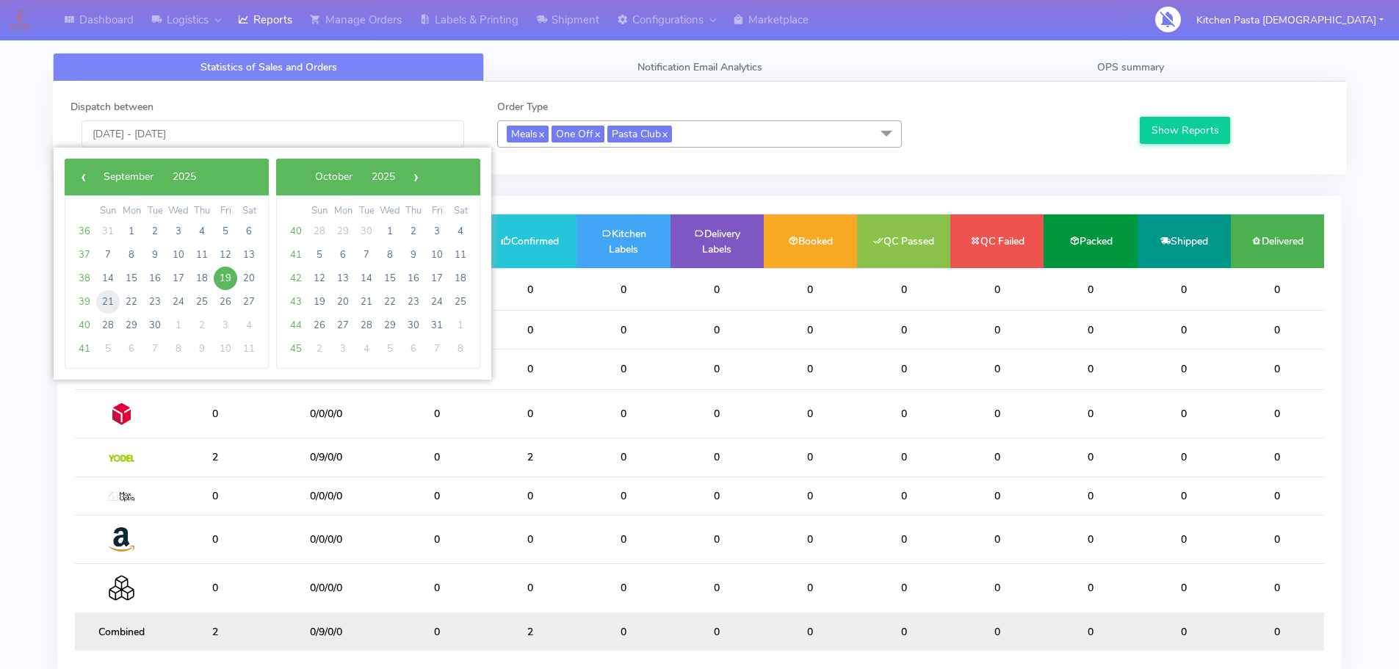
click at [101, 300] on span "21" at bounding box center [107, 301] width 23 height 23
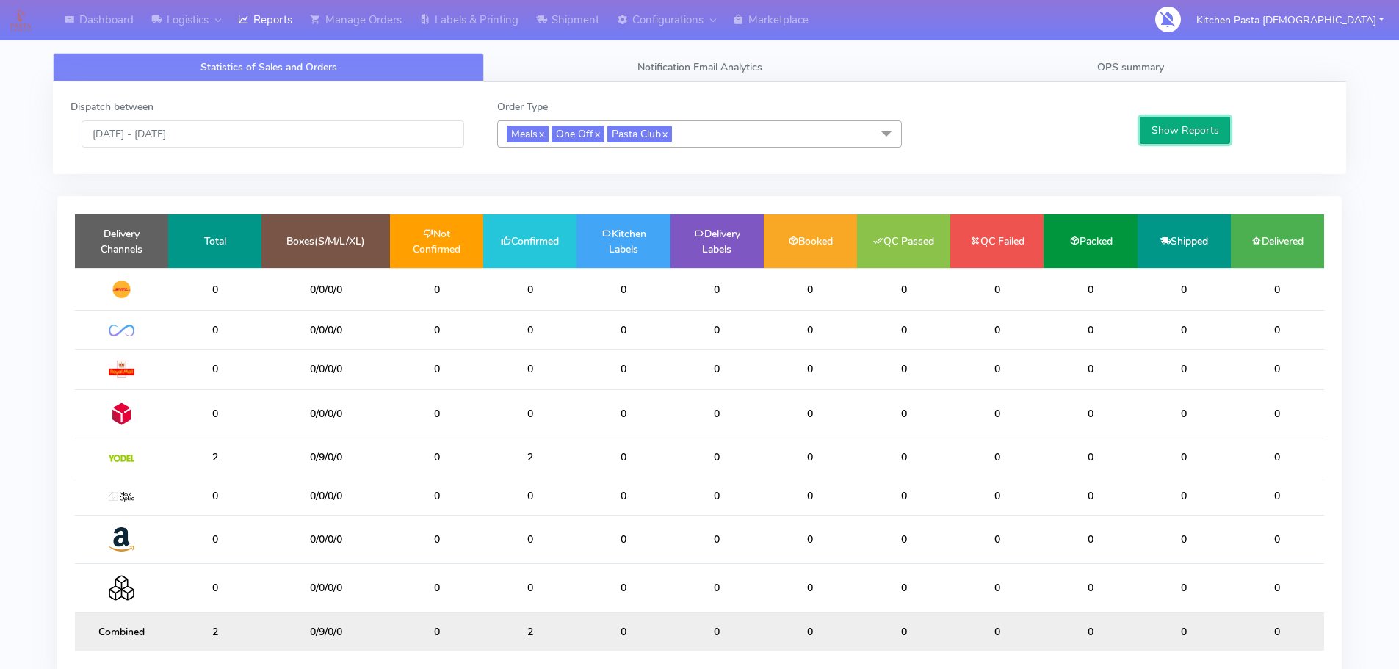
click at [1153, 134] on button "Show Reports" at bounding box center [1185, 130] width 90 height 27
click at [260, 137] on input "21/09/2025 - 21/09/2025" at bounding box center [272, 133] width 383 height 27
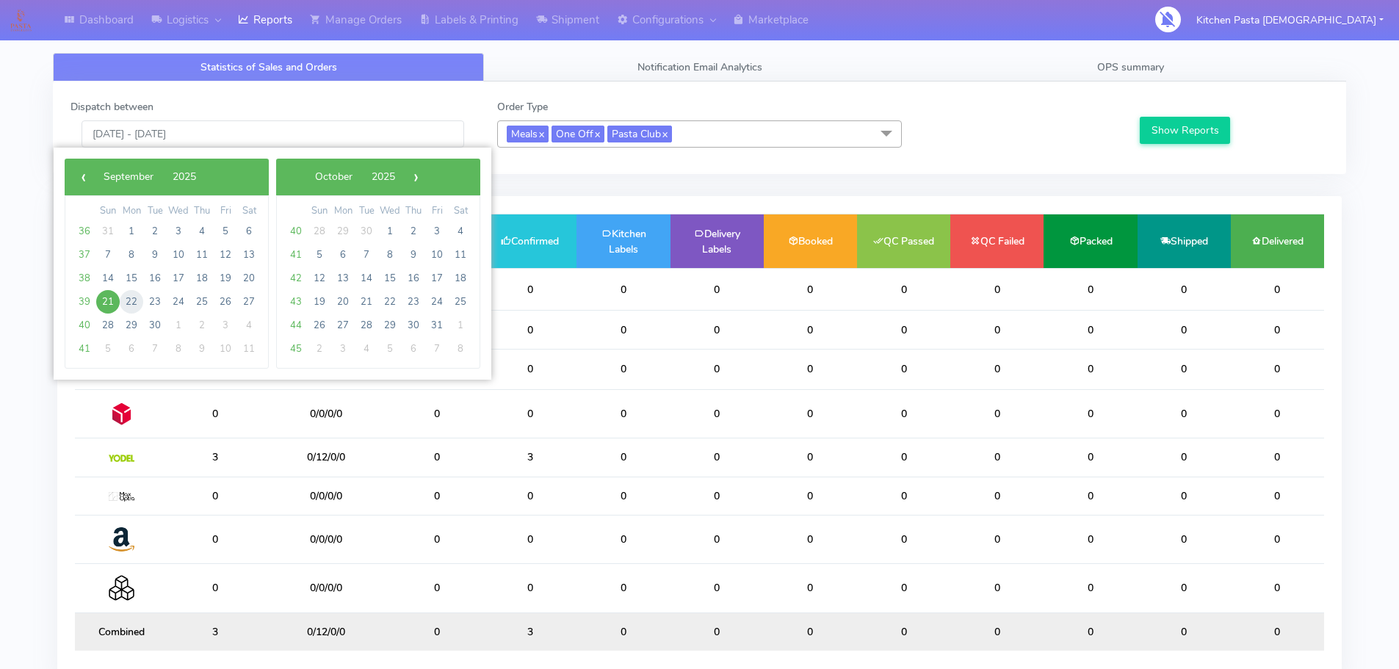
click at [137, 305] on span "22" at bounding box center [131, 301] width 23 height 23
click at [132, 304] on span "22" at bounding box center [131, 301] width 23 height 23
type input "22/09/2025 - 22/09/2025"
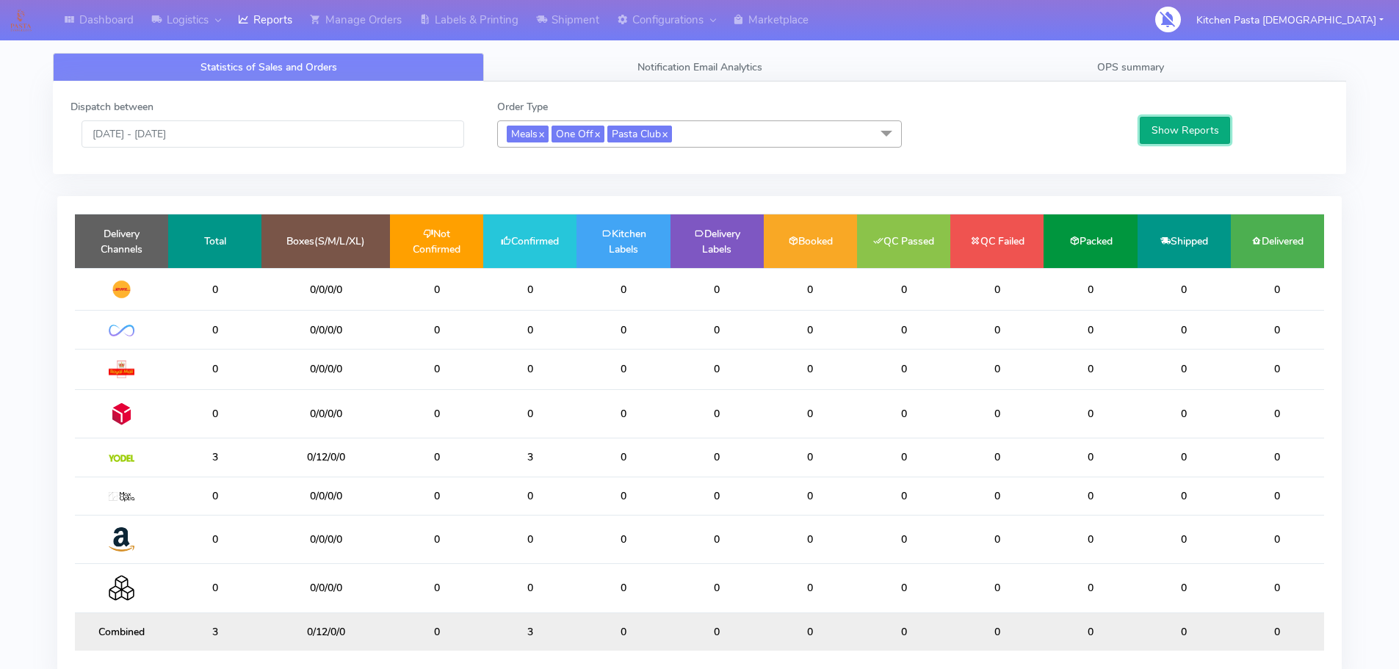
click at [1182, 123] on button "Show Reports" at bounding box center [1185, 130] width 90 height 27
click at [231, 141] on input "22/09/2025 - 22/09/2025" at bounding box center [272, 133] width 383 height 27
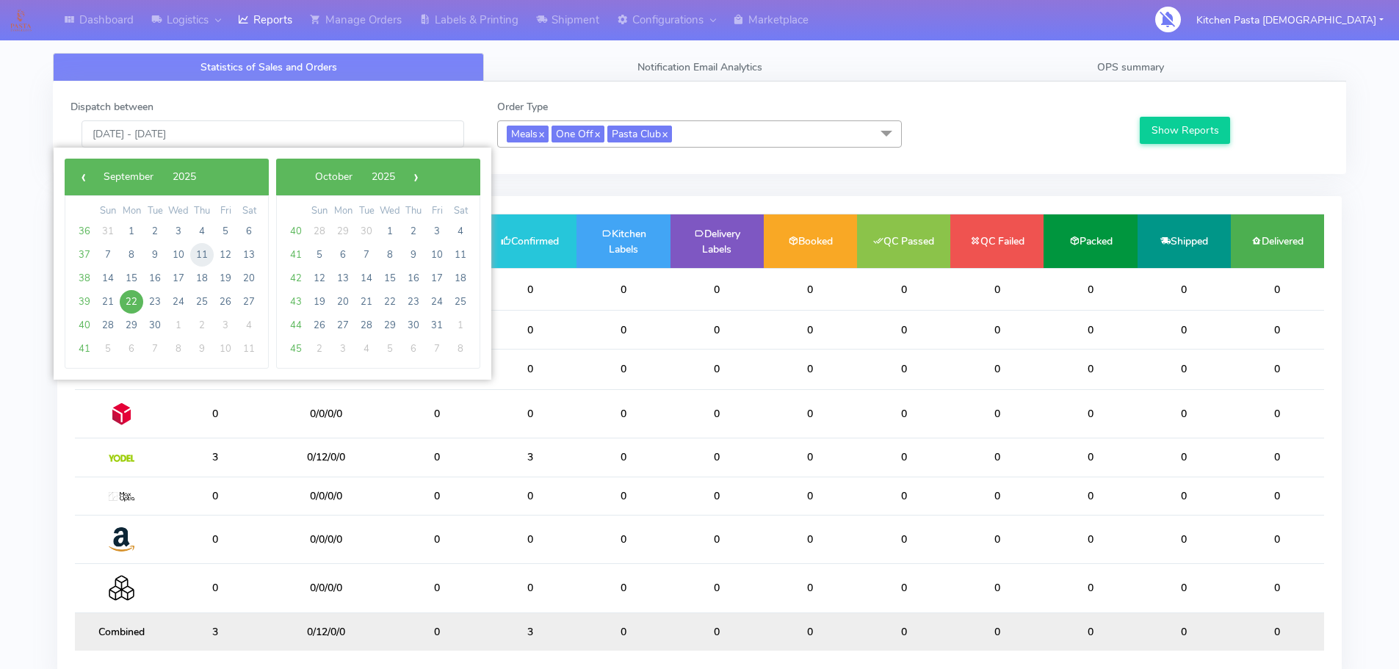
click at [209, 255] on span "11" at bounding box center [201, 254] width 23 height 23
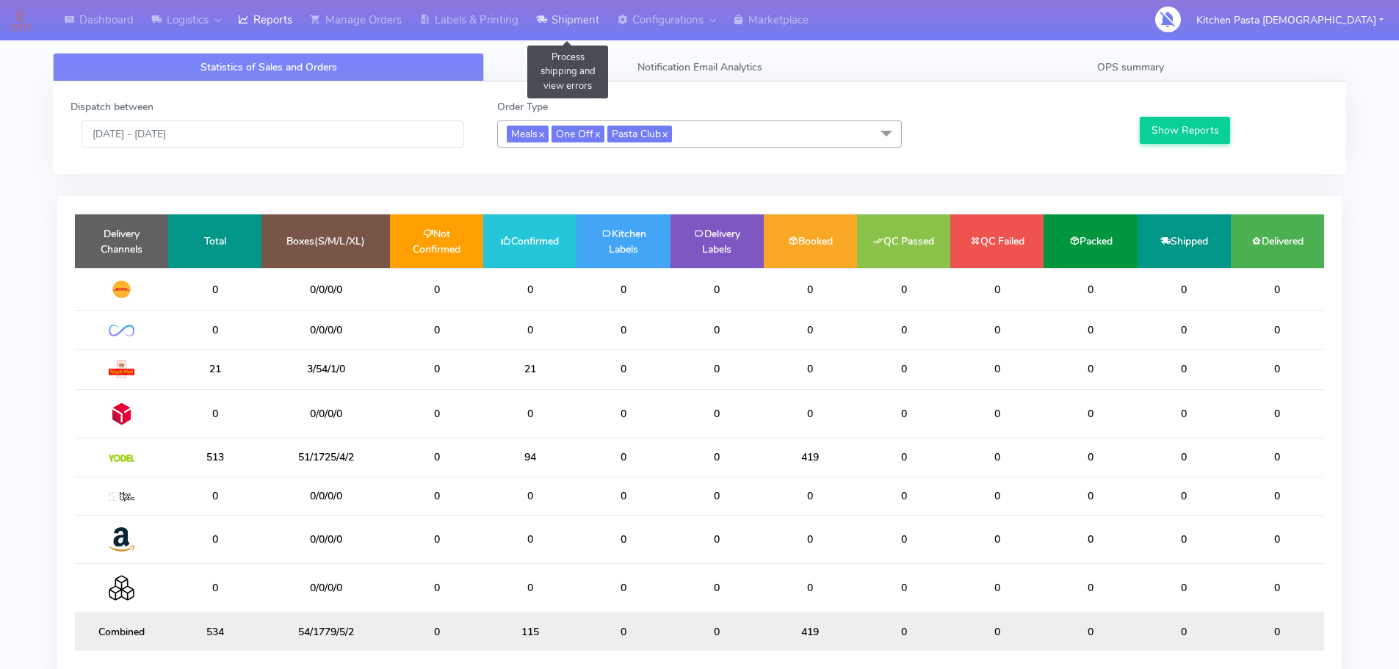
click at [540, 32] on link "Shipment" at bounding box center [567, 20] width 81 height 40
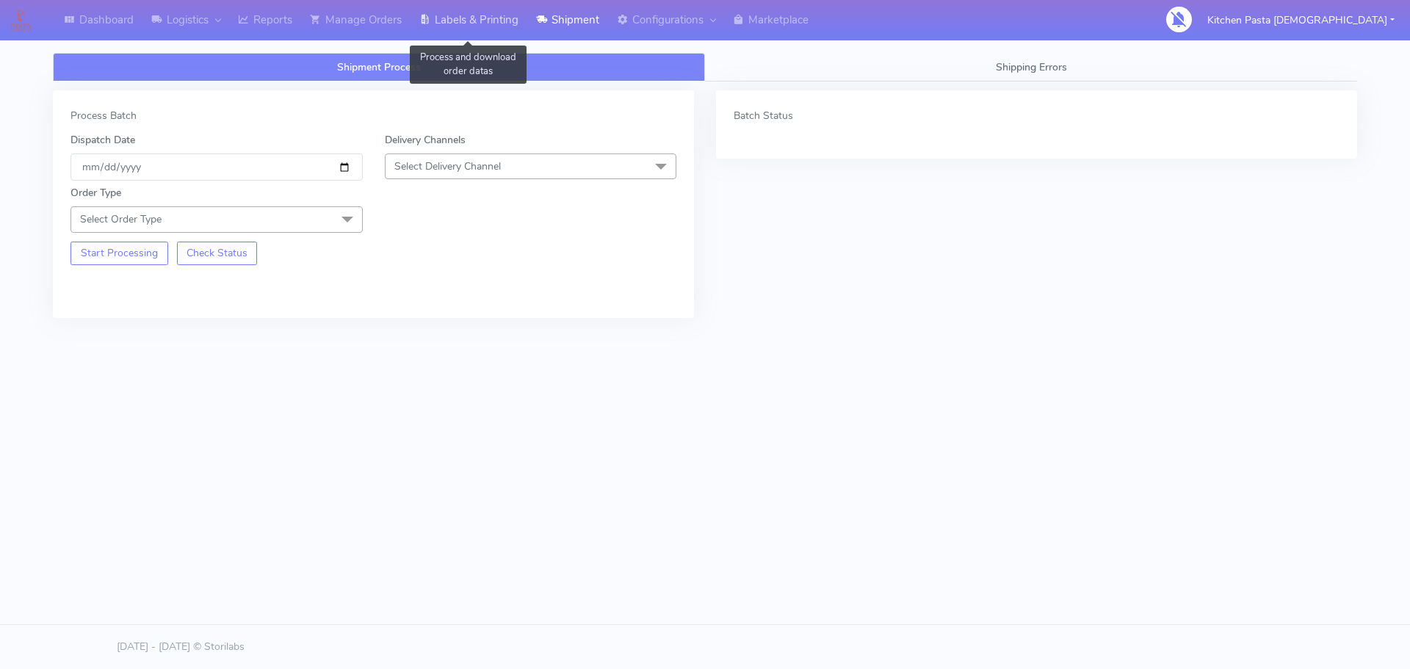
click at [468, 31] on link "Labels & Printing" at bounding box center [468, 20] width 117 height 40
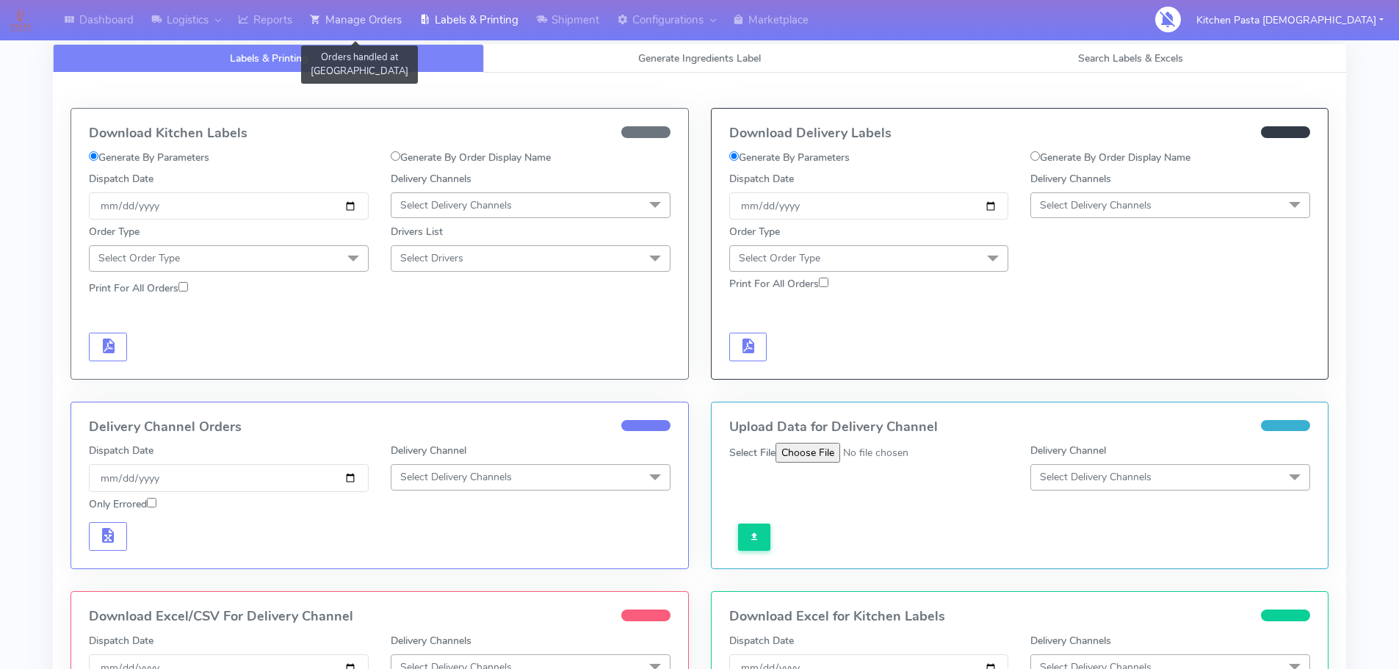
click at [367, 34] on link "Manage Orders" at bounding box center [355, 20] width 109 height 40
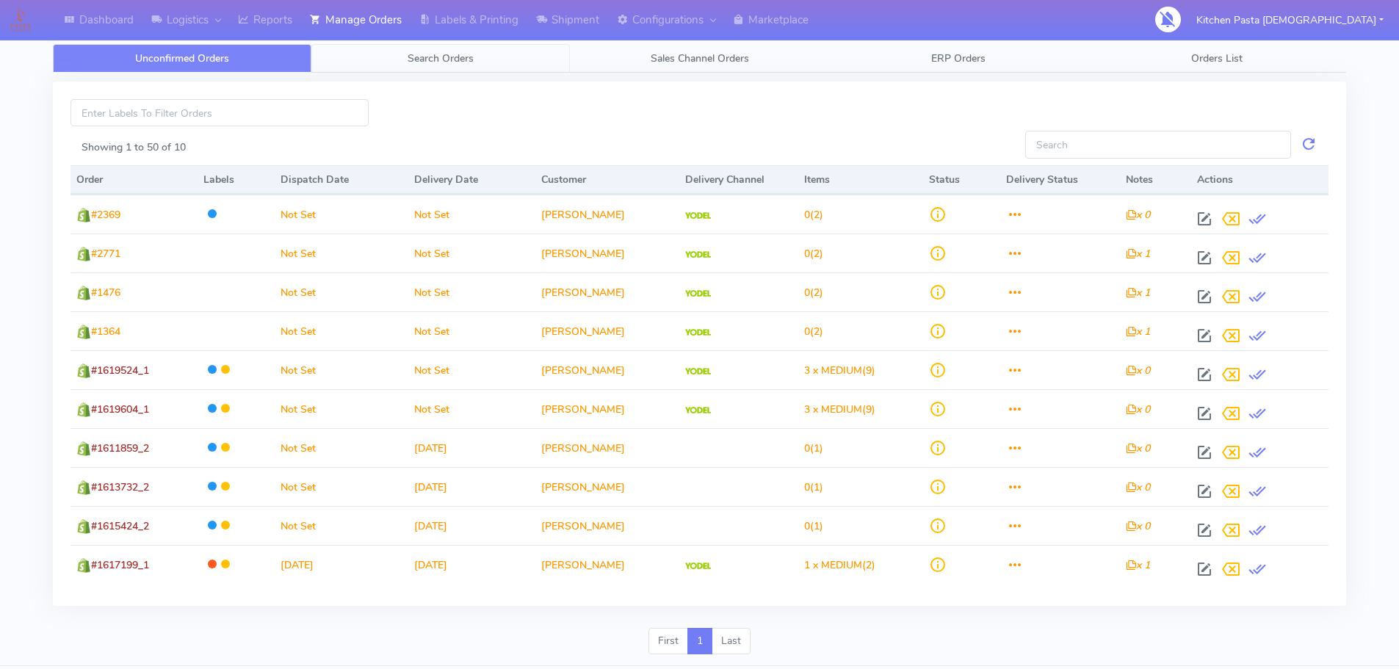
click at [443, 64] on span "Search Orders" at bounding box center [440, 58] width 66 height 14
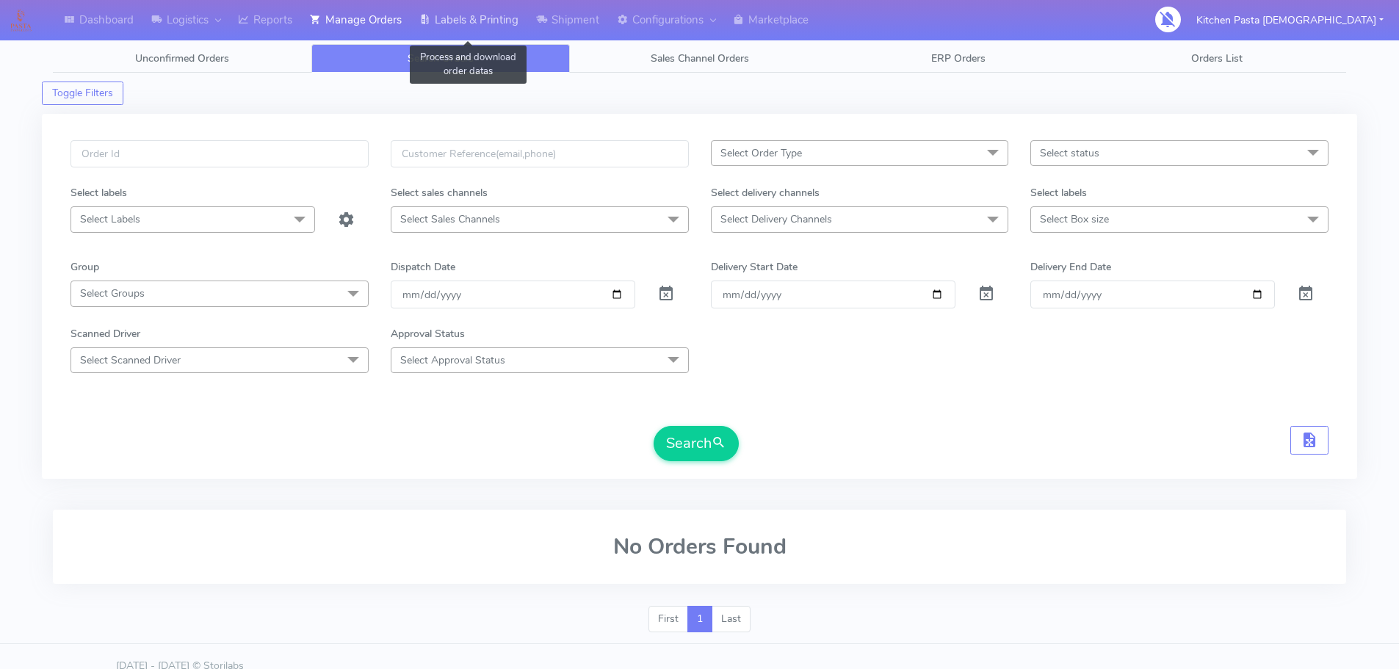
click at [480, 24] on link "Labels & Printing" at bounding box center [468, 20] width 117 height 40
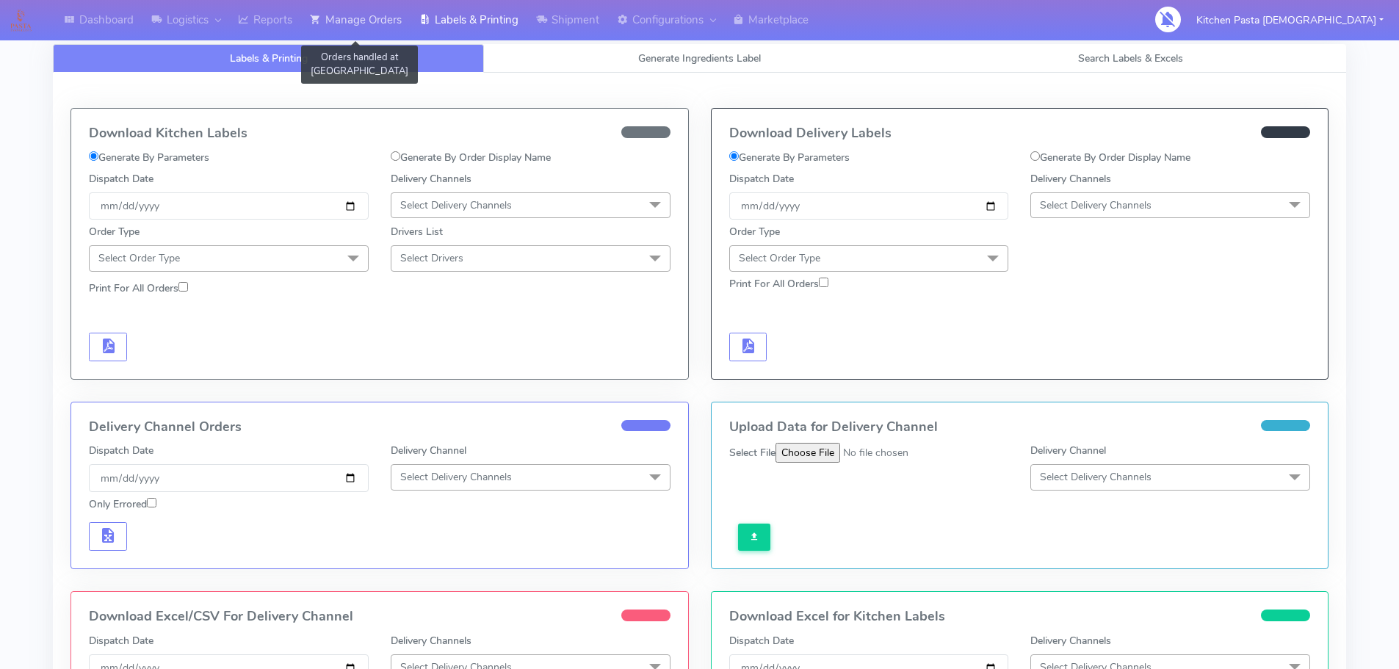
click at [370, 26] on link "Manage Orders" at bounding box center [355, 20] width 109 height 40
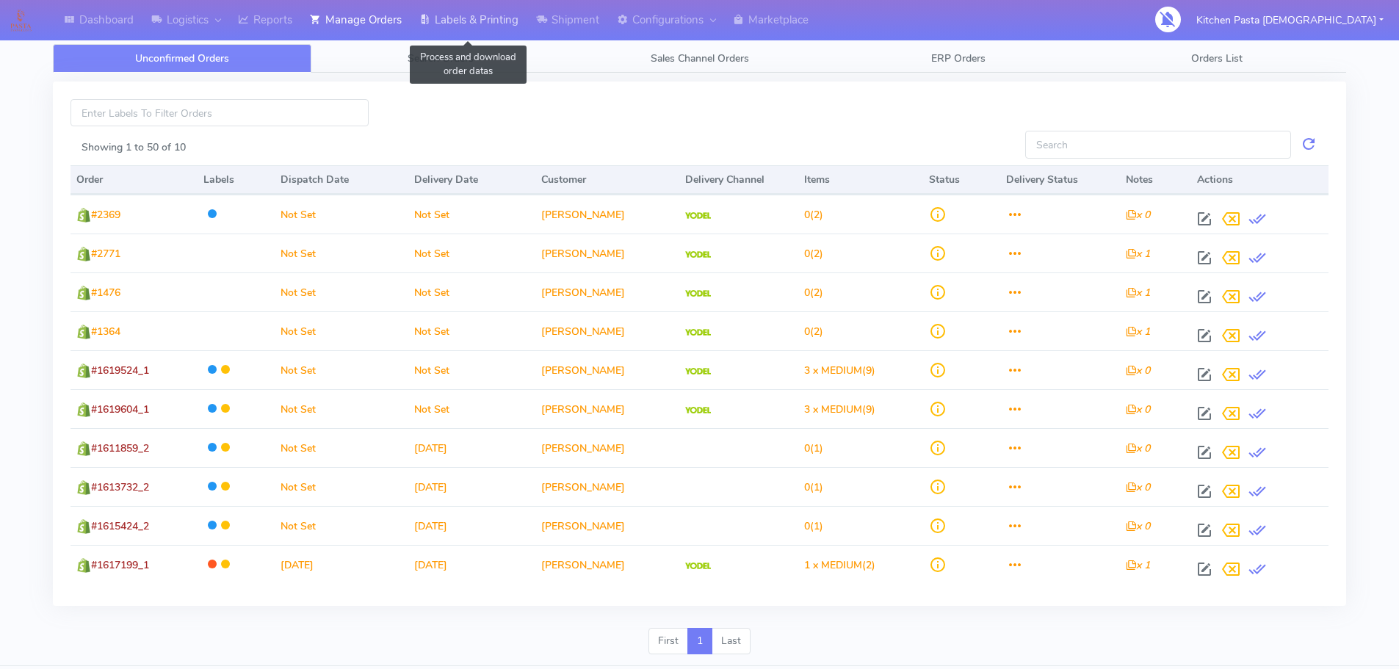
click at [472, 21] on link "Labels & Printing" at bounding box center [468, 20] width 117 height 40
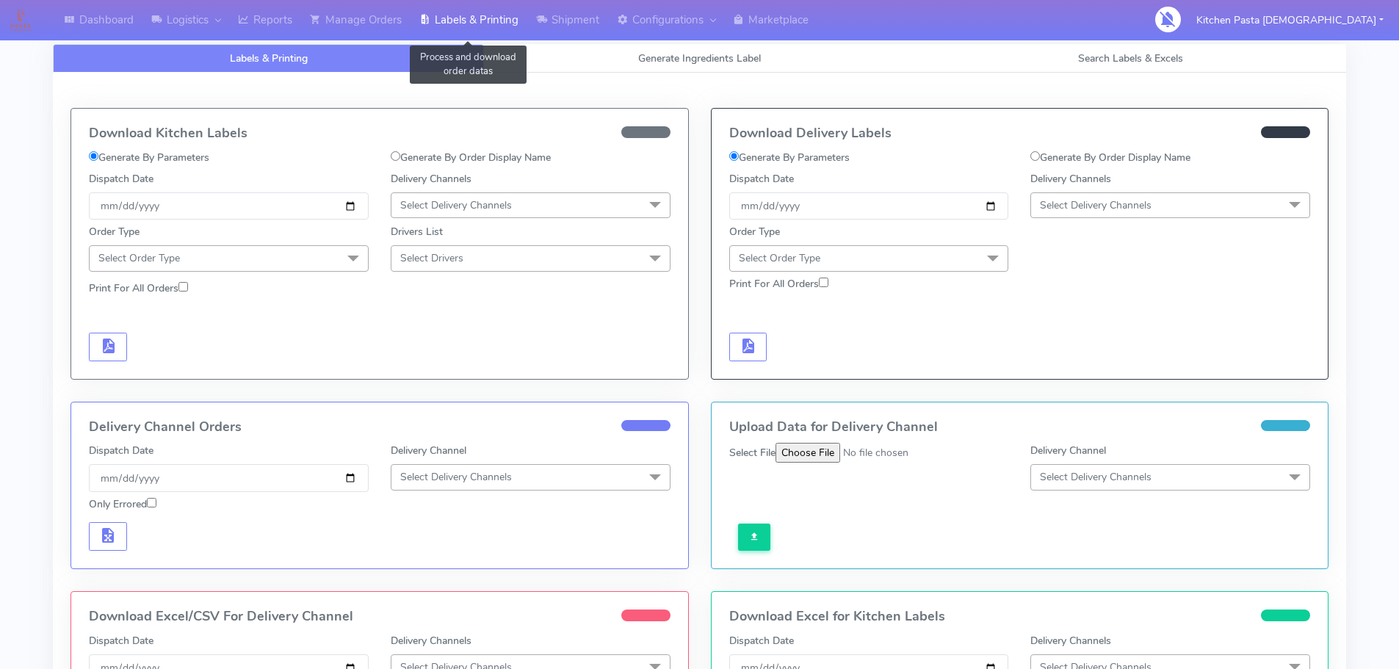
select select
click at [570, 60] on link "Generate Ingredients Label" at bounding box center [699, 58] width 431 height 29
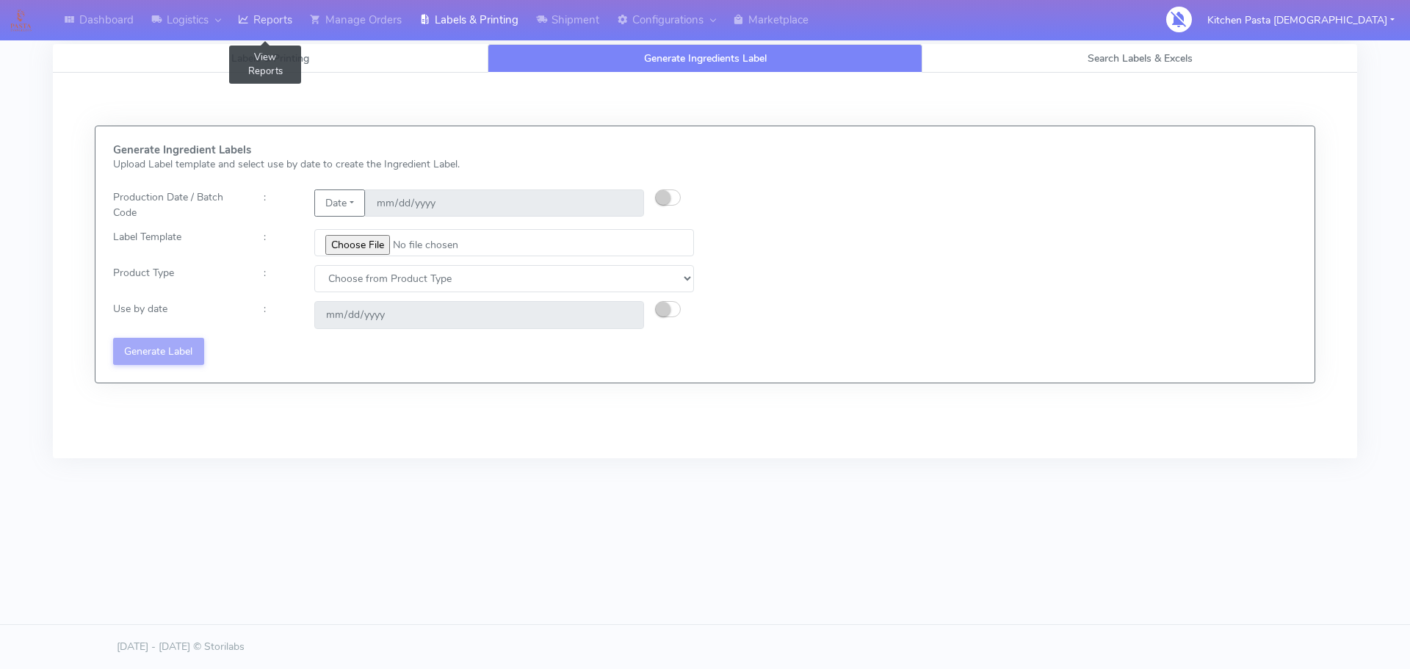
click at [268, 21] on link "Reports" at bounding box center [265, 20] width 72 height 40
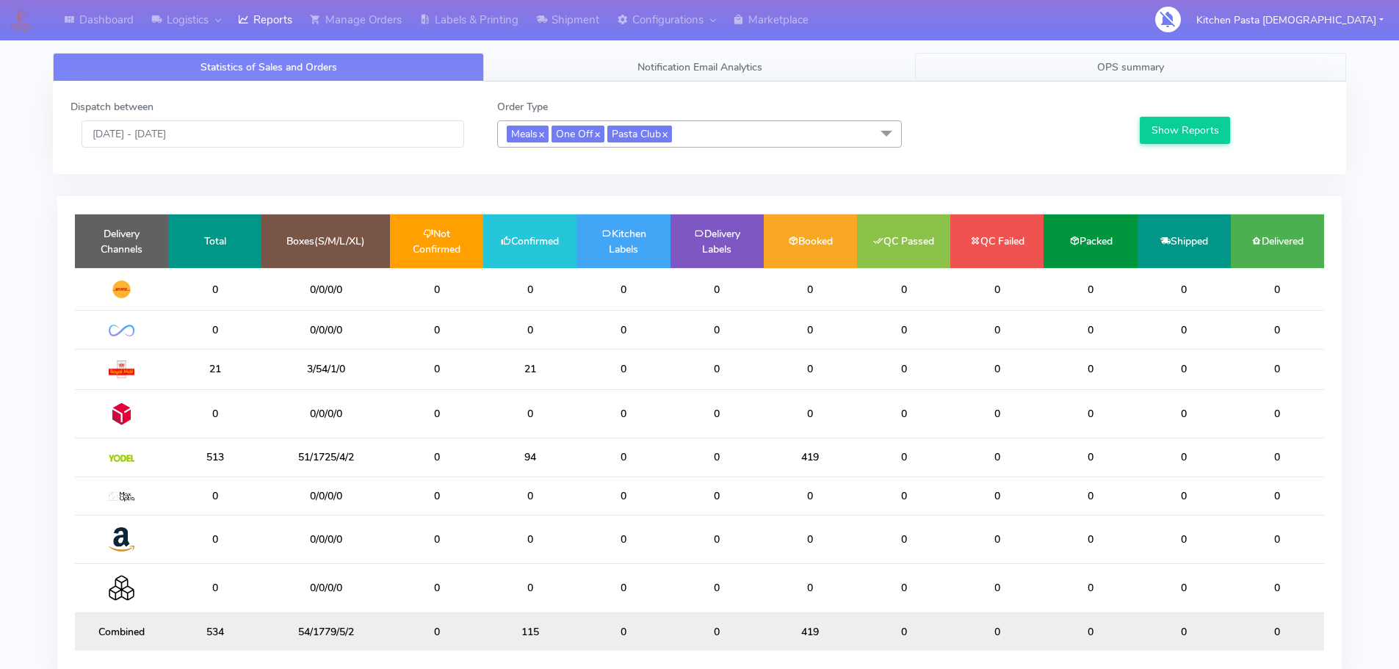
click at [1076, 68] on link "OPS summary" at bounding box center [1130, 67] width 431 height 29
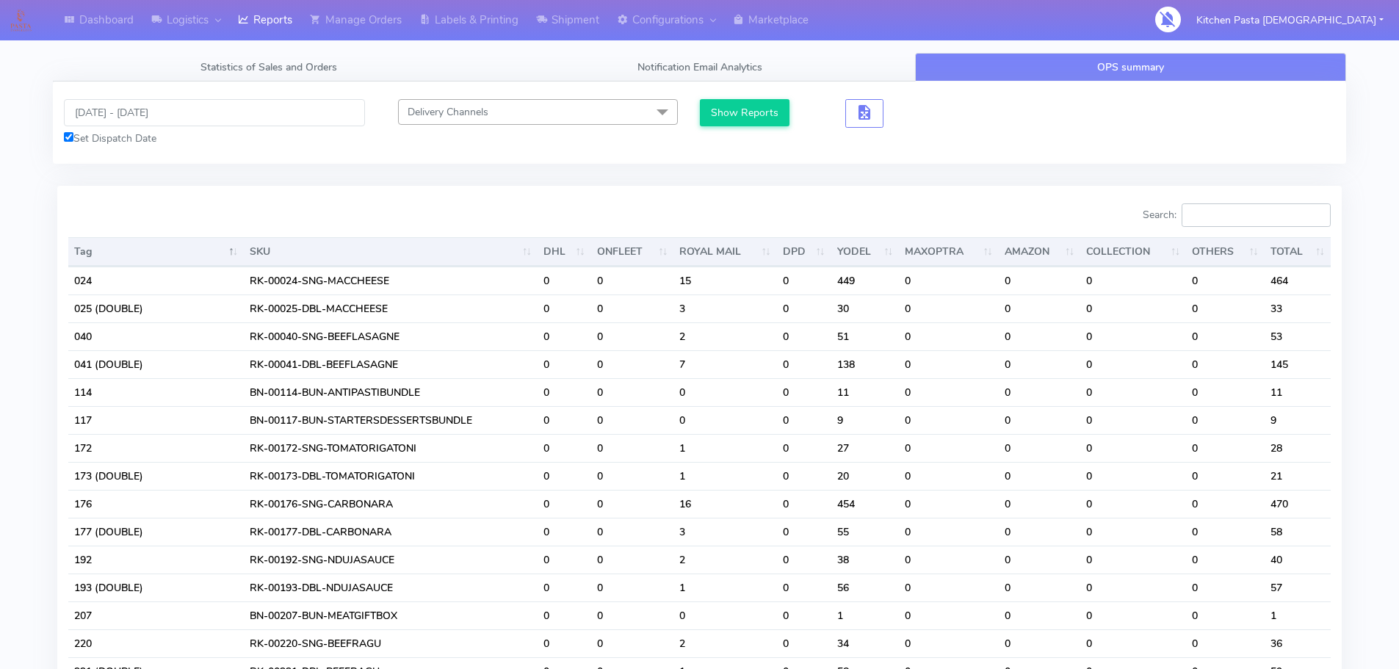
click at [1197, 214] on input "Search:" at bounding box center [1255, 214] width 149 height 23
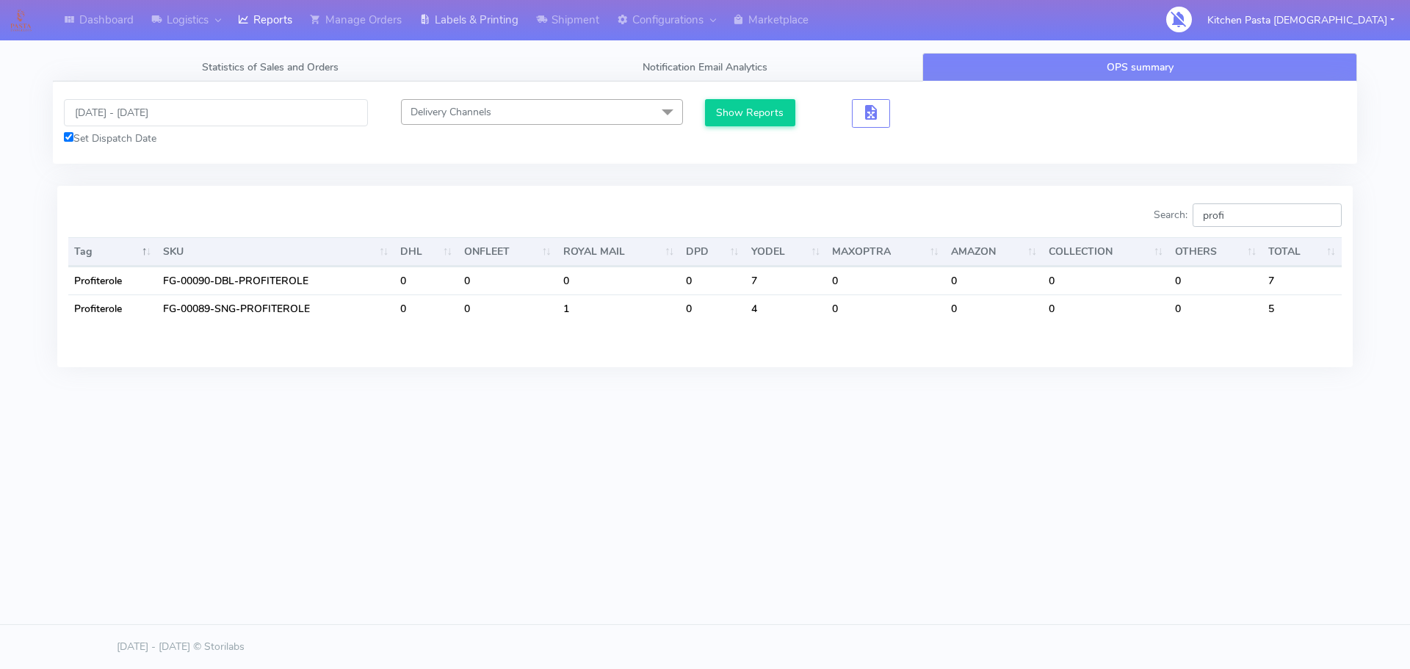
type input "profi"
click at [263, 21] on link "Reports" at bounding box center [265, 20] width 72 height 40
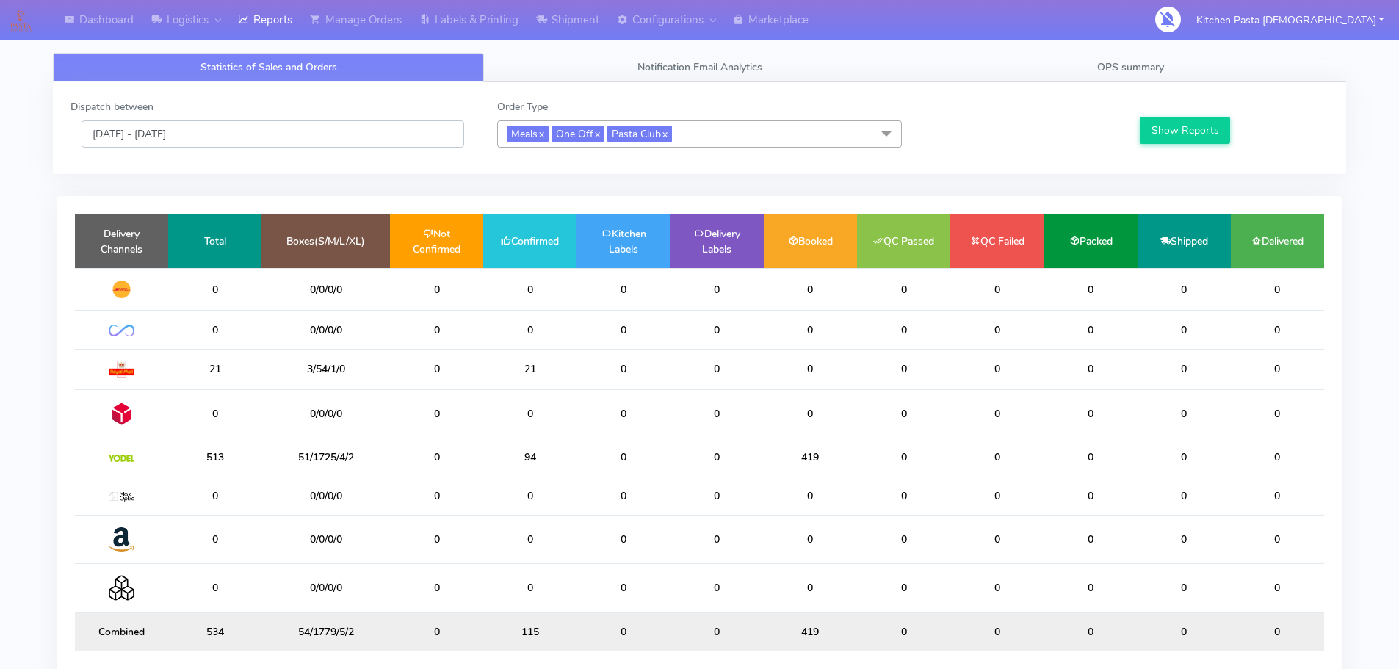
click at [242, 133] on input "[DATE] - [DATE]" at bounding box center [272, 133] width 383 height 27
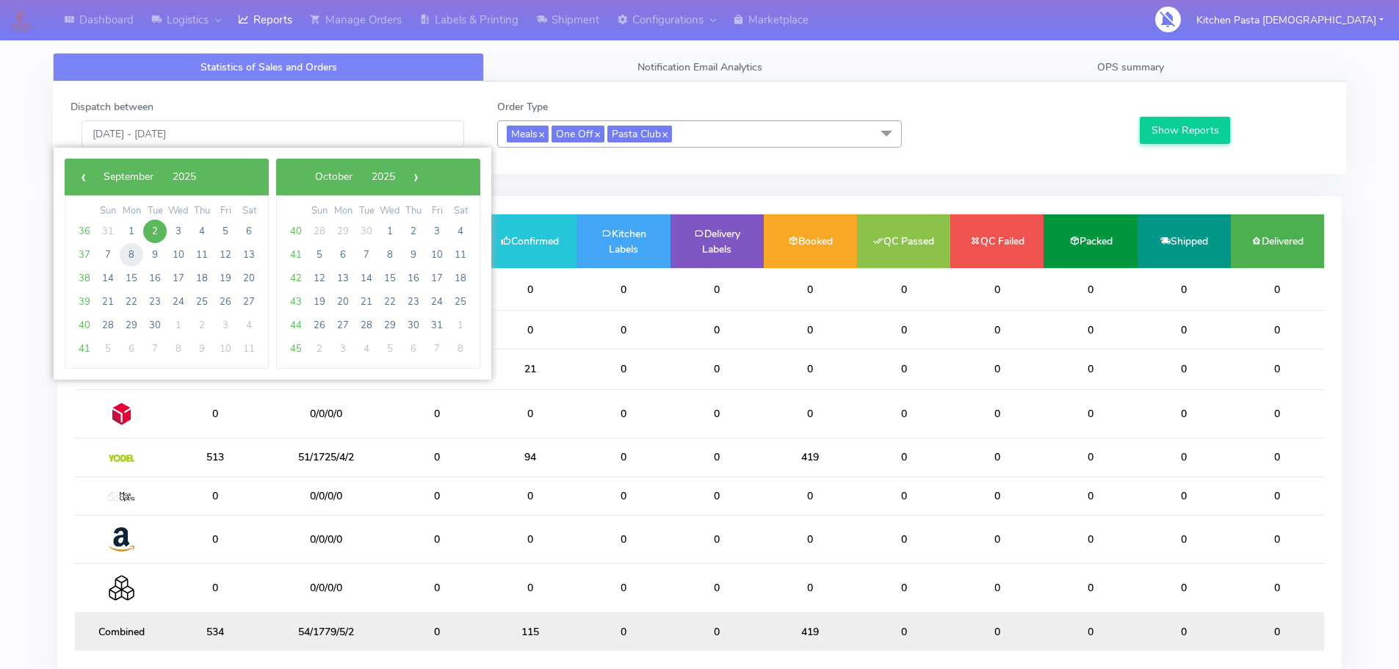
click at [128, 257] on span "8" at bounding box center [131, 254] width 23 height 23
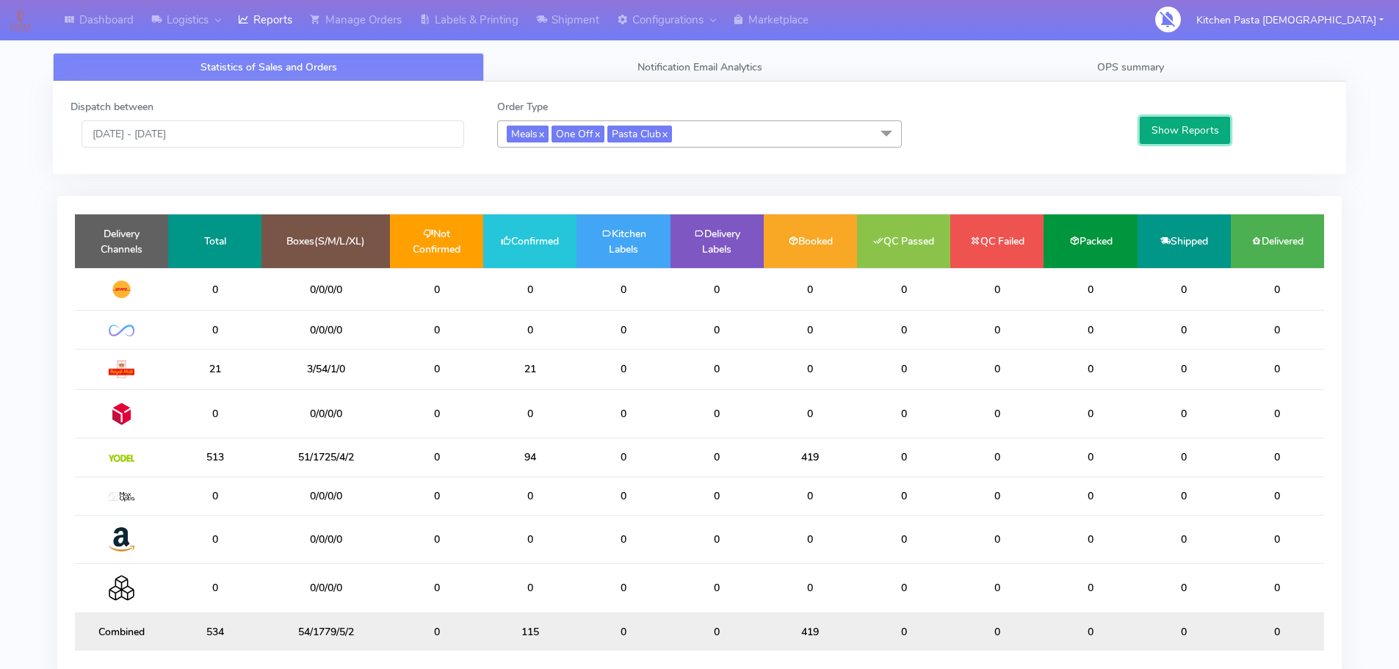
click at [1182, 135] on button "Show Reports" at bounding box center [1185, 130] width 90 height 27
click at [327, 134] on input "08/09/2025 - 08/09/2025" at bounding box center [272, 133] width 383 height 27
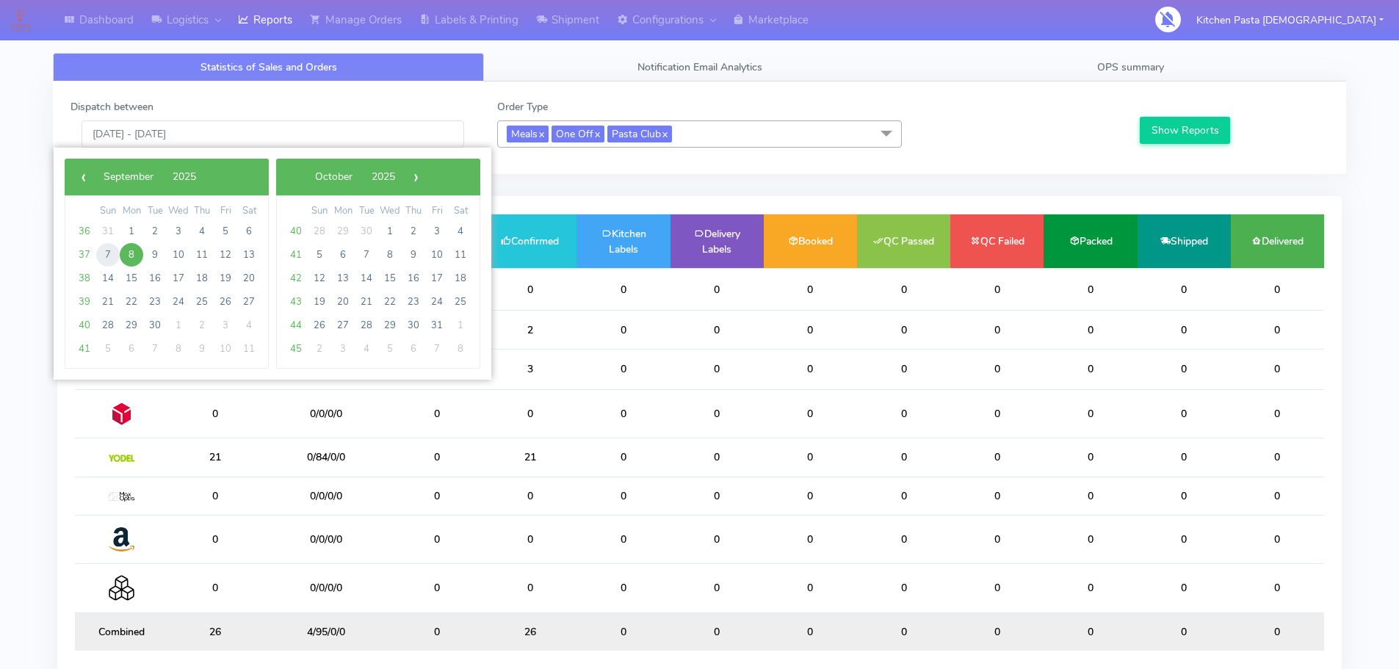
click at [110, 247] on span "7" at bounding box center [107, 254] width 23 height 23
type input "07/09/2025 - 07/09/2025"
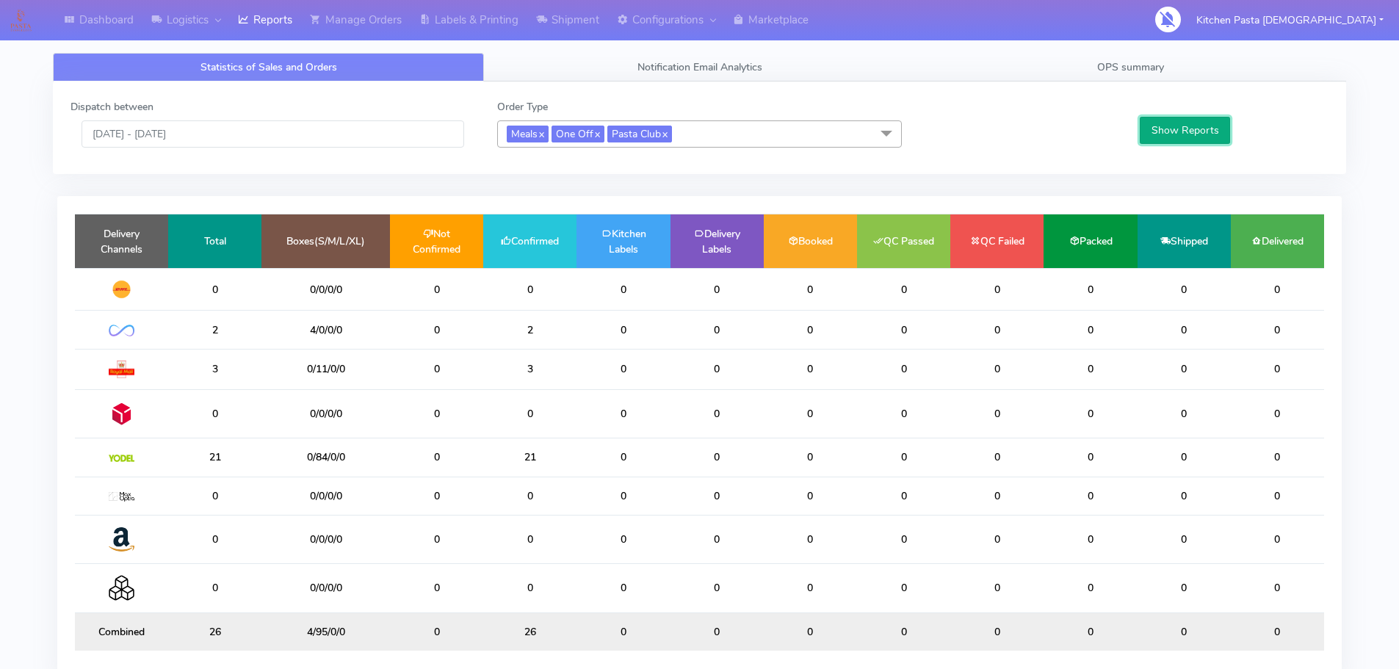
click at [1182, 130] on button "Show Reports" at bounding box center [1185, 130] width 90 height 27
click at [382, 126] on input "07/09/2025 - 07/09/2025" at bounding box center [272, 133] width 383 height 27
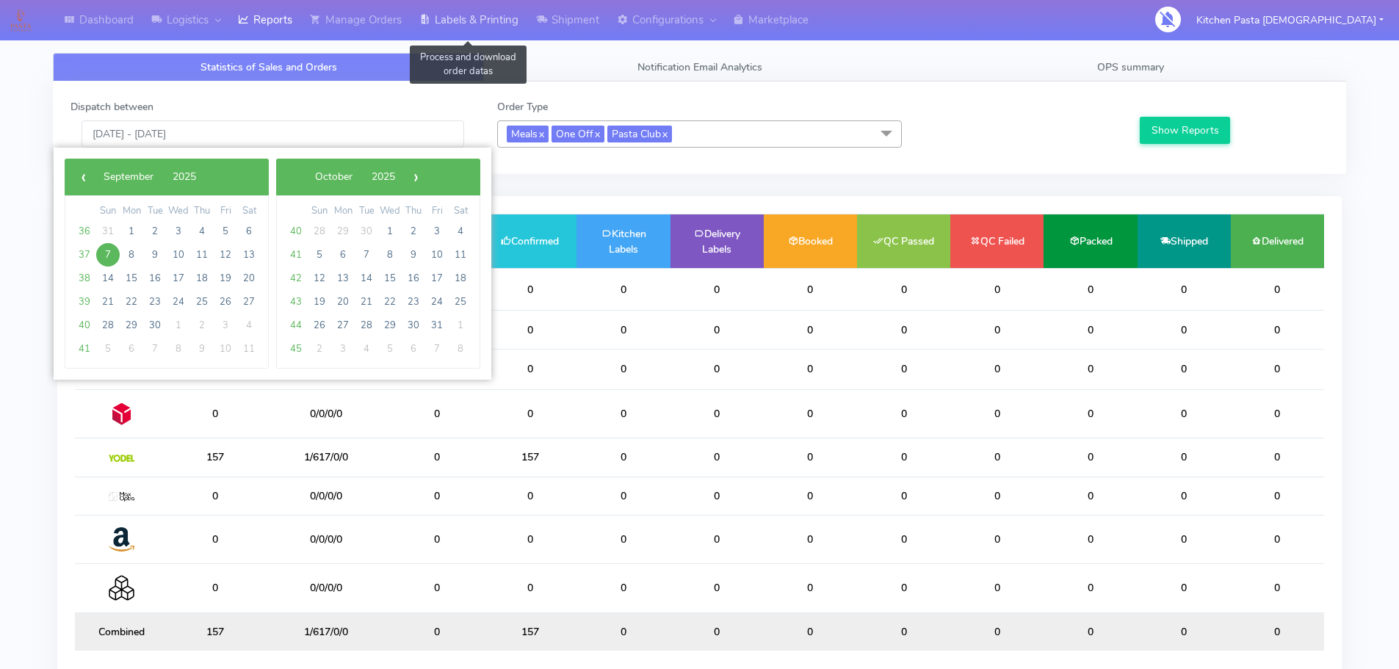
drag, startPoint x: 491, startPoint y: 17, endPoint x: 507, endPoint y: 25, distance: 17.4
click at [491, 17] on link "Labels & Printing" at bounding box center [468, 20] width 117 height 40
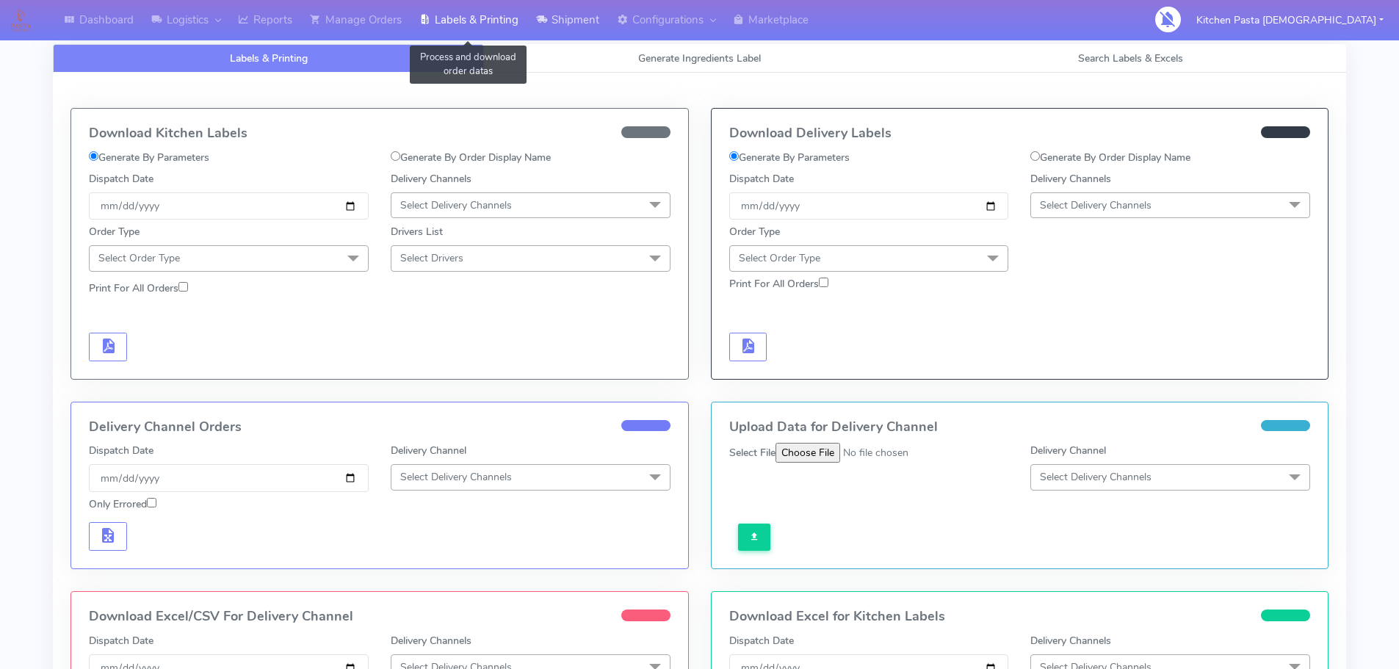
select select
drag, startPoint x: 516, startPoint y: 58, endPoint x: 487, endPoint y: 109, distance: 58.6
click at [517, 58] on link "Generate Ingredients Label" at bounding box center [699, 58] width 431 height 29
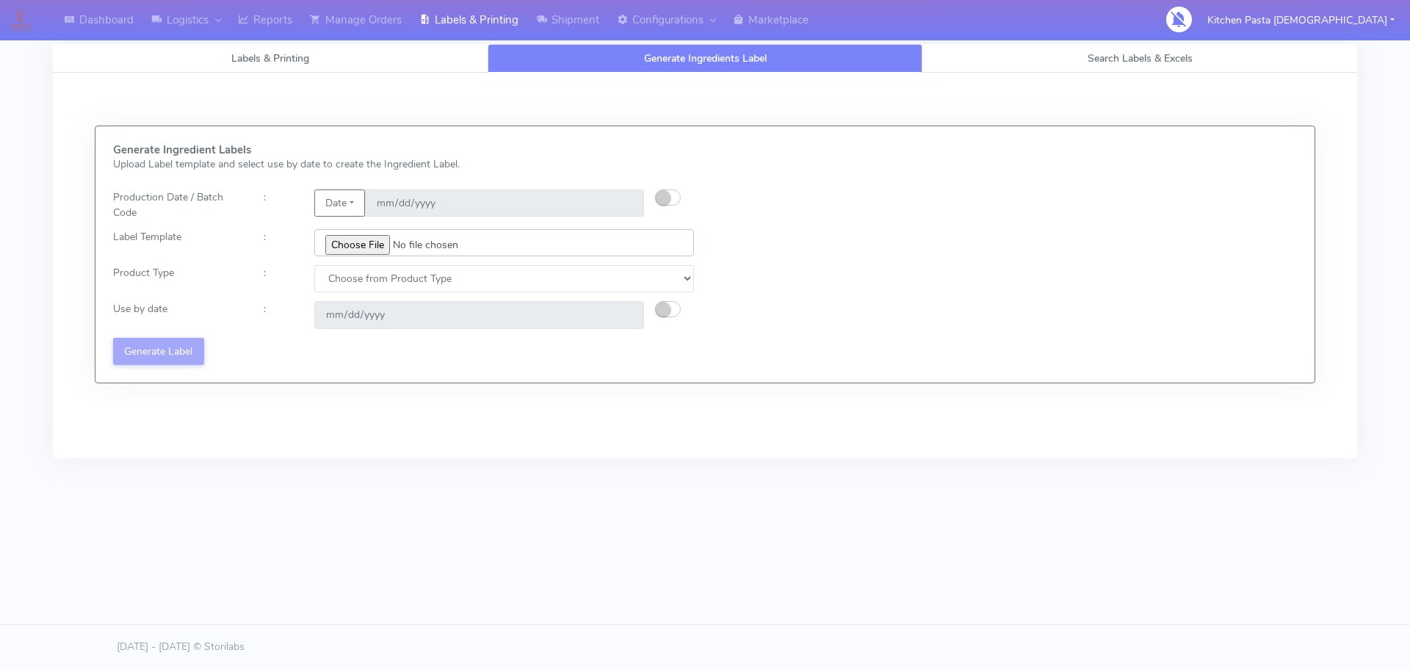
click at [364, 244] on input "file" at bounding box center [504, 242] width 380 height 27
type input "C:\fakepath\Classic Tiramisu V1.jpg"
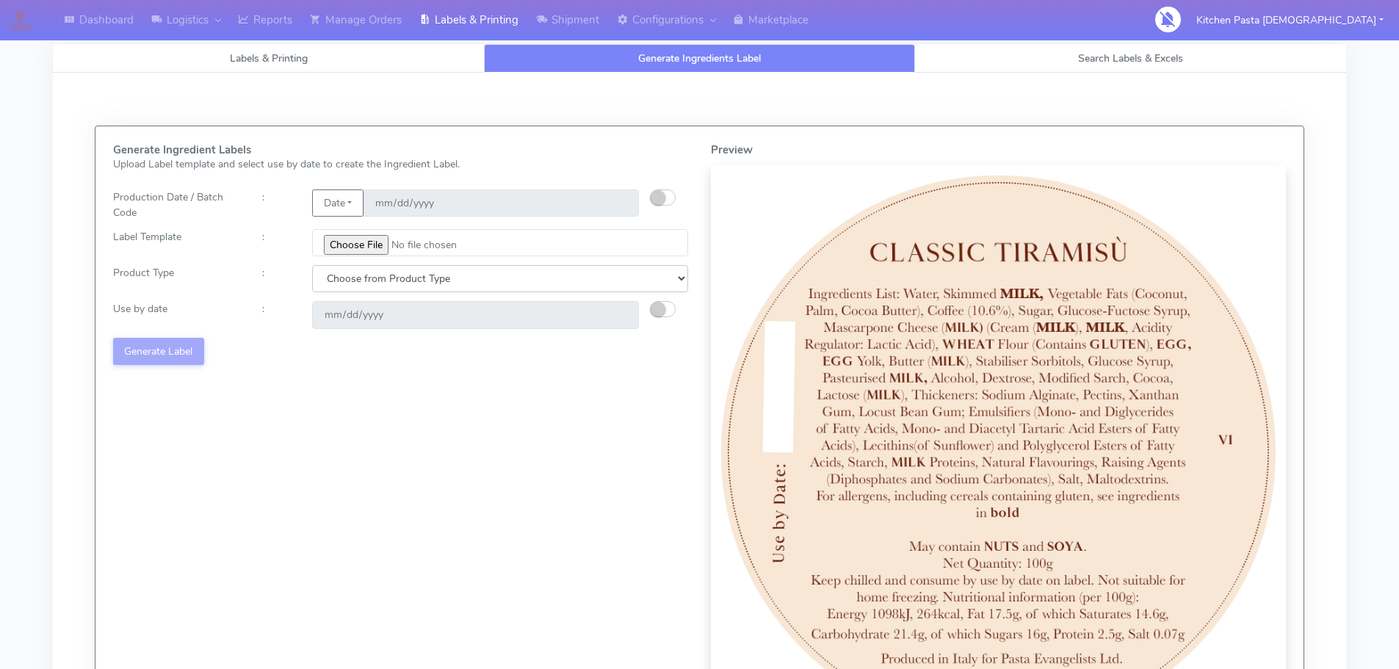
click at [355, 278] on select "Choose from Product Type ECOM ERETAIL CIRCULAR CIRC_DESERTS LASAGNE" at bounding box center [500, 278] width 376 height 27
select select "3"
click at [312, 265] on select "Choose from Product Type ECOM ERETAIL CIRCULAR CIRC_DESERTS LASAGNE" at bounding box center [500, 278] width 376 height 27
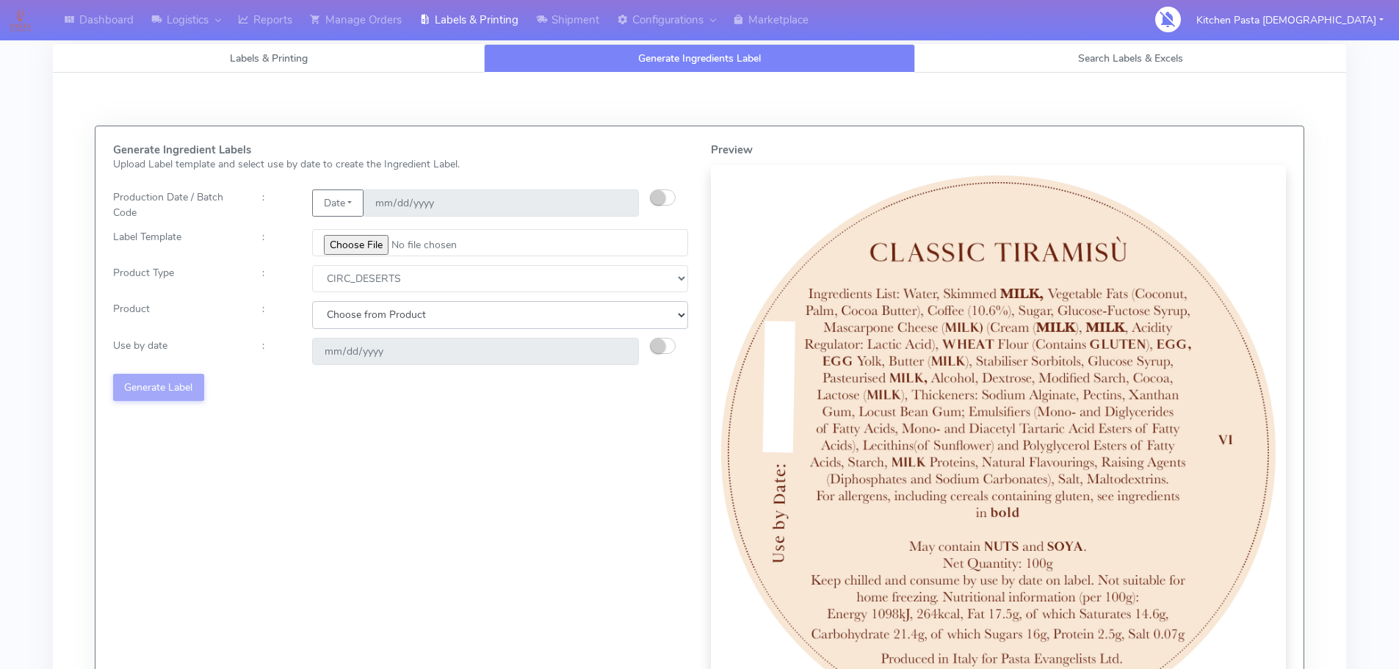
drag, startPoint x: 382, startPoint y: 311, endPoint x: 378, endPoint y: 323, distance: 12.3
click at [382, 311] on select "Choose from Product CLASSIC_TIRAMISU CREMA_AMARENA PROFITEROLES" at bounding box center [500, 314] width 376 height 27
select select "2"
click at [312, 301] on select "Choose from Product CLASSIC_TIRAMISU CREMA_AMARENA PROFITEROLES" at bounding box center [500, 314] width 376 height 27
click at [606, 352] on input "2025-09-05" at bounding box center [475, 351] width 327 height 27
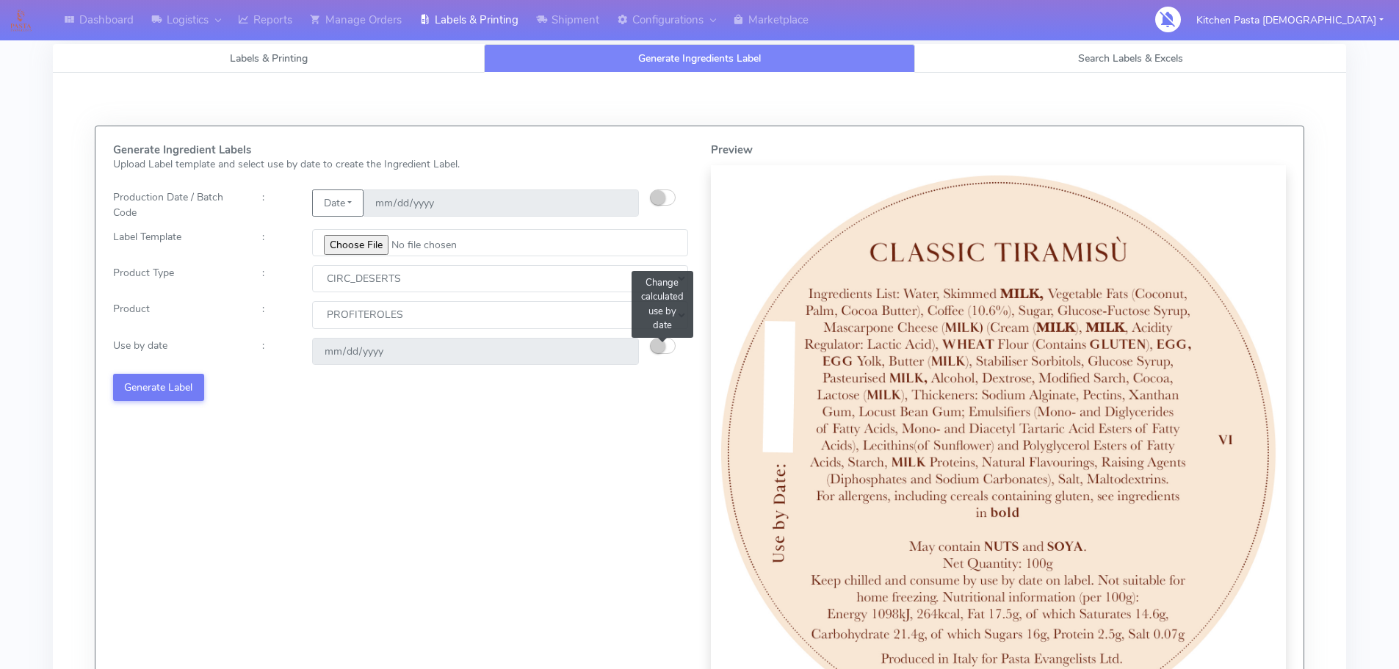
click at [666, 349] on button "button" at bounding box center [663, 346] width 26 height 16
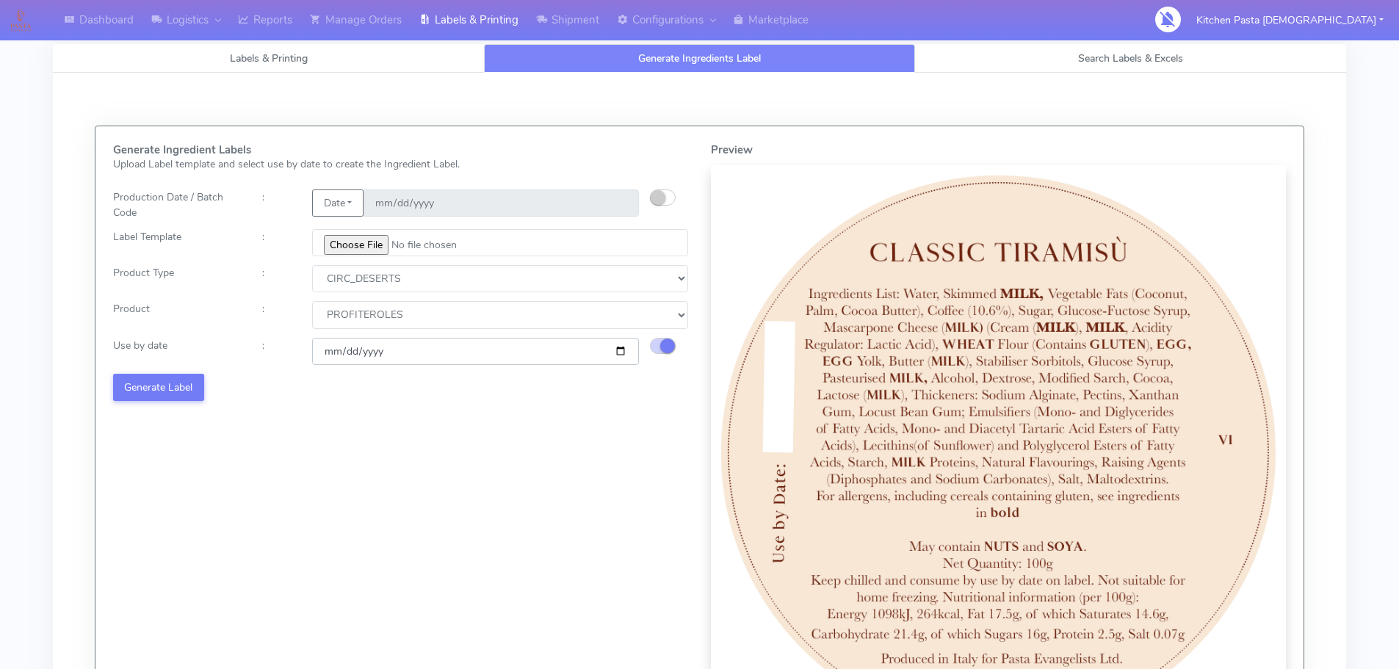
click at [623, 352] on input "2025-09-05" at bounding box center [475, 351] width 327 height 27
type input "2025-09-06"
click at [198, 382] on button "Generate Label" at bounding box center [158, 387] width 91 height 27
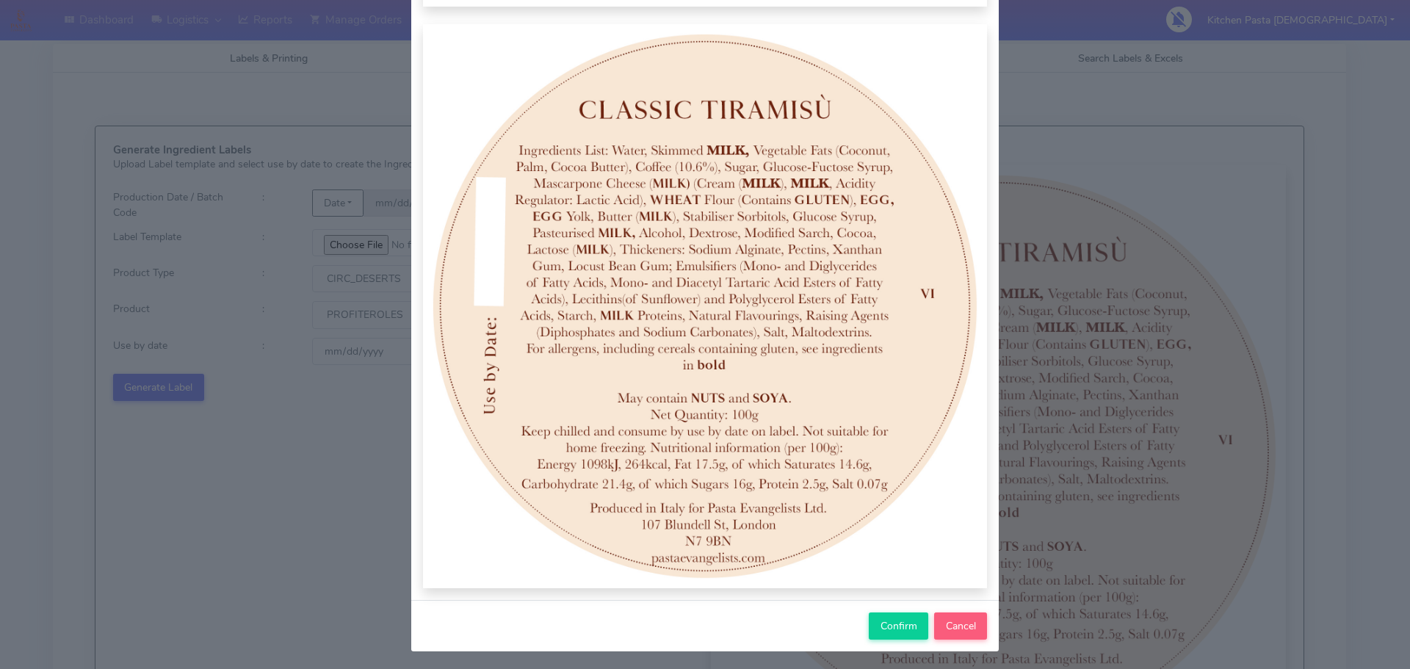
scroll to position [152, 0]
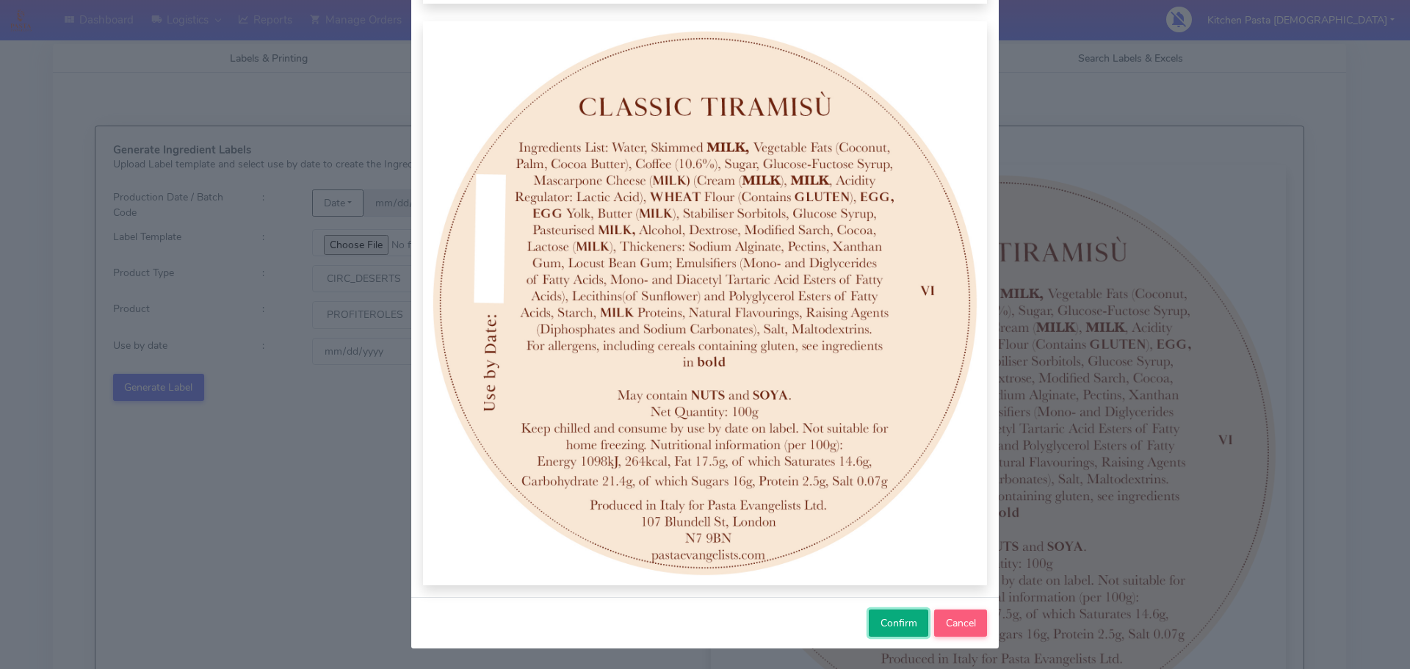
click at [881, 628] on span "Confirm" at bounding box center [898, 623] width 37 height 14
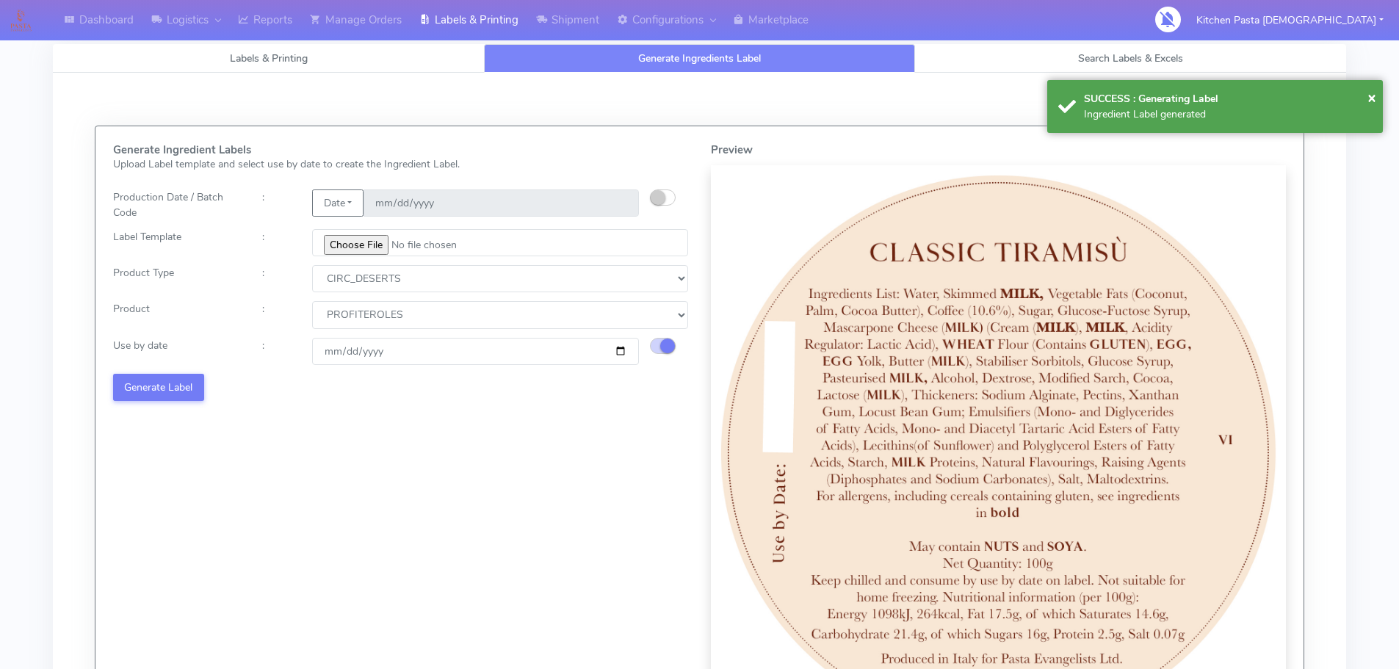
select select
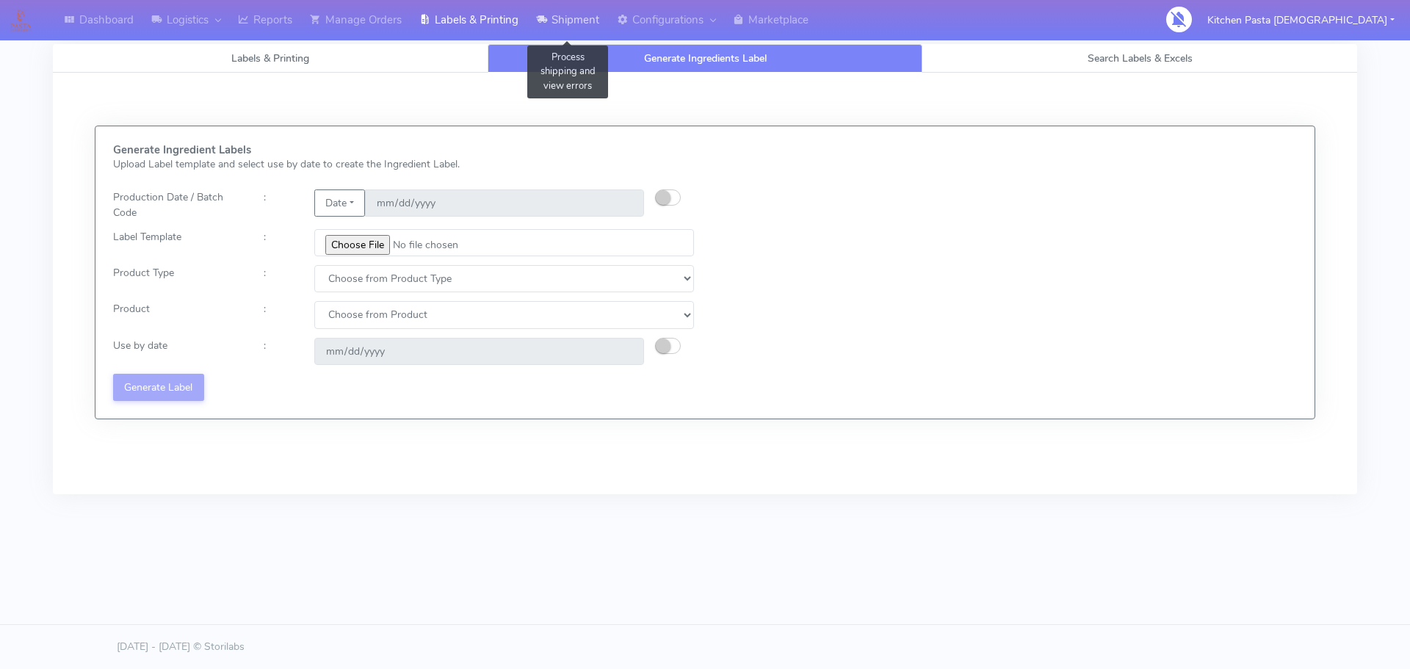
drag, startPoint x: 571, startPoint y: 30, endPoint x: 582, endPoint y: 33, distance: 11.4
click at [571, 30] on link "Shipment" at bounding box center [567, 20] width 81 height 40
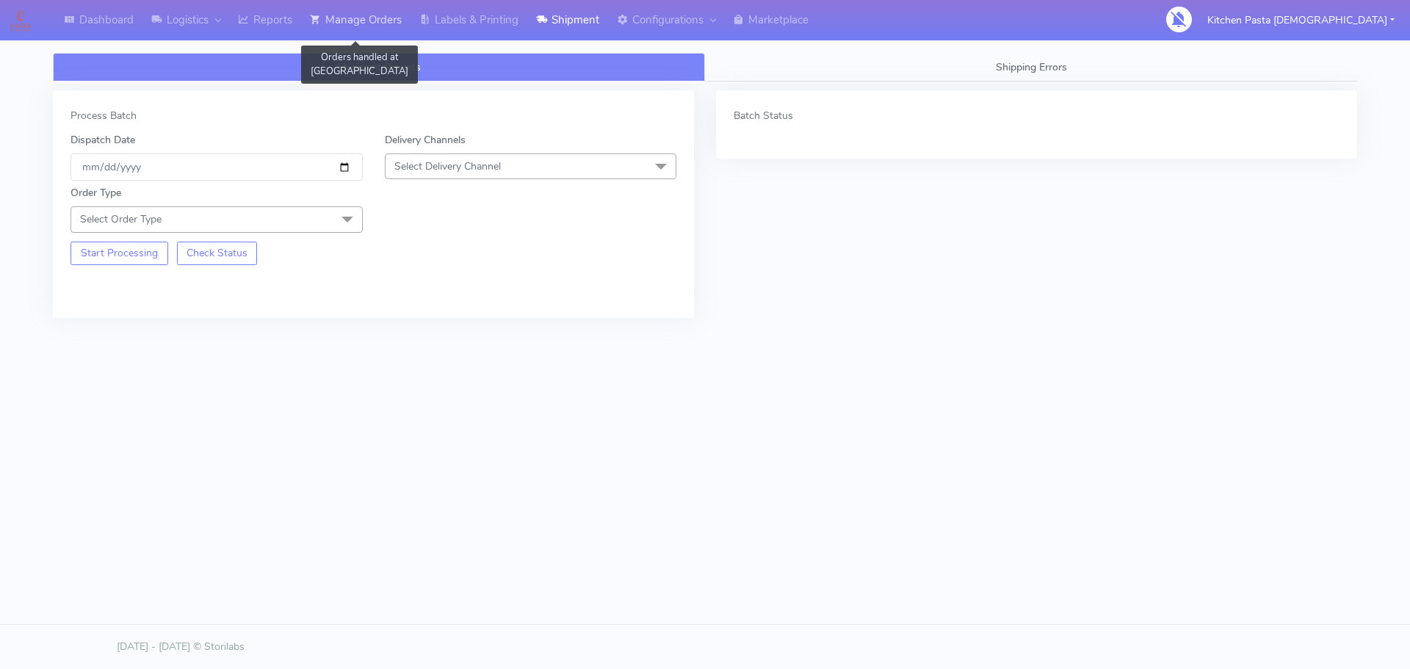
click at [376, 18] on link "Manage Orders" at bounding box center [355, 20] width 109 height 40
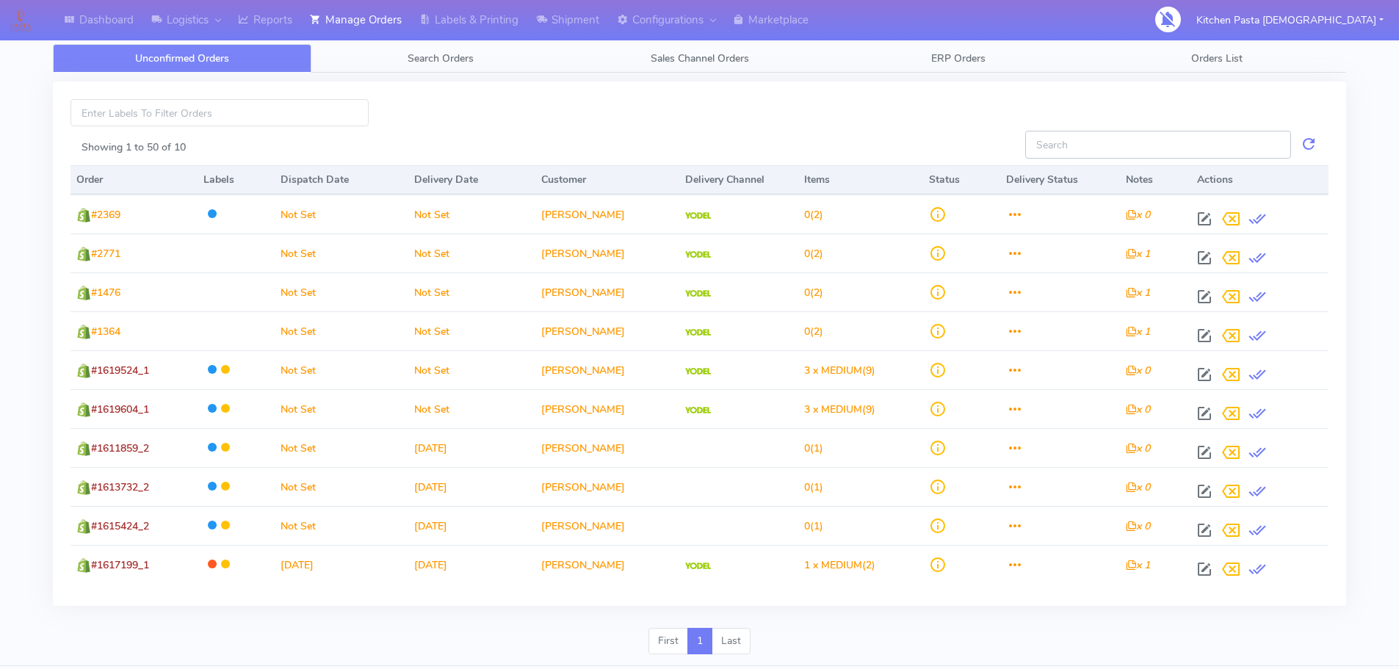
click at [1145, 136] on input "Showing 1 to 50 of 10" at bounding box center [1158, 144] width 266 height 27
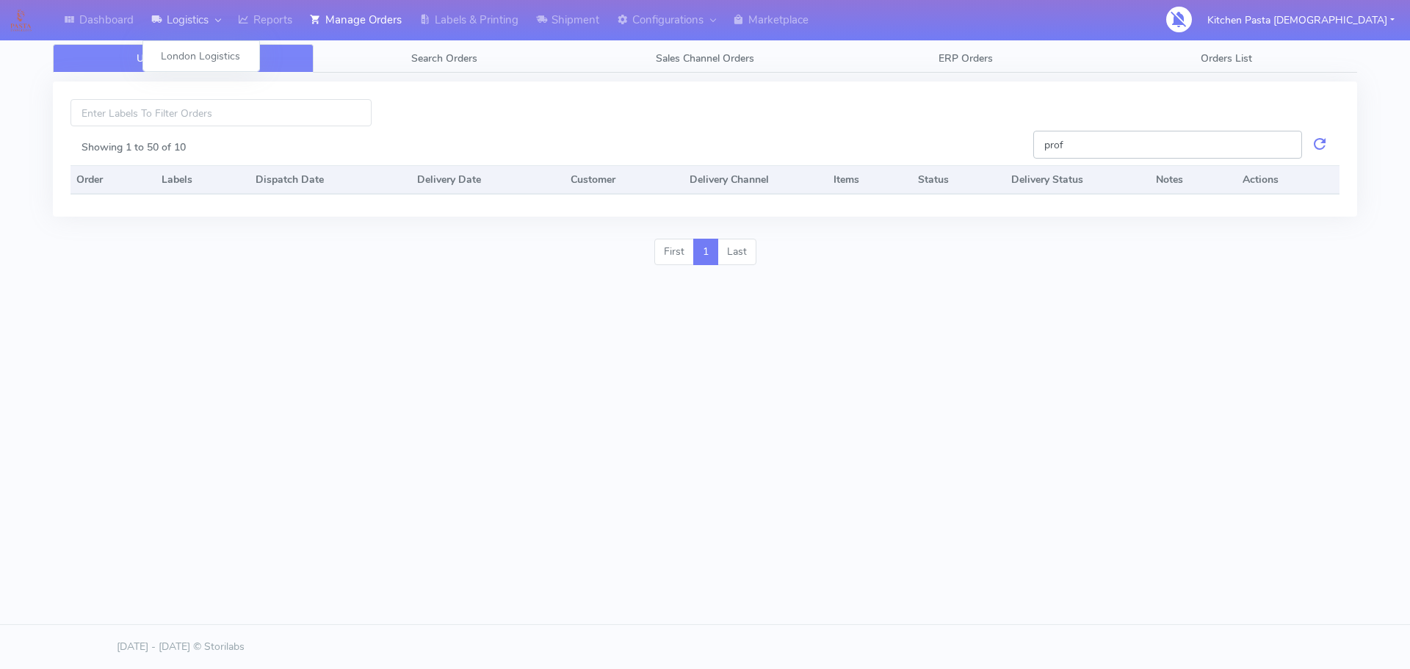
type input "prof"
drag, startPoint x: 196, startPoint y: 15, endPoint x: 233, endPoint y: 21, distance: 37.8
click at [198, 15] on link "Logistics" at bounding box center [185, 20] width 87 height 40
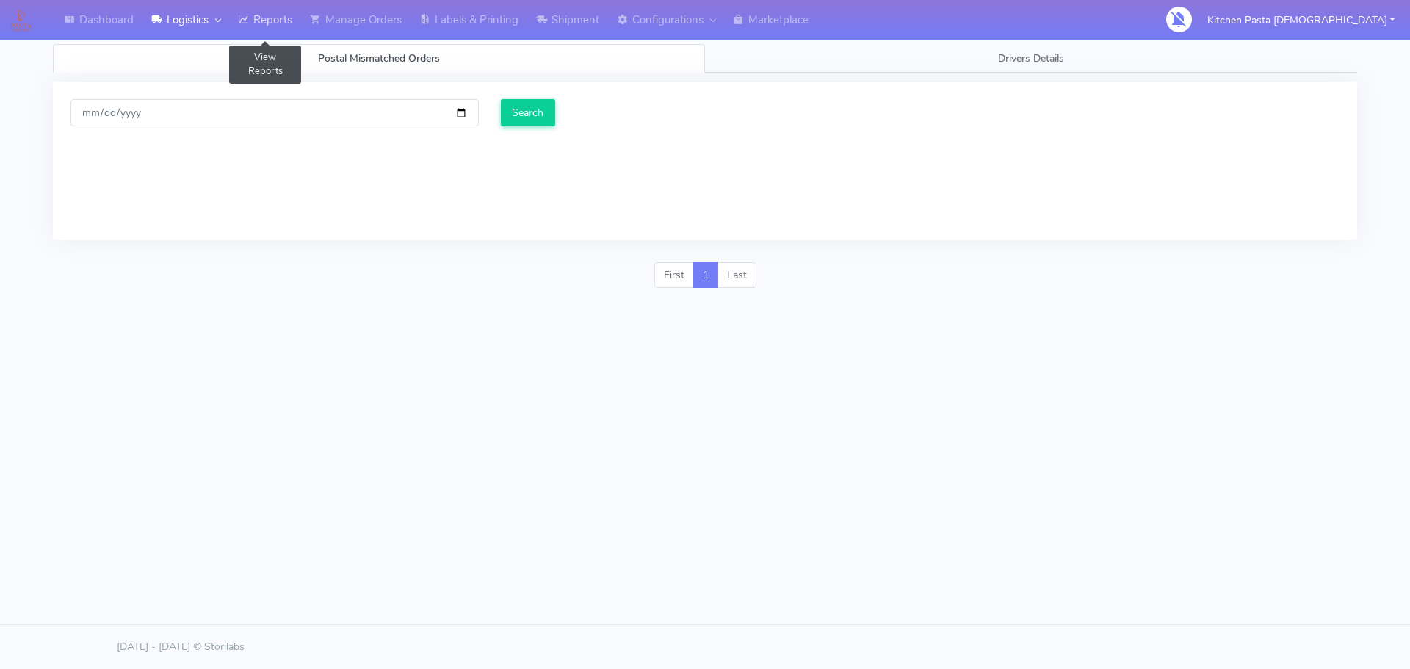
click at [267, 21] on link "Reports" at bounding box center [265, 20] width 72 height 40
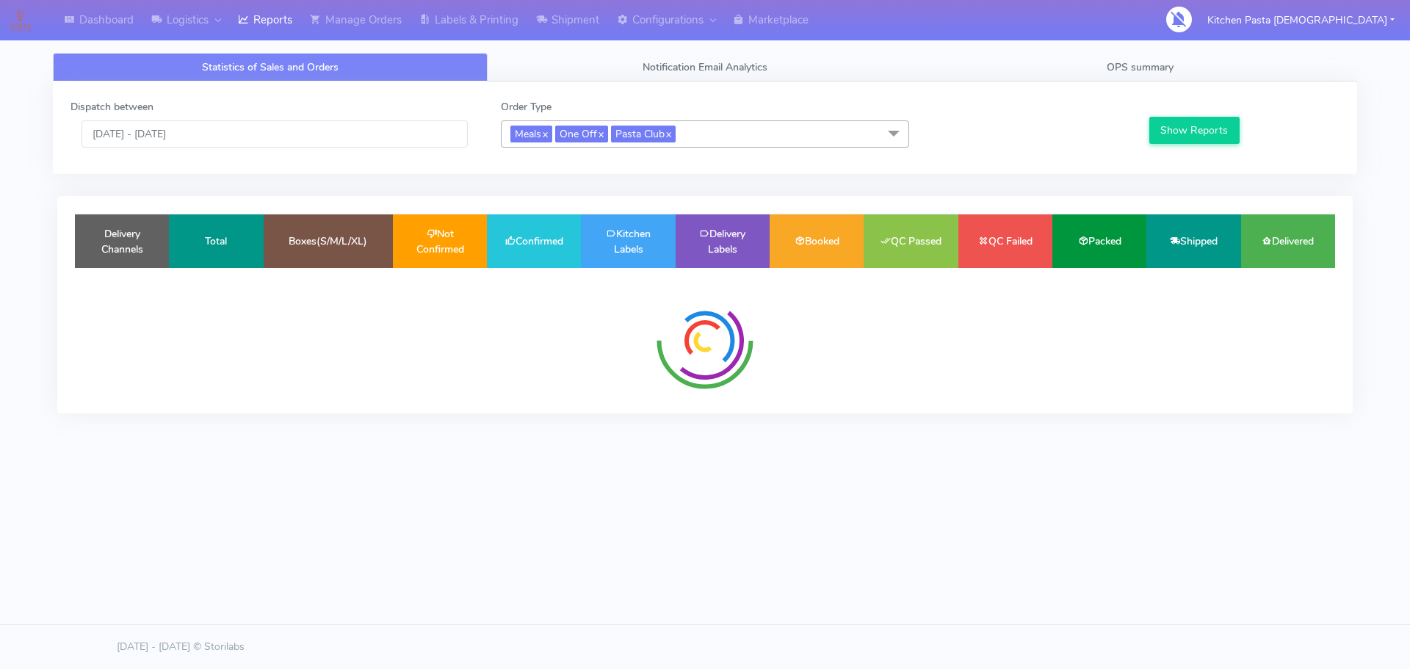
click at [1138, 51] on div "Statistics of Sales and Orders Notification Email Analytics OPS summary Dispatc…" at bounding box center [705, 239] width 1326 height 391
click at [1148, 71] on span "OPS summary" at bounding box center [1139, 67] width 67 height 14
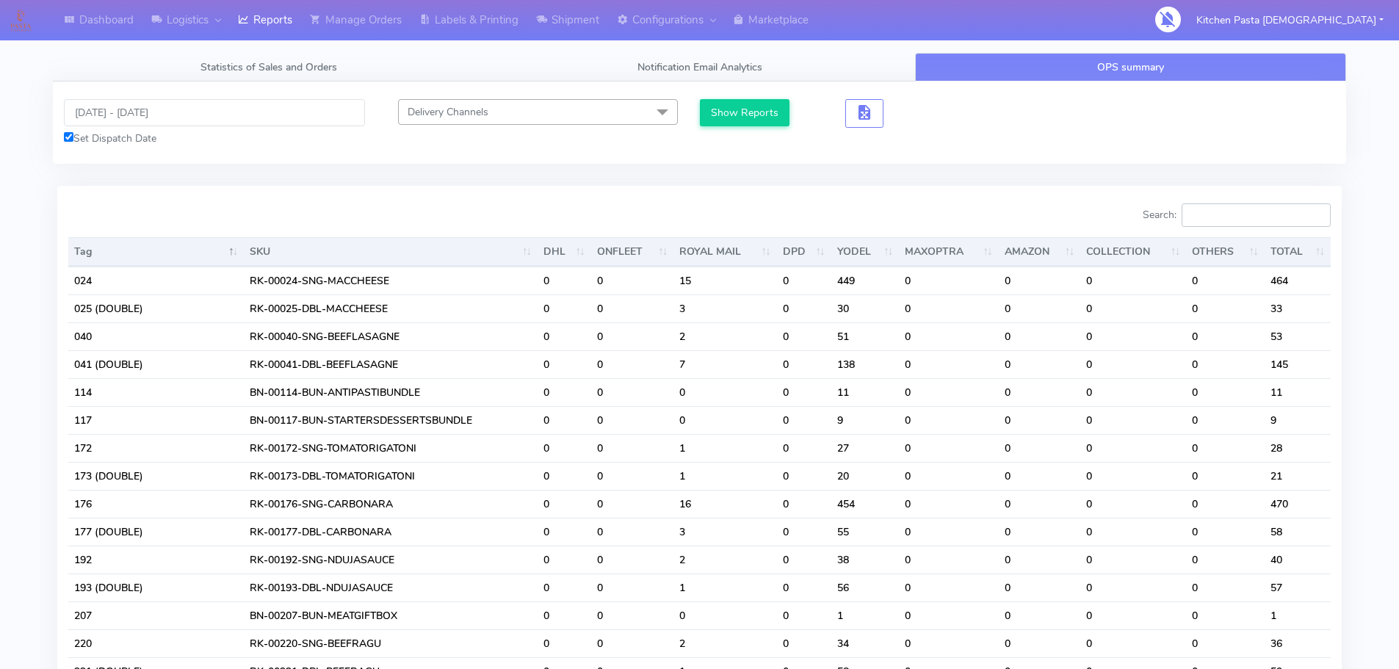
click at [1214, 209] on input "Search:" at bounding box center [1255, 214] width 149 height 23
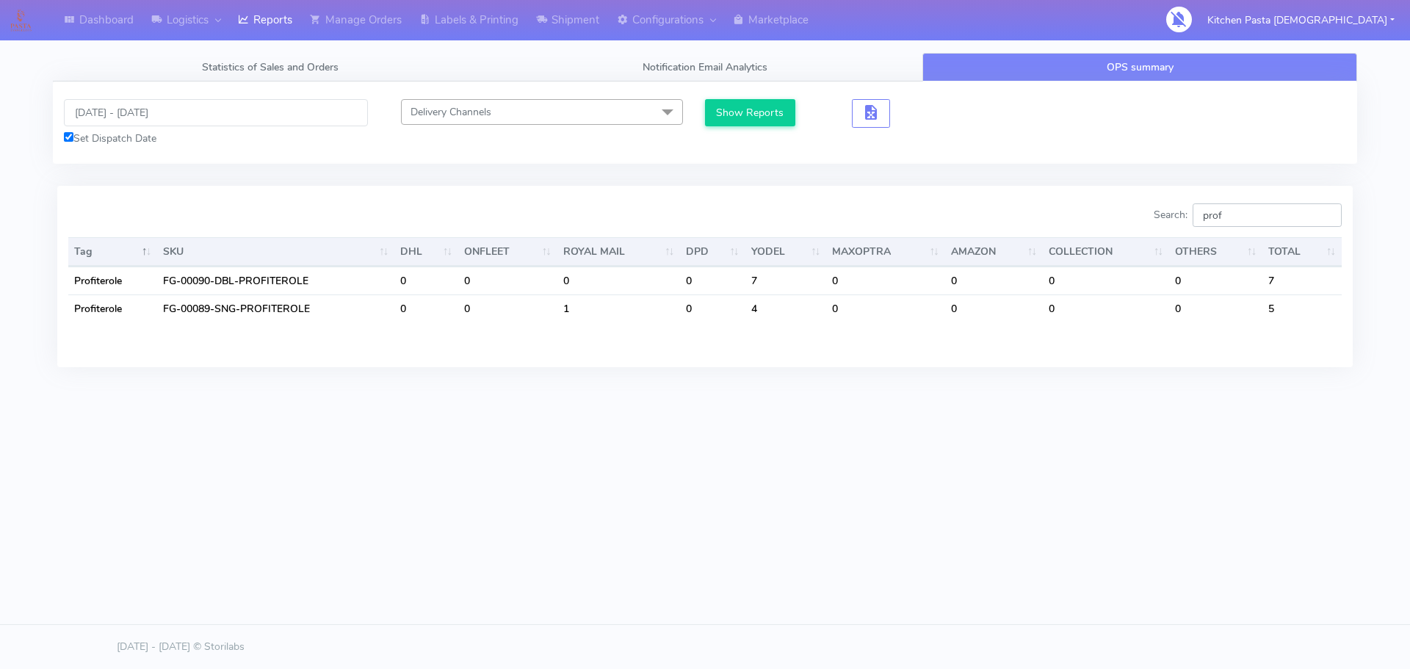
scroll to position [0, 6769]
type input "prof ..."
click at [439, 15] on link "Labels & Printing" at bounding box center [468, 20] width 117 height 40
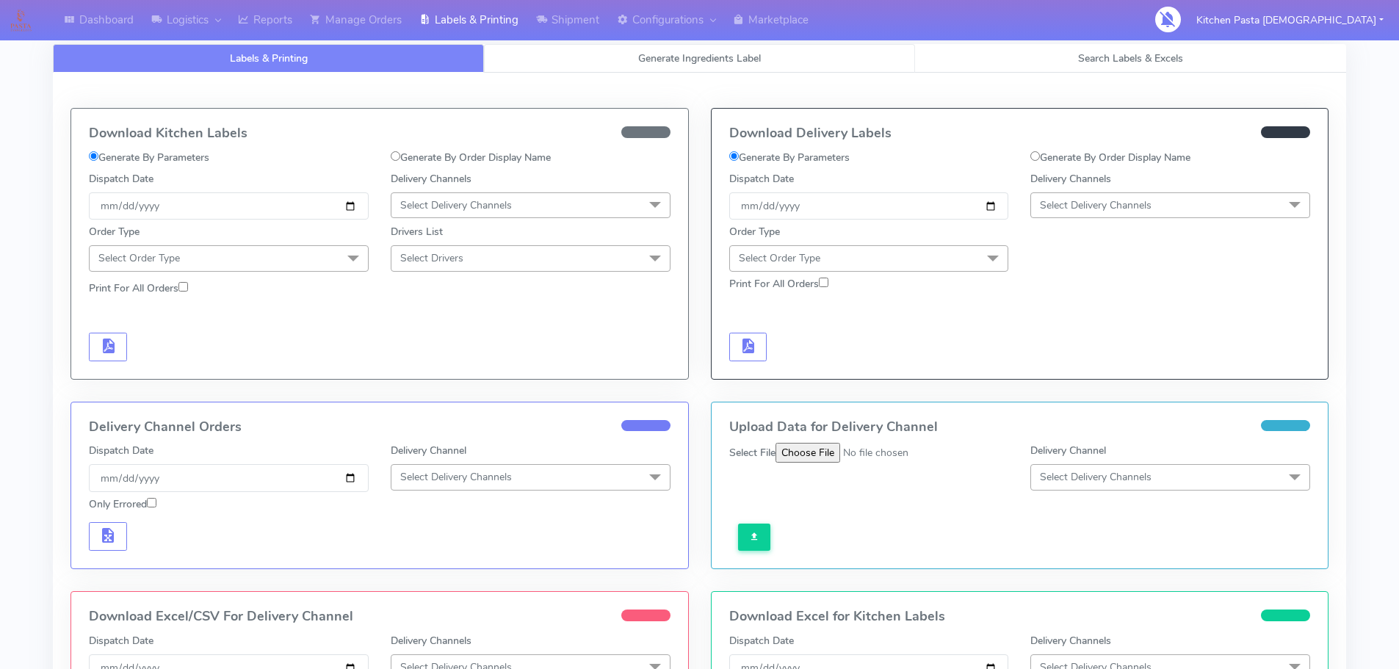
click at [678, 65] on span "Generate Ingredients Label" at bounding box center [699, 58] width 123 height 14
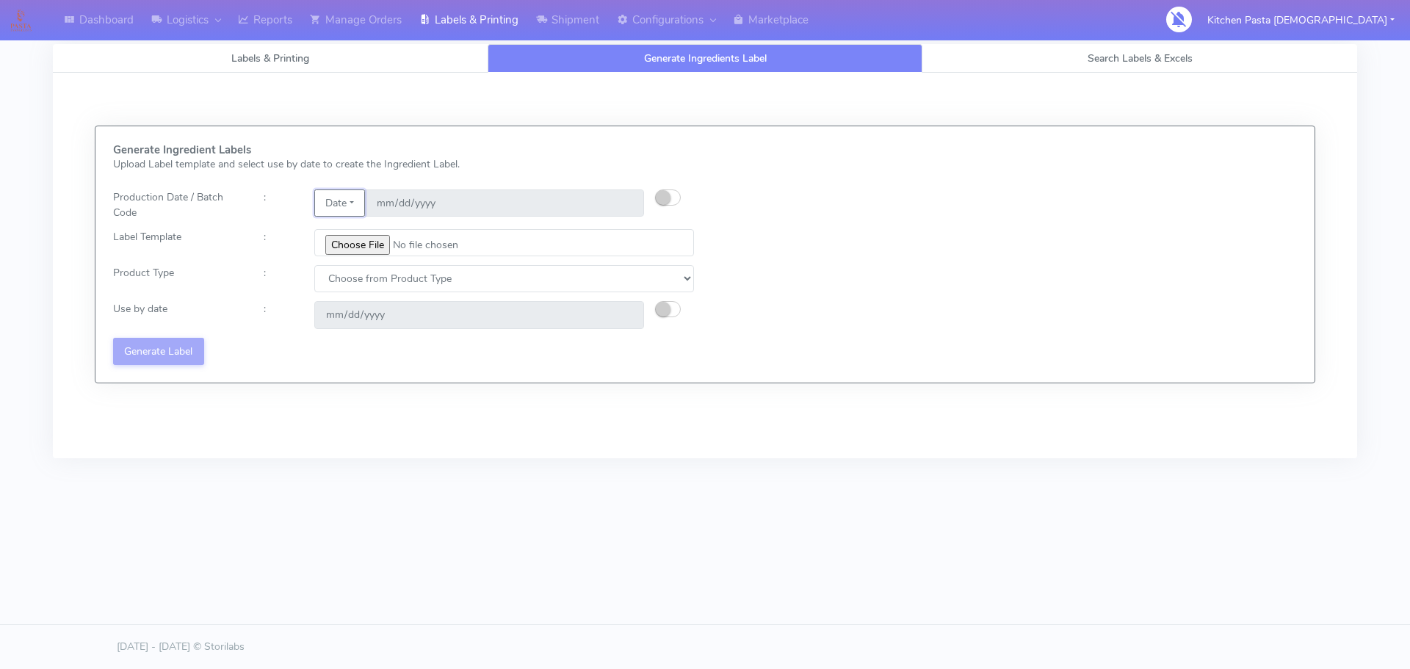
click at [350, 207] on button "Date" at bounding box center [339, 202] width 51 height 27
click at [361, 224] on link "Code" at bounding box center [373, 232] width 116 height 24
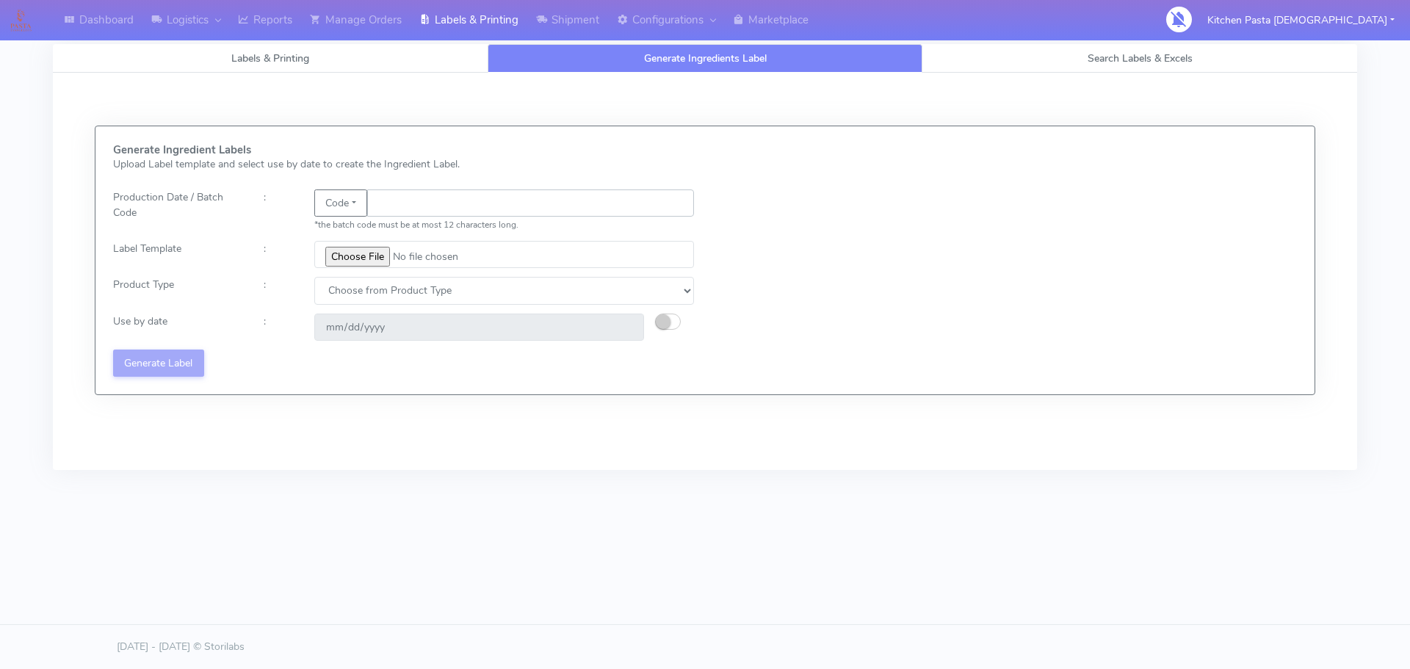
click at [394, 200] on input "text" at bounding box center [530, 202] width 327 height 27
type input "25245"
click at [336, 253] on input "file" at bounding box center [504, 254] width 380 height 27
type input "C:\fakepath\Beef & Chianti Lasagne 1 v3.jpg"
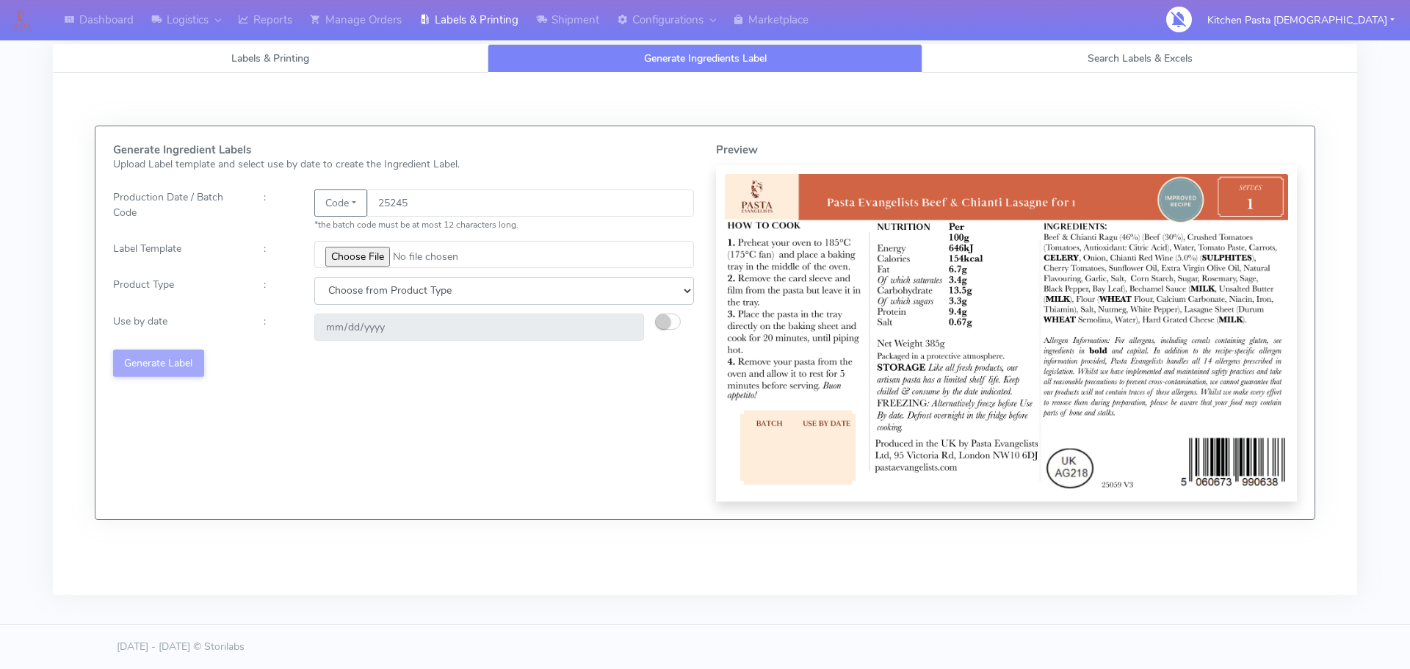
click at [342, 291] on select "Choose from Product Type ECOM ERETAIL CIRCULAR CIRC_DESERTS LASAGNE" at bounding box center [504, 290] width 380 height 27
select select "4"
click at [314, 277] on select "Choose from Product Type ECOM ERETAIL CIRCULAR CIRC_DESERTS LASAGNE" at bounding box center [504, 290] width 380 height 27
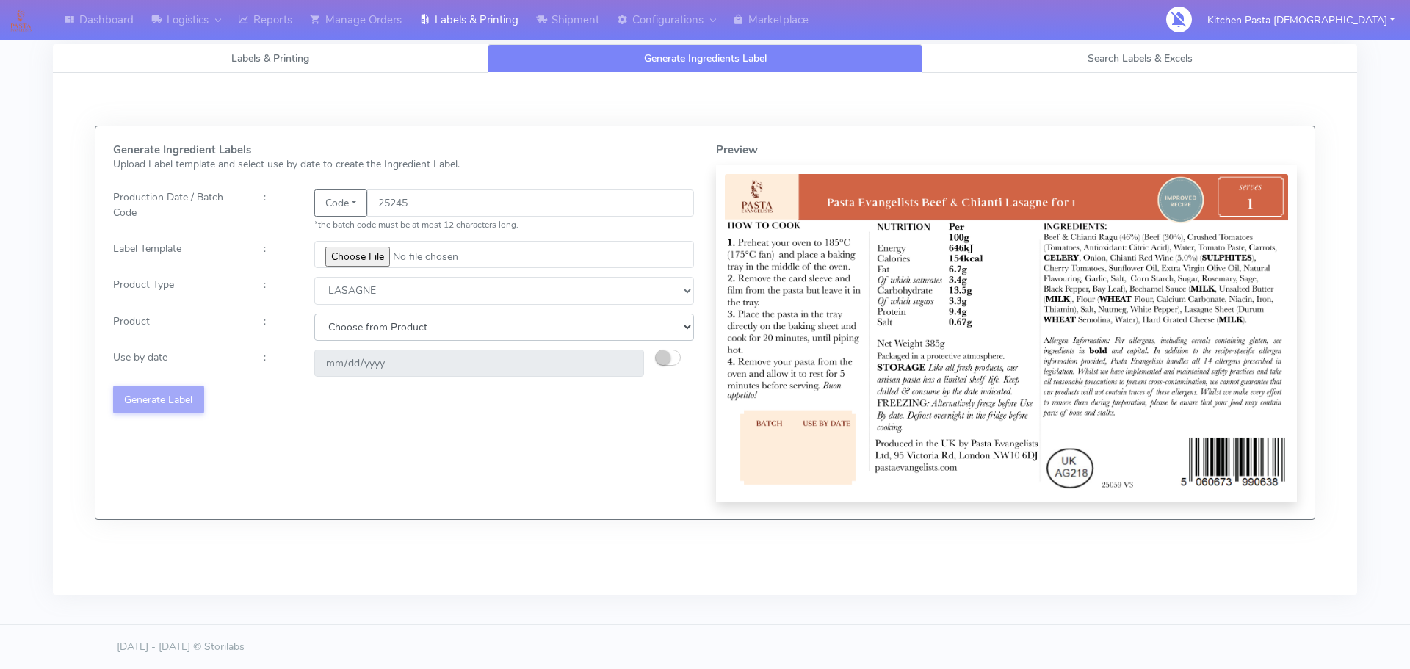
click at [358, 335] on select "Choose from Product LASAGNE" at bounding box center [504, 327] width 380 height 27
select select "0"
click at [314, 314] on select "Choose from Product LASAGNE" at bounding box center [504, 327] width 380 height 27
click at [673, 356] on button "button" at bounding box center [668, 357] width 26 height 16
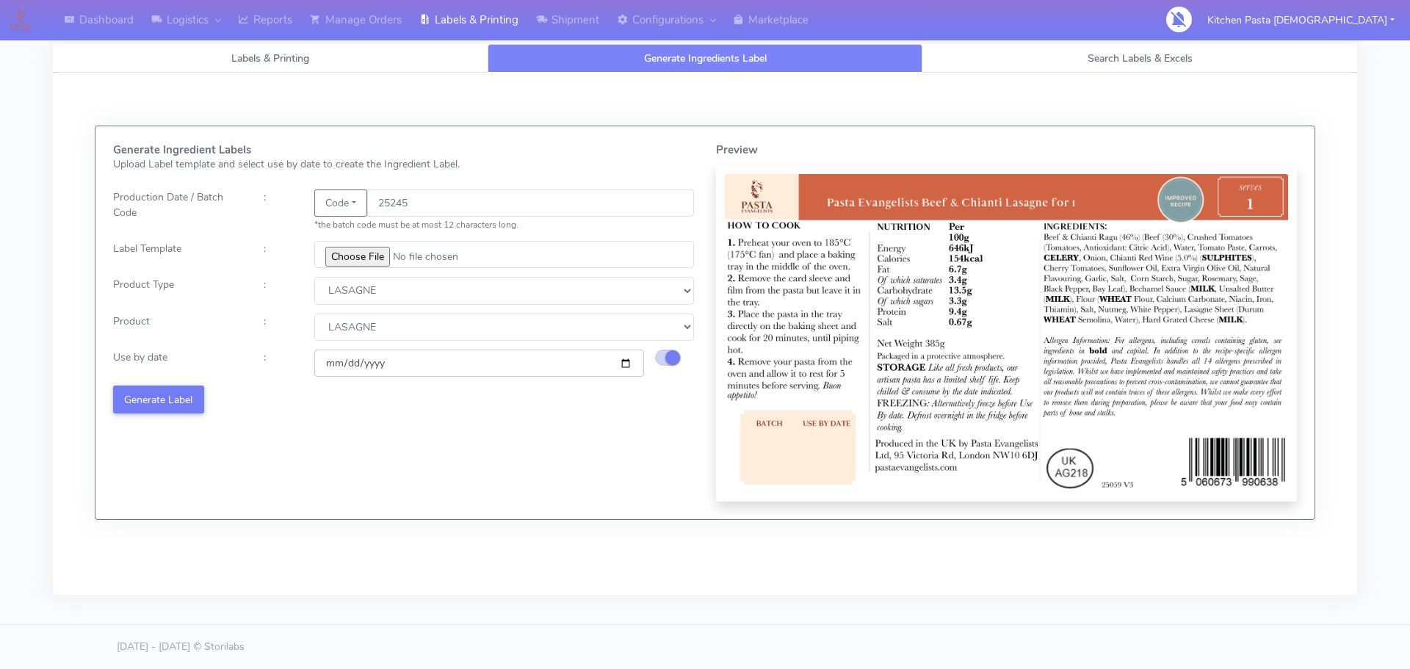
click at [626, 364] on input "2025-09-12" at bounding box center [479, 362] width 330 height 27
type input "2025-09-14"
click at [184, 402] on button "Generate Label" at bounding box center [158, 398] width 91 height 27
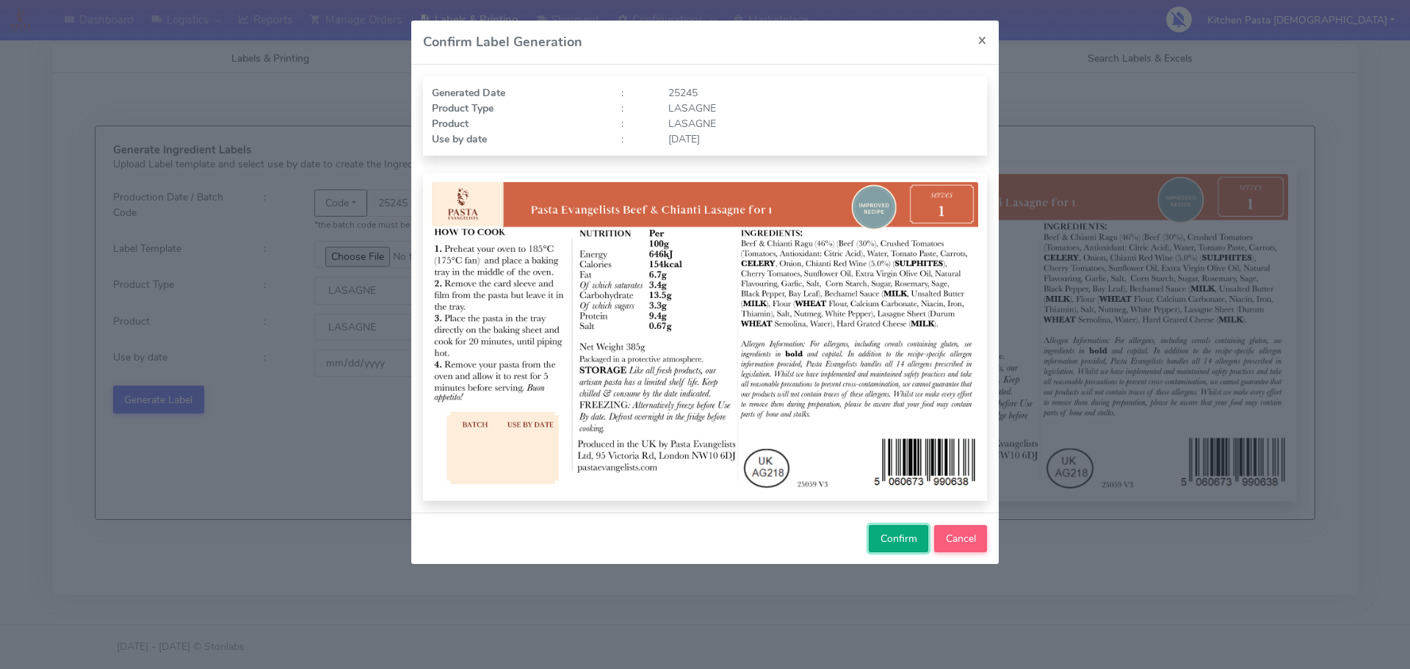
click at [877, 538] on button "Confirm" at bounding box center [898, 538] width 59 height 27
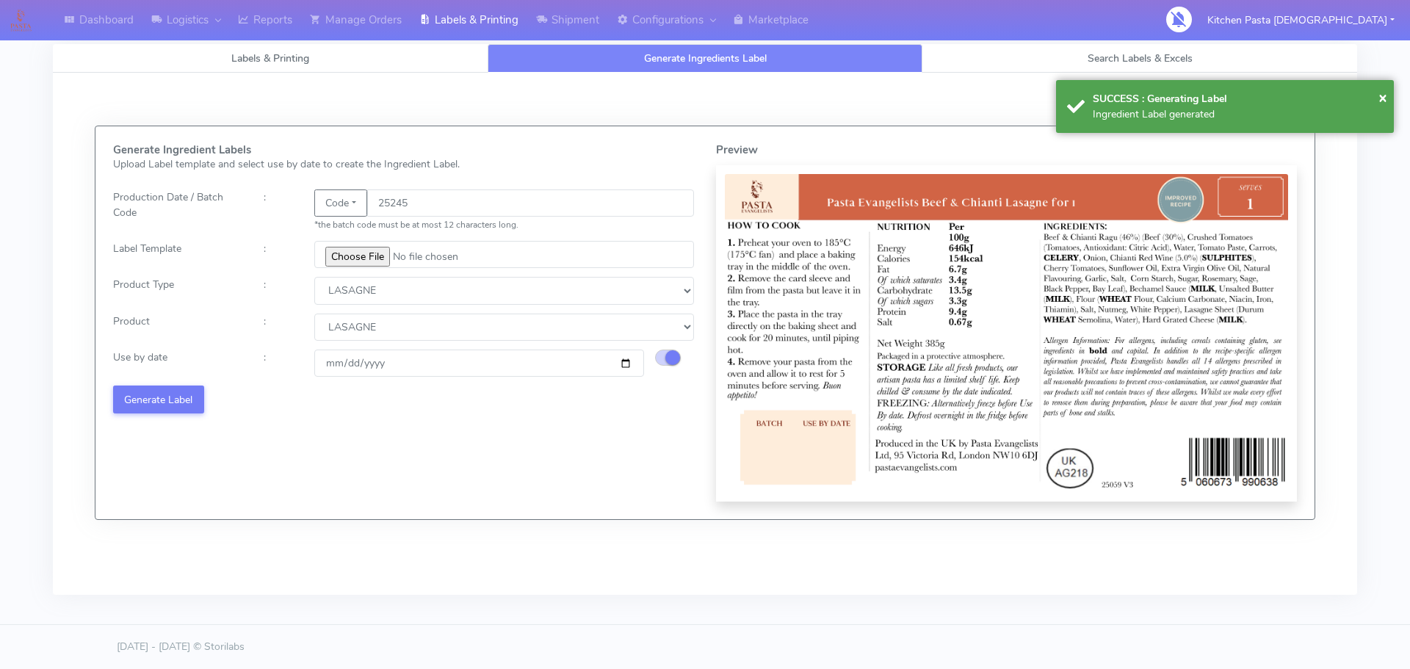
select select
